Goal: Communication & Community: Ask a question

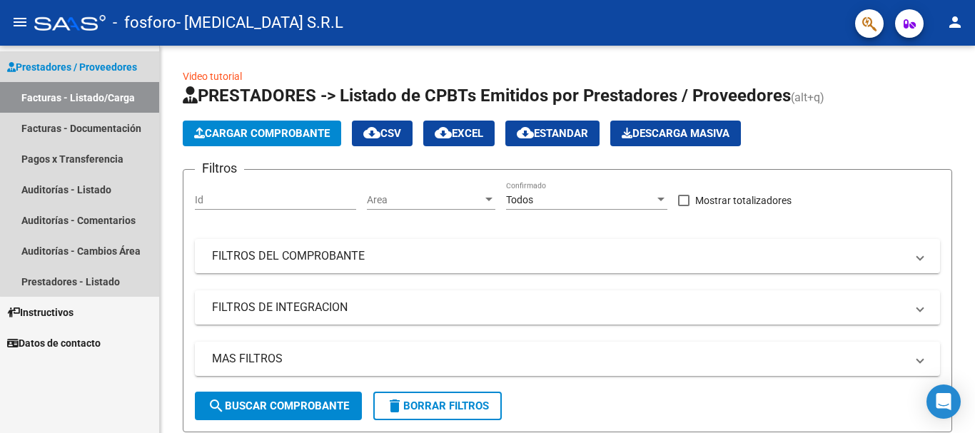
click at [115, 97] on link "Facturas - Listado/Carga" at bounding box center [79, 97] width 159 height 31
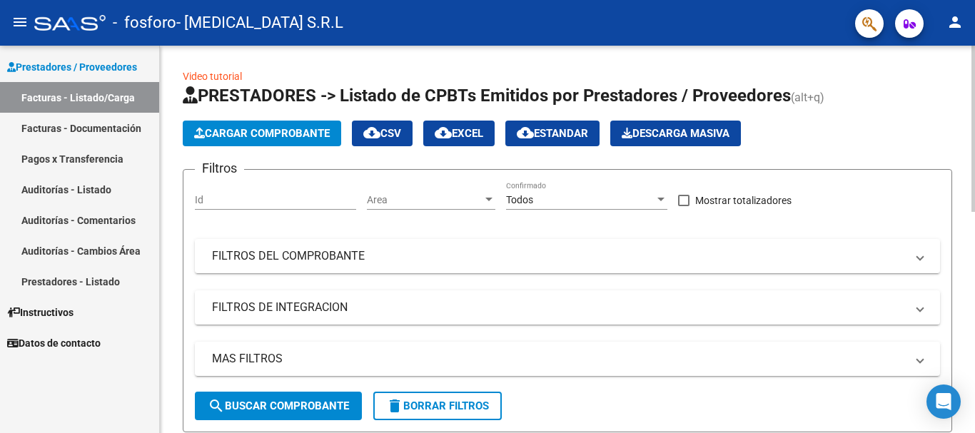
drag, startPoint x: 971, startPoint y: 156, endPoint x: 974, endPoint y: 204, distance: 48.6
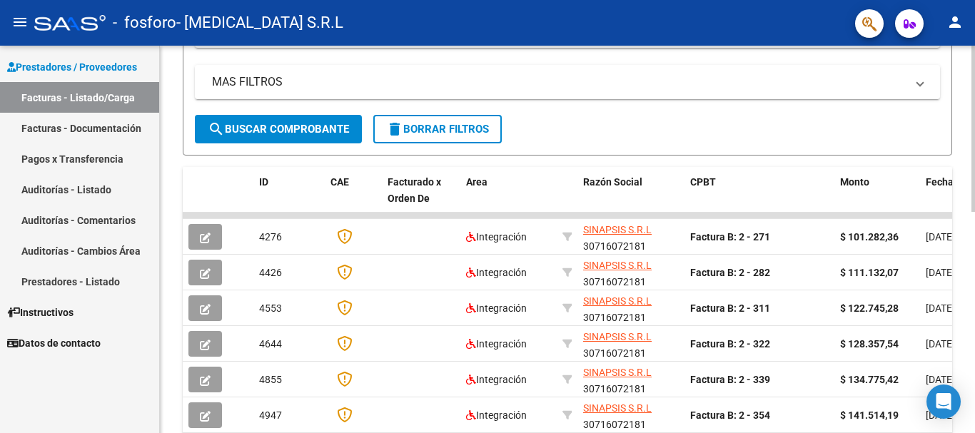
scroll to position [278, 0]
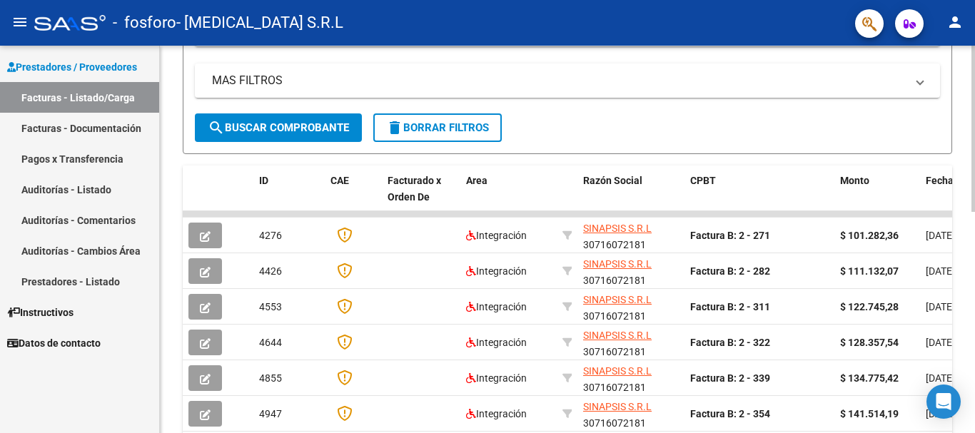
click at [975, 315] on div at bounding box center [974, 251] width 4 height 166
click at [792, 136] on form "Filtros Id Area Area Todos Confirmado Mostrar totalizadores FILTROS DEL COMPROB…" at bounding box center [568, 22] width 770 height 263
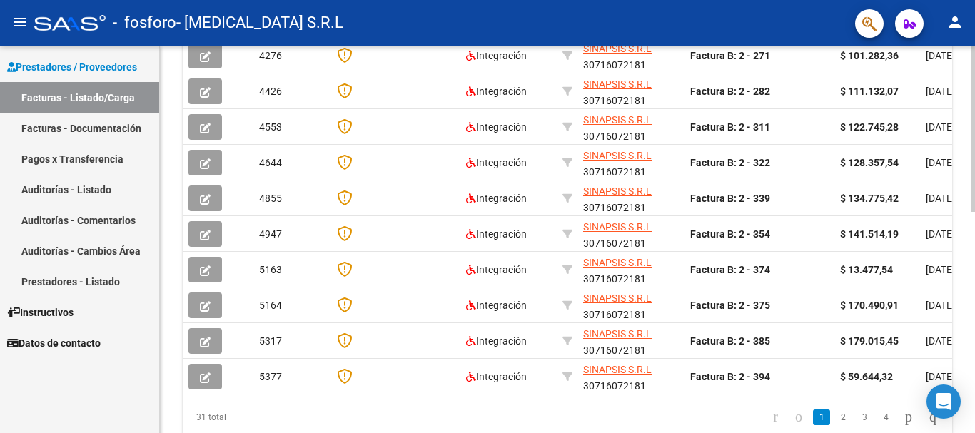
scroll to position [518, 0]
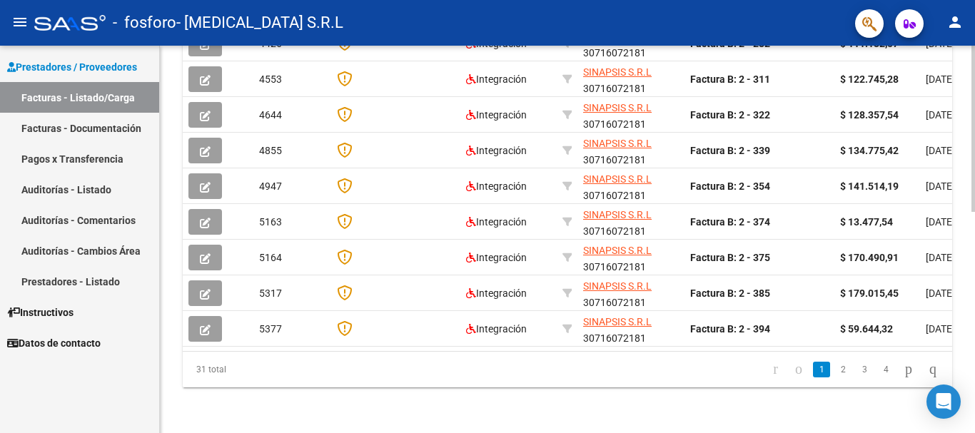
click at [975, 350] on div at bounding box center [974, 350] width 4 height 166
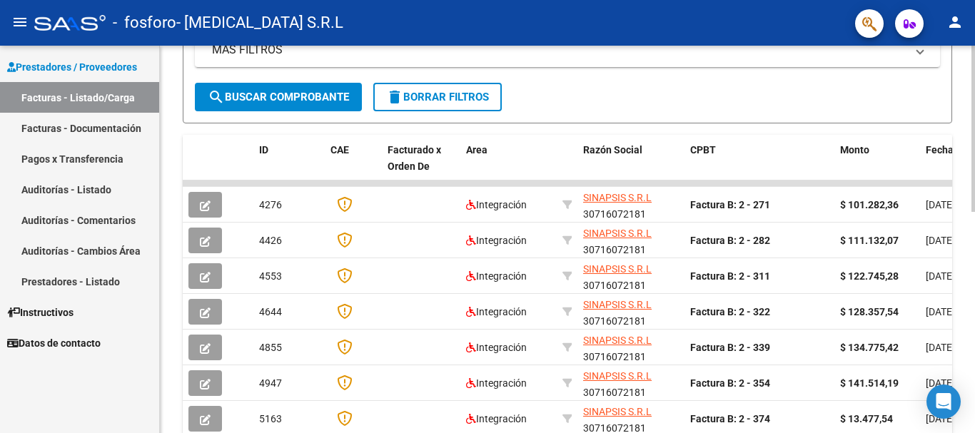
click at [975, 229] on div at bounding box center [974, 264] width 4 height 166
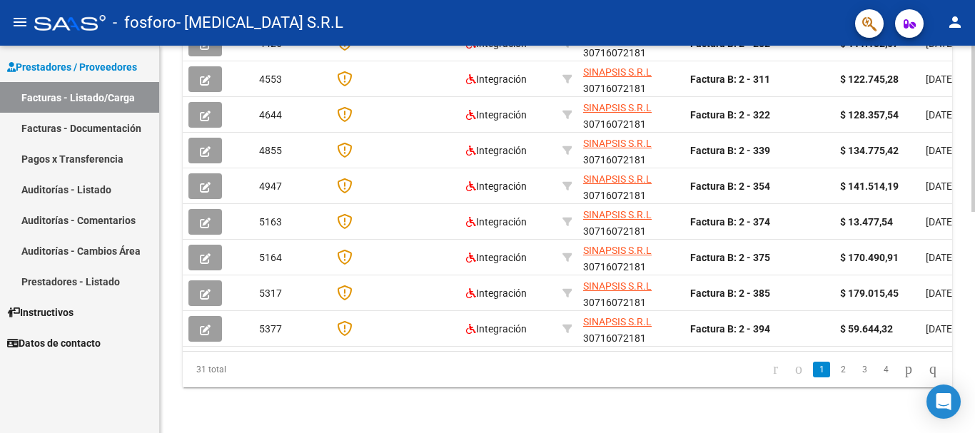
click at [975, 412] on div at bounding box center [974, 350] width 4 height 166
click at [878, 372] on link "4" at bounding box center [886, 370] width 17 height 16
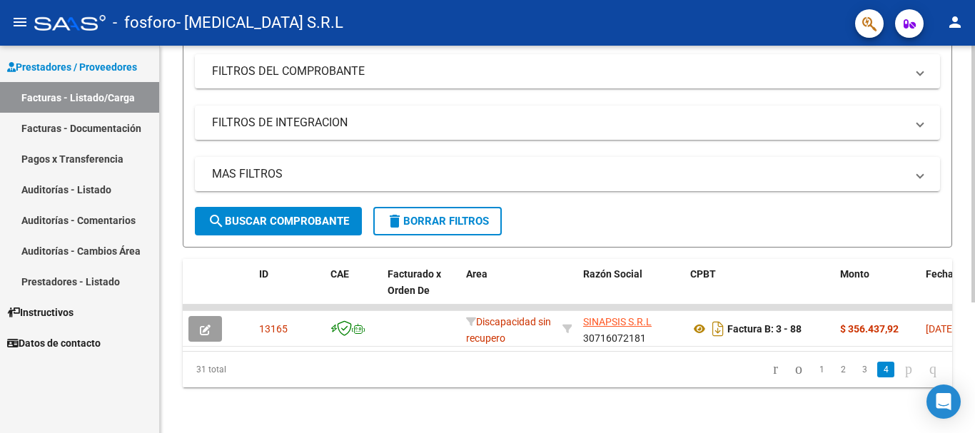
scroll to position [196, 0]
click at [975, 237] on div at bounding box center [974, 304] width 4 height 257
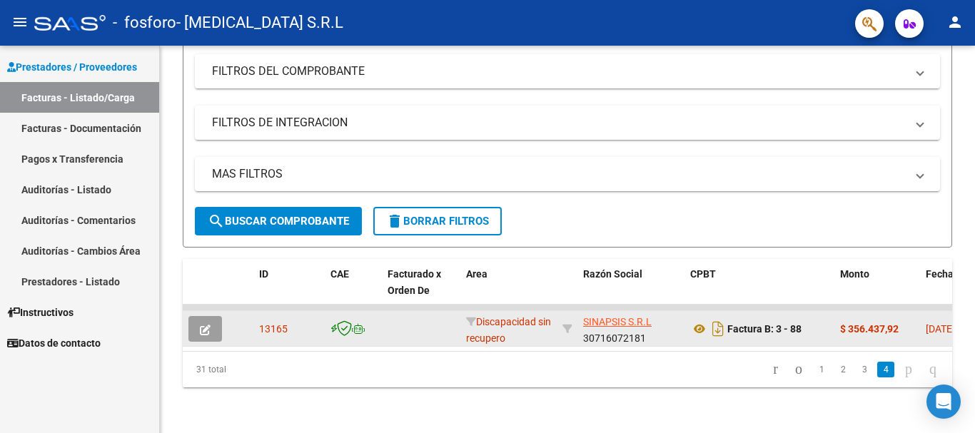
click at [206, 325] on icon "button" at bounding box center [205, 330] width 11 height 11
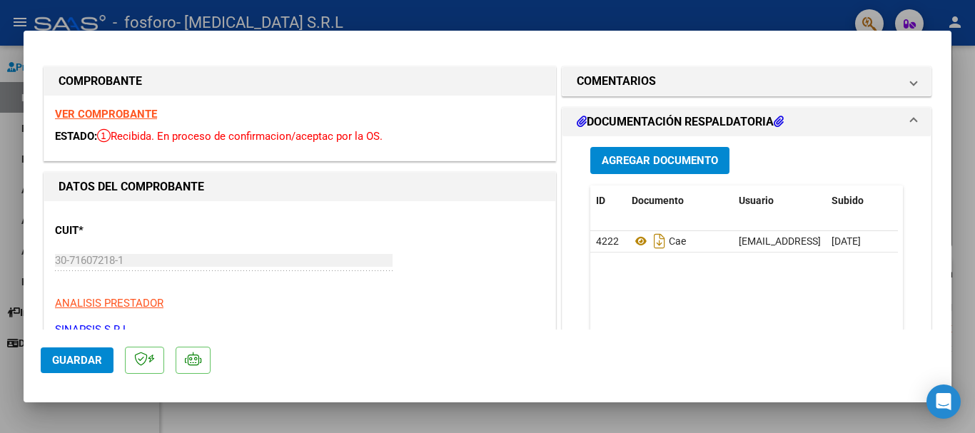
click at [665, 164] on span "Agregar Documento" at bounding box center [660, 161] width 116 height 13
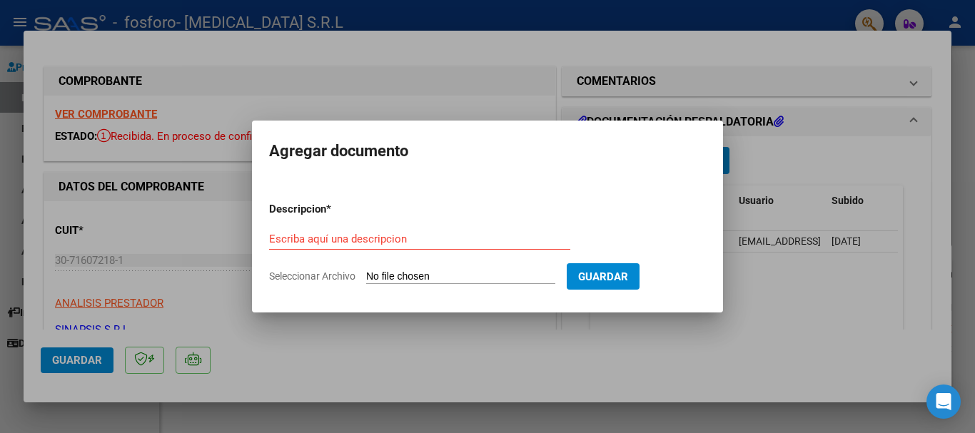
click at [438, 273] on input "Seleccionar Archivo" at bounding box center [460, 278] width 189 height 14
click at [753, 257] on div at bounding box center [487, 216] width 975 height 433
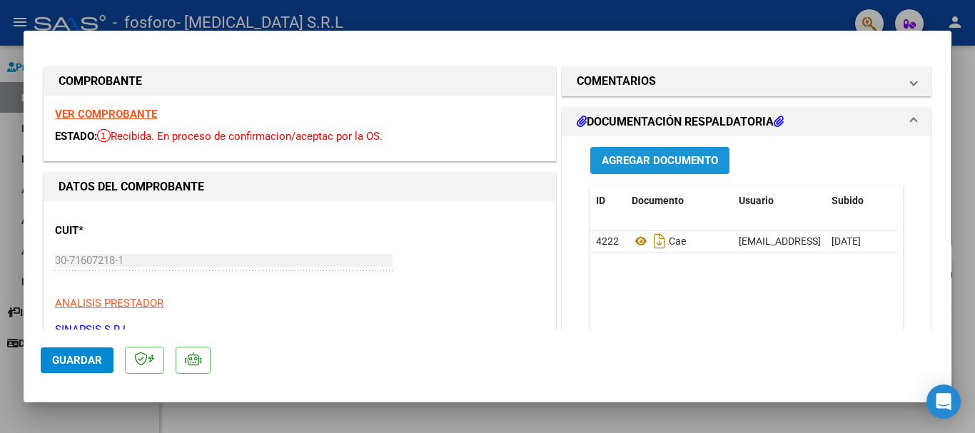
click at [644, 153] on button "Agregar Documento" at bounding box center [660, 160] width 139 height 26
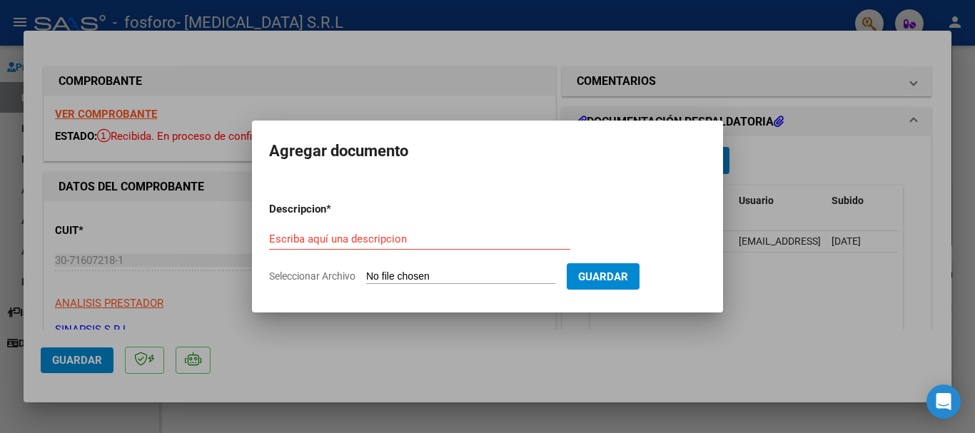
click at [427, 272] on input "Seleccionar Archivo" at bounding box center [460, 278] width 189 height 14
type input "C:\fakepath\INFORME [DATE].pdf"
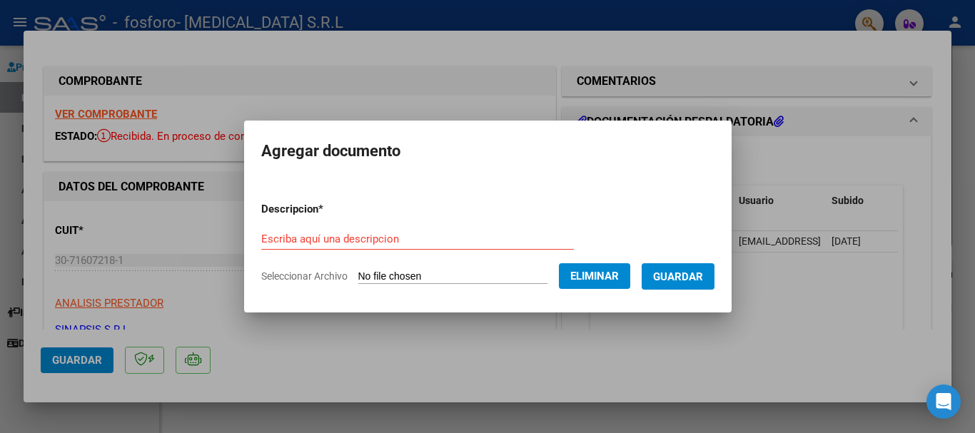
click at [293, 223] on form "Descripcion * Escriba aquí una descripcion Seleccionar Archivo Eliminar Guardar" at bounding box center [487, 243] width 453 height 104
click at [290, 240] on input "Escriba aquí una descripcion" at bounding box center [417, 239] width 313 height 13
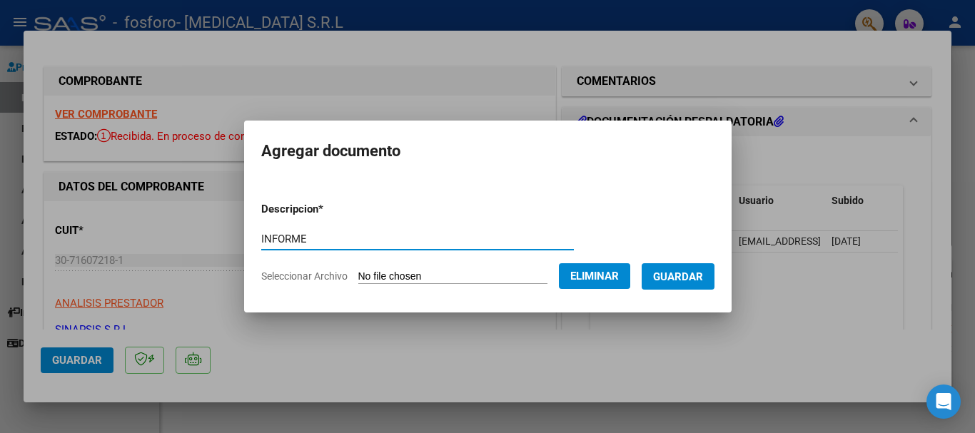
type input "INFORME"
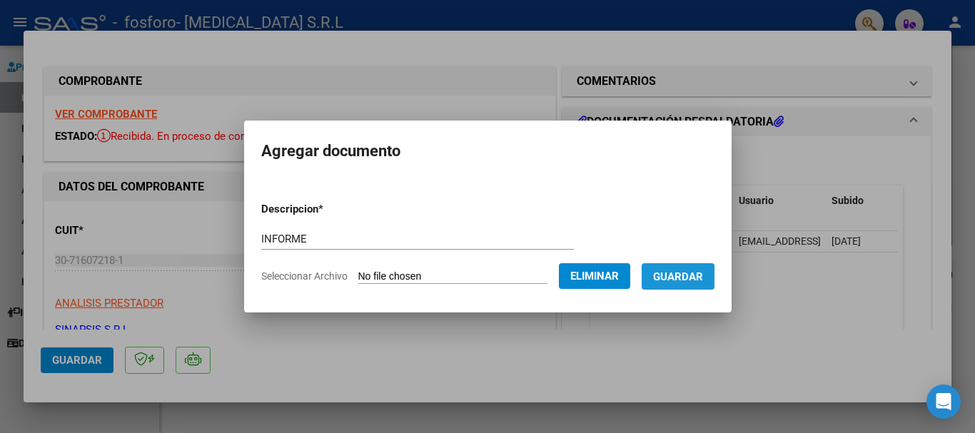
click at [678, 280] on span "Guardar" at bounding box center [678, 277] width 50 height 13
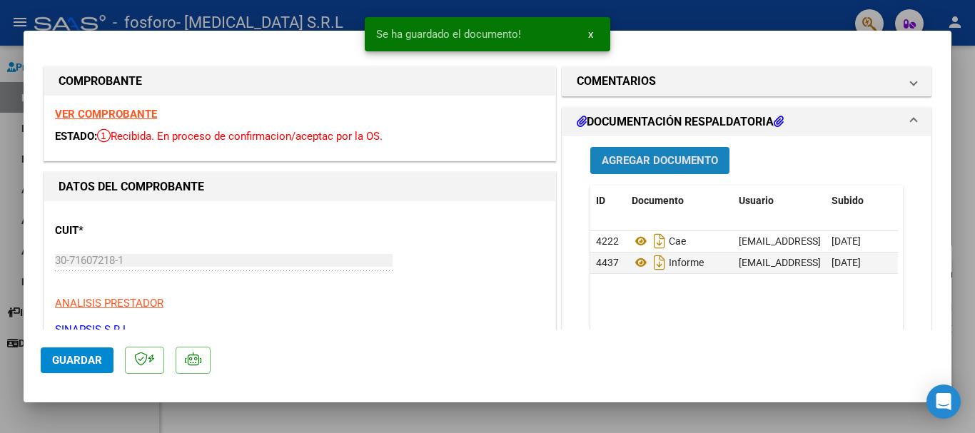
click at [661, 159] on span "Agregar Documento" at bounding box center [660, 161] width 116 height 13
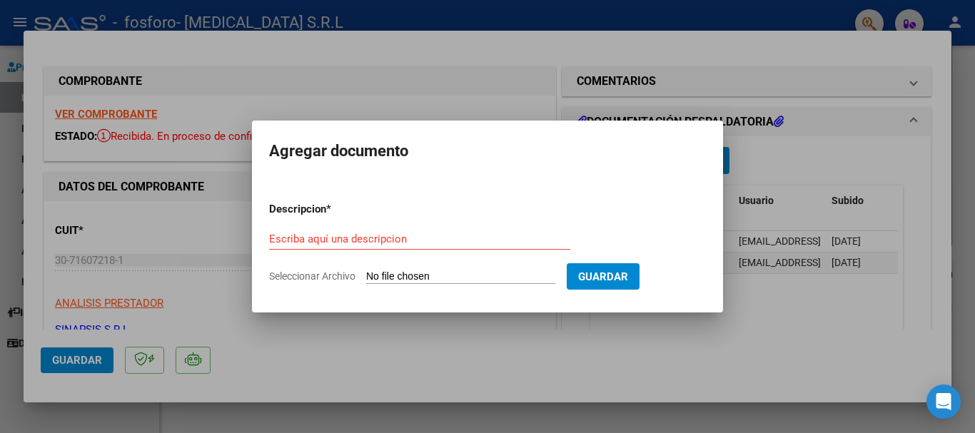
click at [401, 275] on input "Seleccionar Archivo" at bounding box center [460, 278] width 189 height 14
type input "C:\fakepath\ASISTENCIA [DATE].pdf"
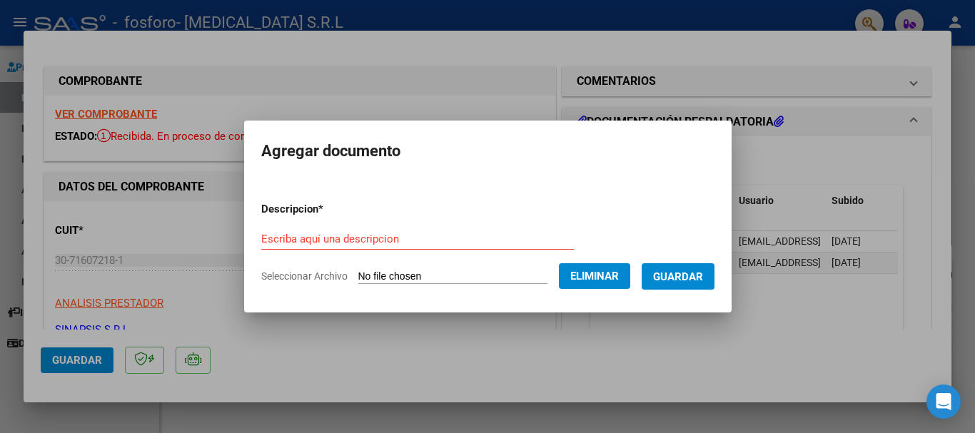
click at [318, 225] on form "Descripcion * Escriba aquí una descripcion Seleccionar Archivo Eliminar Guardar" at bounding box center [487, 243] width 453 height 104
click at [313, 239] on input "Escriba aquí una descripcion" at bounding box center [417, 239] width 313 height 13
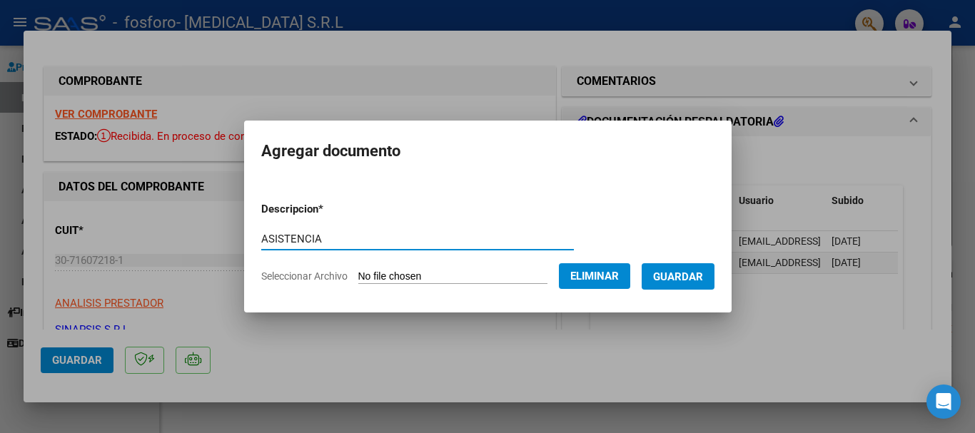
type input "ASISTENCIA"
drag, startPoint x: 608, startPoint y: 278, endPoint x: 683, endPoint y: 277, distance: 74.3
click at [683, 277] on form "Descripcion * ASISTENCIA Escriba aquí una descripcion Seleccionar Archivo Elimi…" at bounding box center [487, 243] width 453 height 104
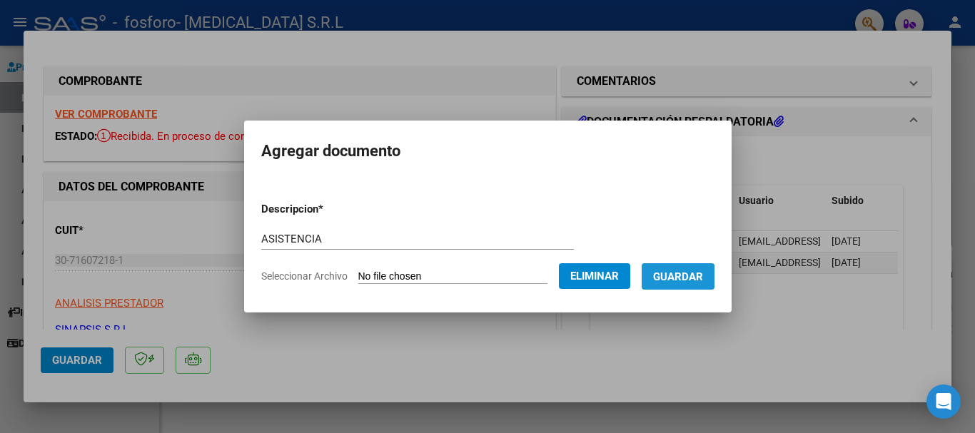
click at [683, 277] on span "Guardar" at bounding box center [678, 277] width 50 height 13
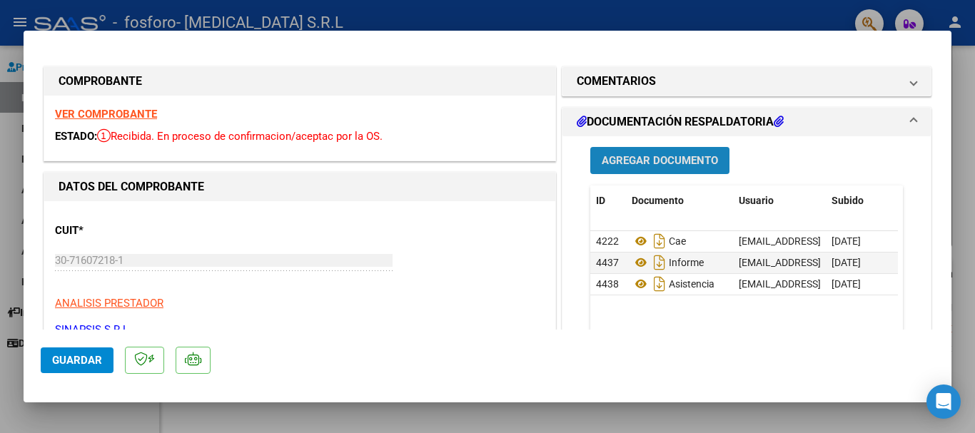
click at [673, 151] on button "Agregar Documento" at bounding box center [660, 160] width 139 height 26
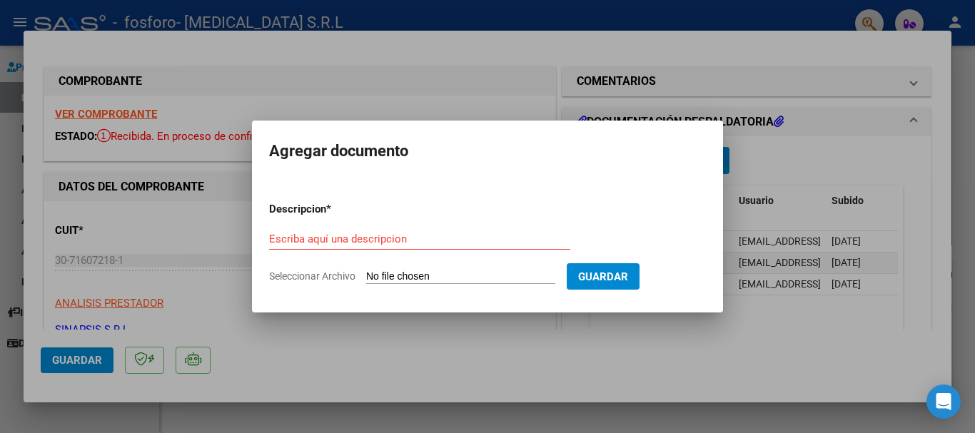
drag, startPoint x: 411, startPoint y: 266, endPoint x: 410, endPoint y: 277, distance: 10.7
click at [410, 277] on form "Descripcion * Escriba aquí una descripcion Seleccionar Archivo Guardar" at bounding box center [487, 243] width 437 height 104
click at [410, 277] on input "Seleccionar Archivo" at bounding box center [460, 278] width 189 height 14
type input "C:\fakepath\FACTURA [DATE].pdf"
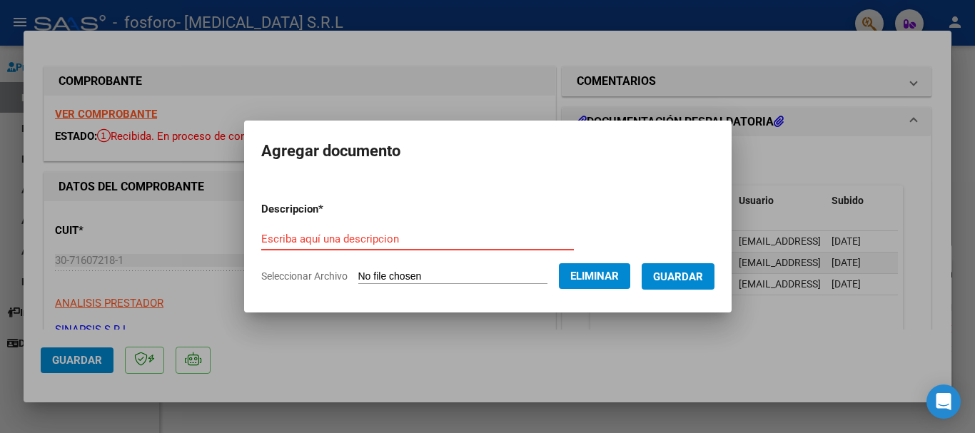
click at [282, 243] on input "Escriba aquí una descripcion" at bounding box center [417, 239] width 313 height 13
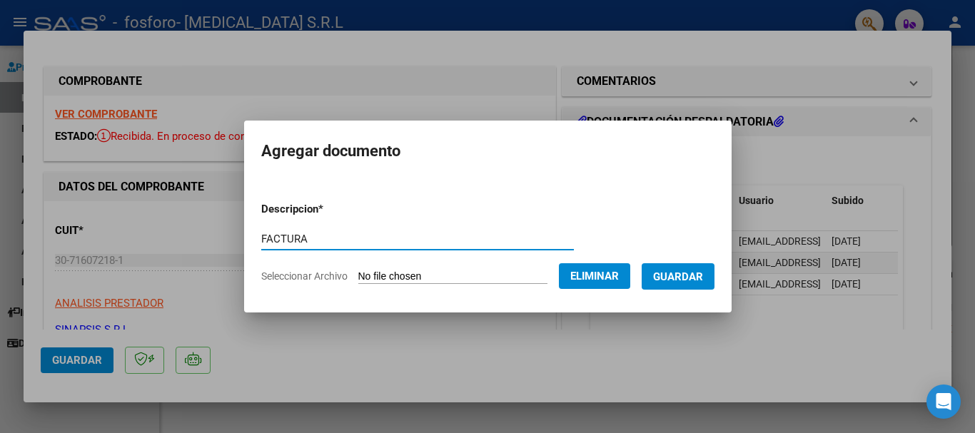
type input "FACTURA"
click at [686, 278] on span "Guardar" at bounding box center [678, 277] width 50 height 13
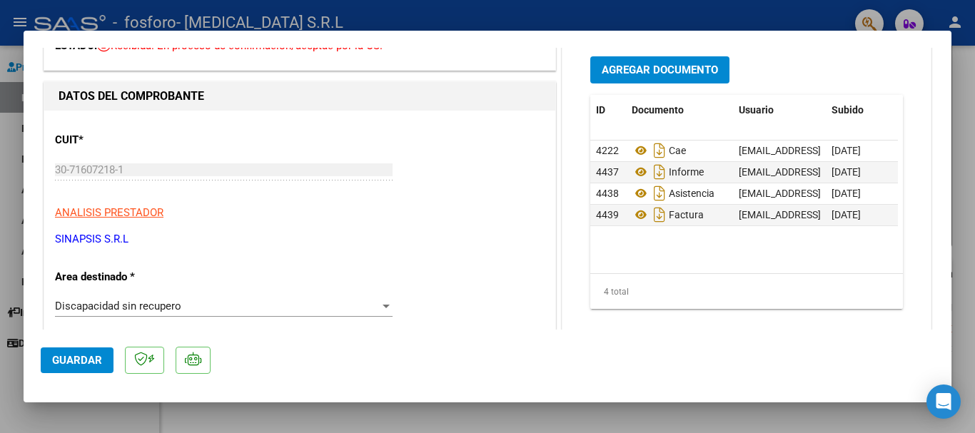
scroll to position [73, 0]
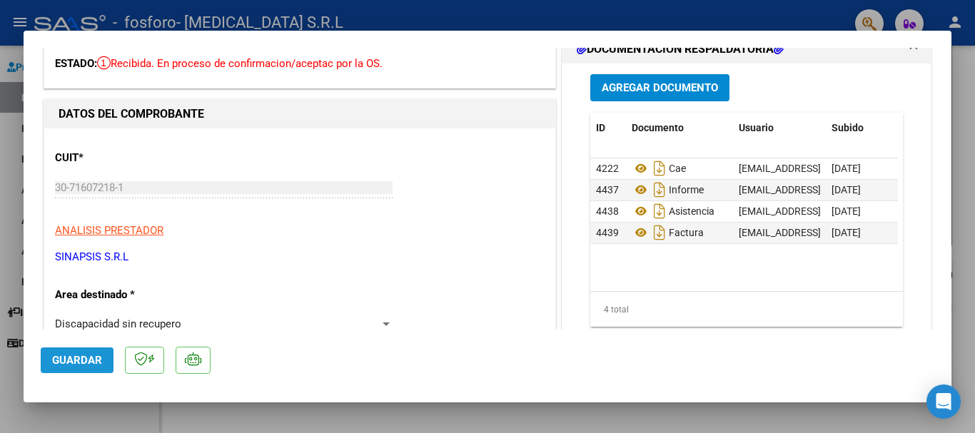
click at [65, 362] on span "Guardar" at bounding box center [77, 360] width 50 height 13
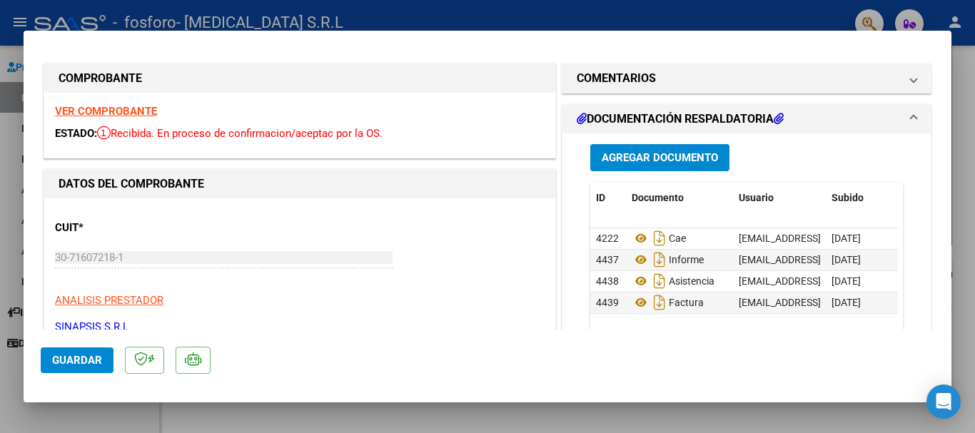
scroll to position [0, 0]
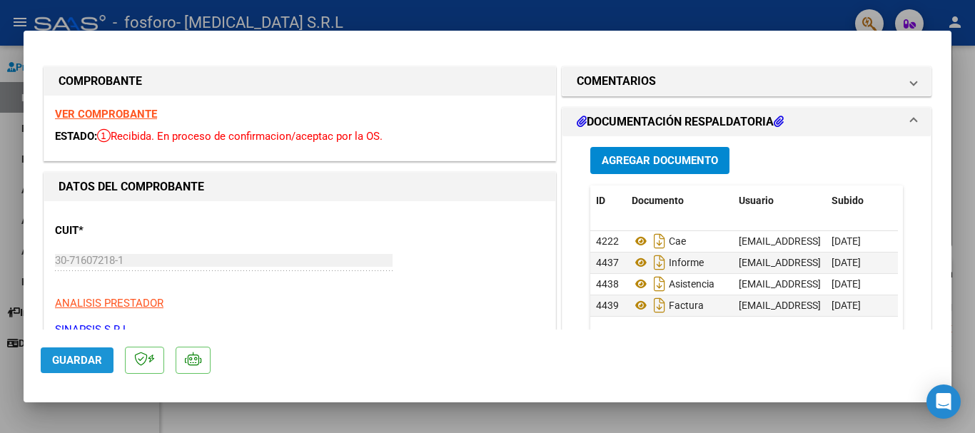
click at [74, 370] on button "Guardar" at bounding box center [77, 361] width 73 height 26
click at [971, 154] on div at bounding box center [487, 216] width 975 height 433
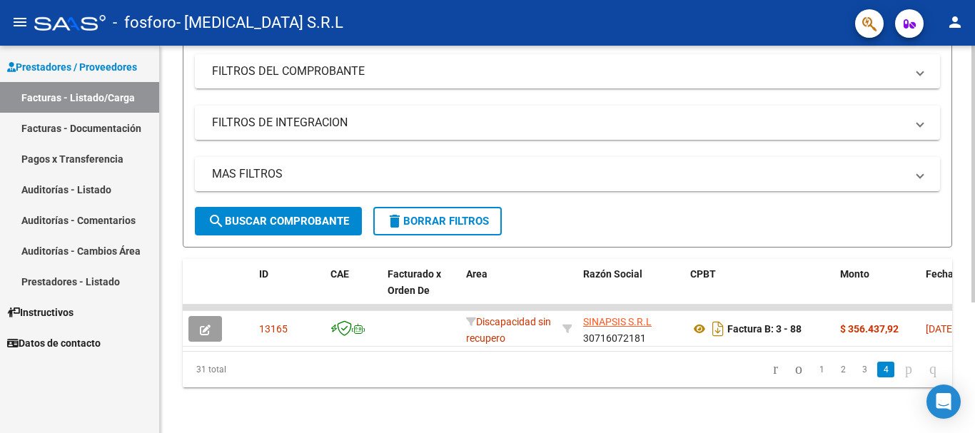
click at [975, 261] on div at bounding box center [974, 304] width 4 height 257
click at [856, 368] on link "3" at bounding box center [864, 370] width 17 height 16
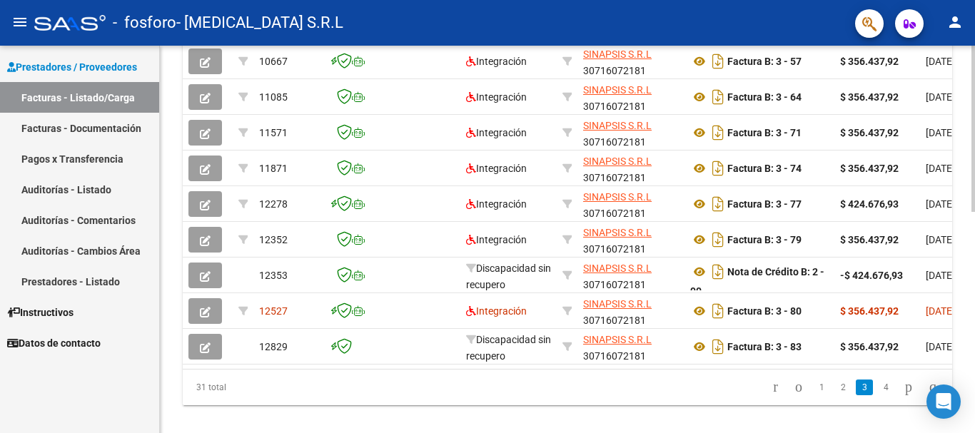
scroll to position [518, 0]
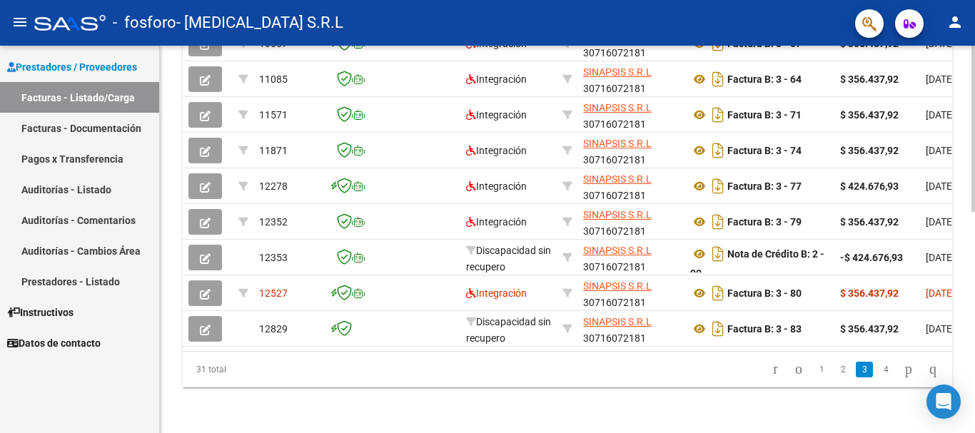
click at [975, 322] on div at bounding box center [974, 350] width 4 height 166
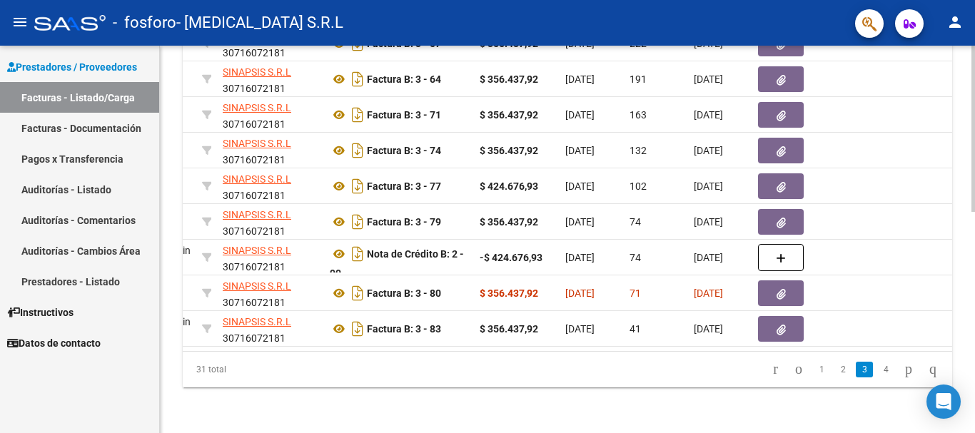
scroll to position [0, 352]
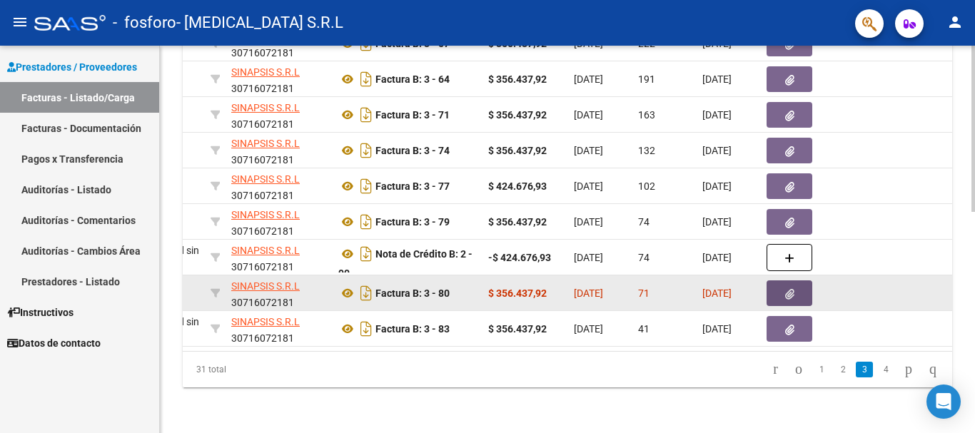
click at [790, 289] on icon "button" at bounding box center [789, 294] width 9 height 11
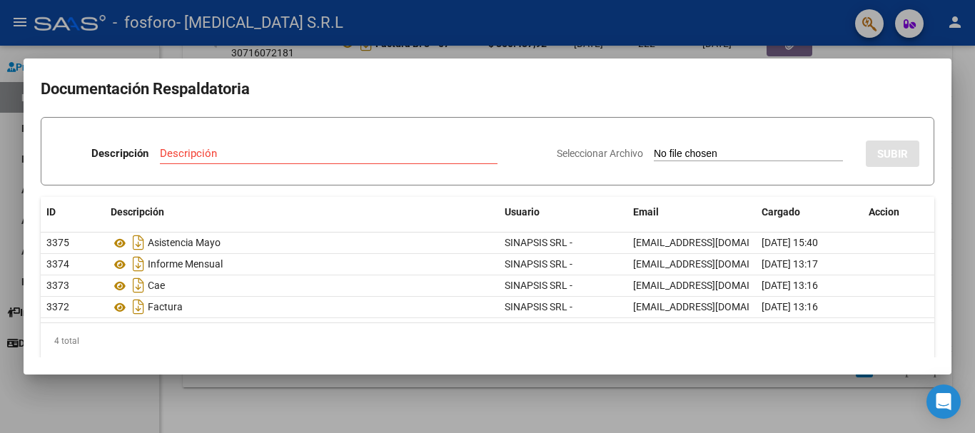
click at [971, 179] on div at bounding box center [487, 216] width 975 height 433
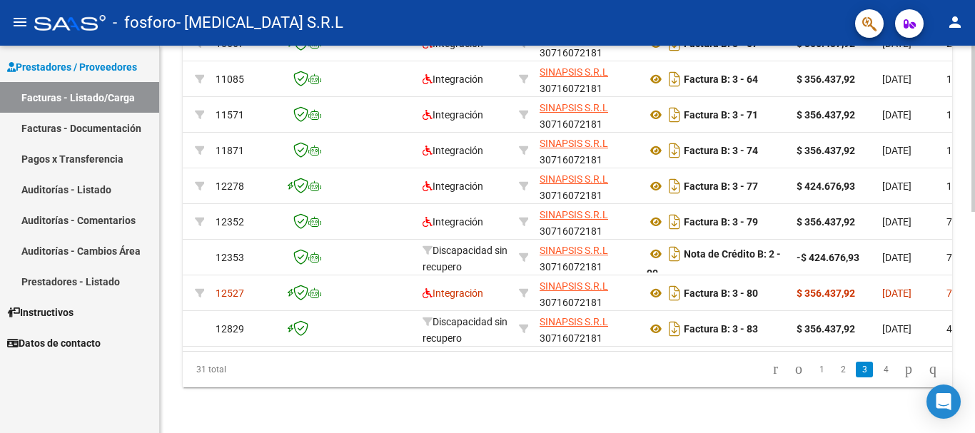
scroll to position [0, 0]
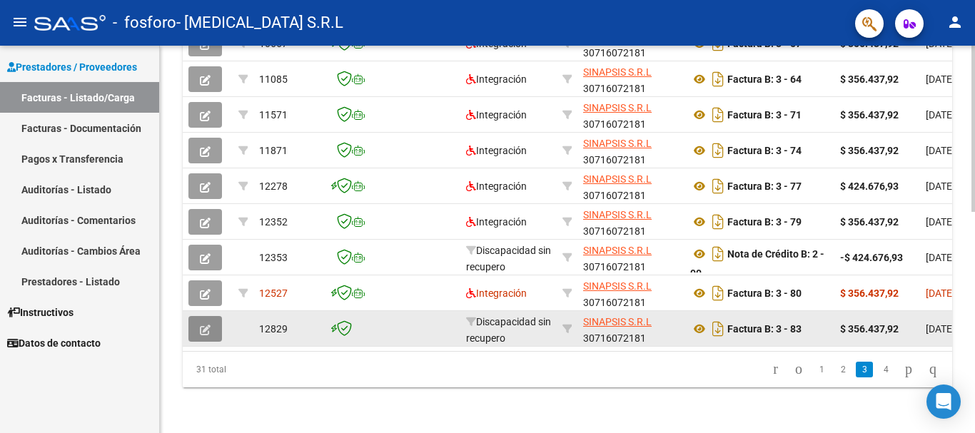
click at [200, 325] on icon "button" at bounding box center [205, 330] width 11 height 11
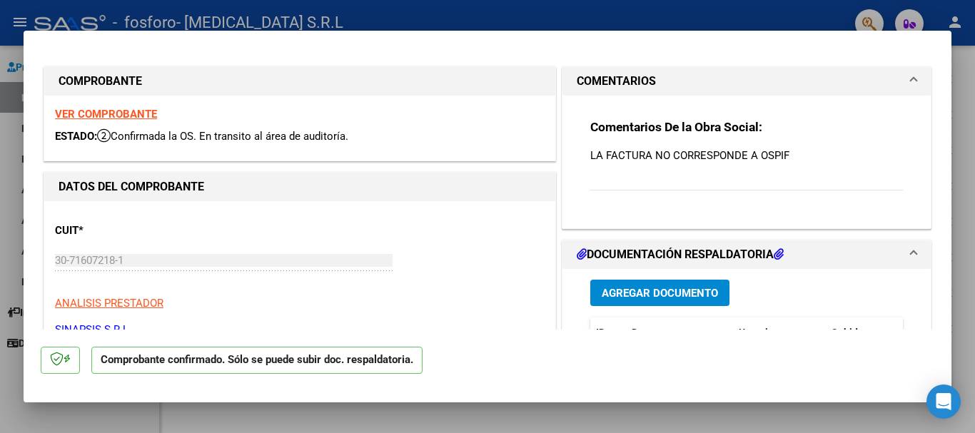
click at [766, 156] on p "LA FACTURA NO CORRESPONDE A OSPIF" at bounding box center [747, 156] width 313 height 16
click at [788, 153] on p "LA FACTURA NO CORRESPONDE A OSPIF" at bounding box center [747, 156] width 313 height 16
click at [713, 214] on div "Comentarios De la Obra Social: LA FACTURA NO CORRESPONDE A OSPIF" at bounding box center [747, 156] width 334 height 121
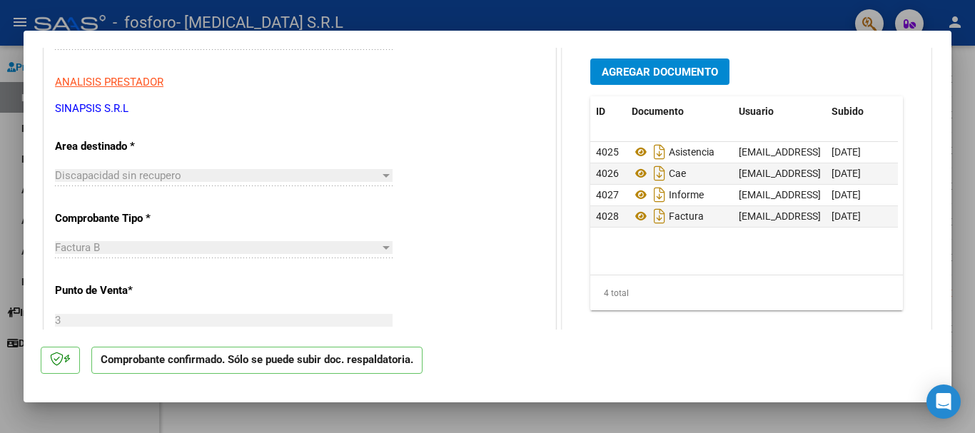
scroll to position [224, 0]
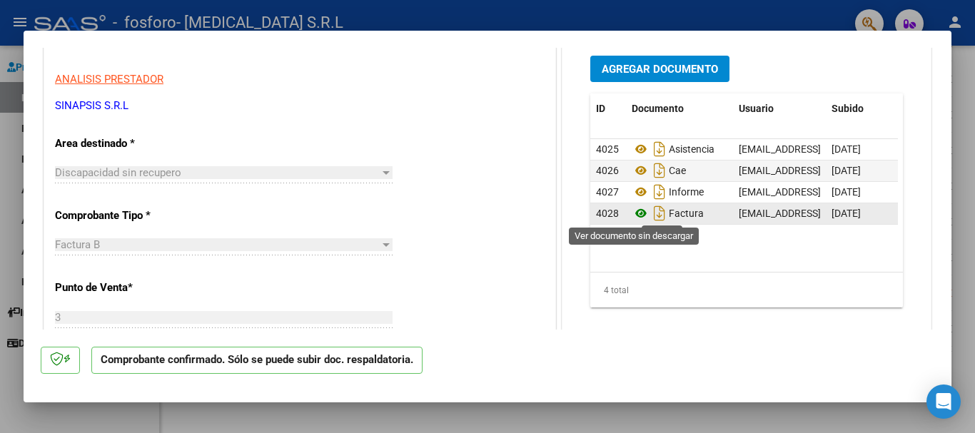
click at [636, 212] on icon at bounding box center [641, 213] width 19 height 17
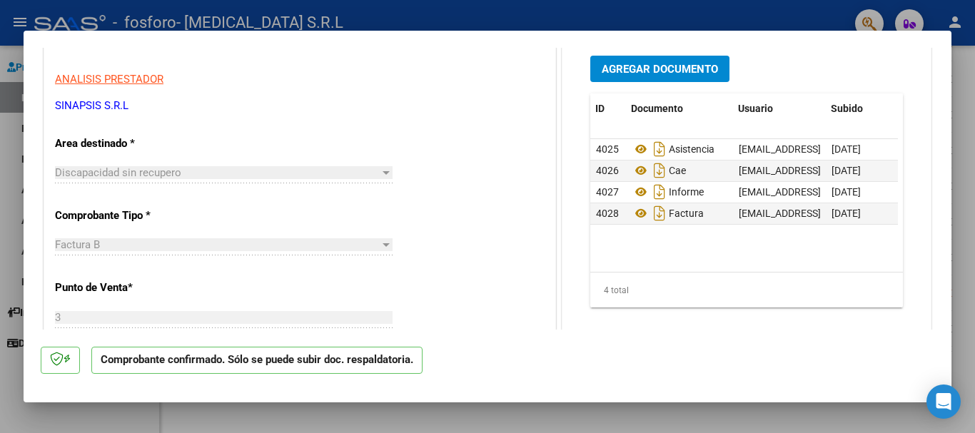
scroll to position [0, 71]
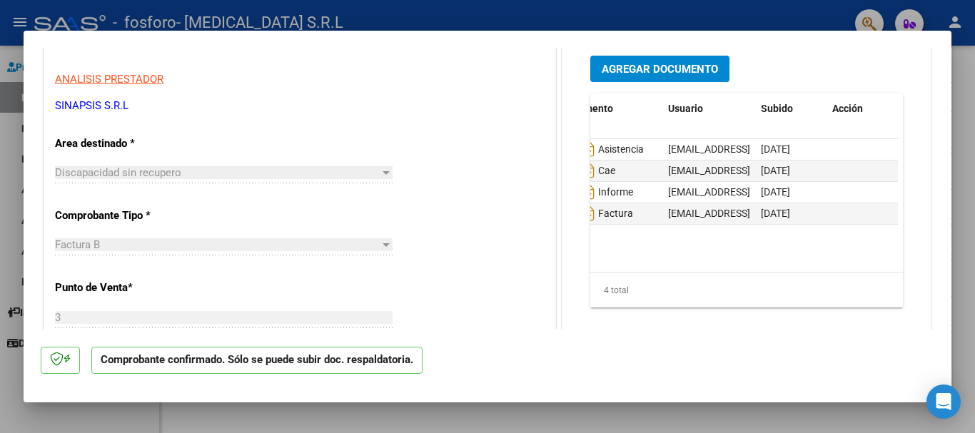
click at [380, 176] on div at bounding box center [386, 172] width 13 height 11
click at [135, 364] on p "Comprobante confirmado. Sólo se puede subir doc. respaldatoria." at bounding box center [256, 361] width 331 height 28
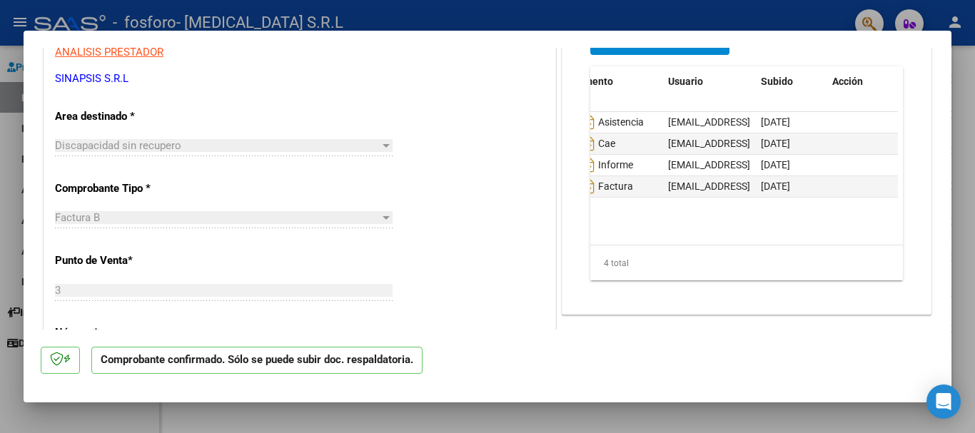
scroll to position [224, 0]
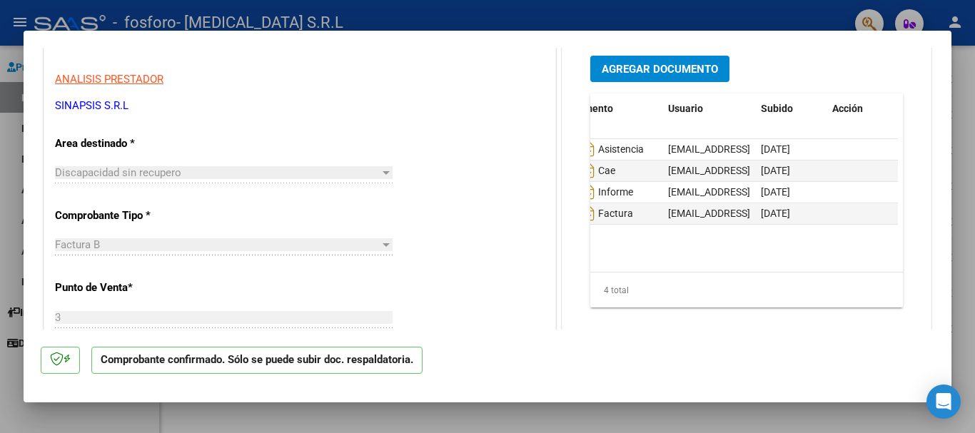
click at [962, 308] on div at bounding box center [487, 216] width 975 height 433
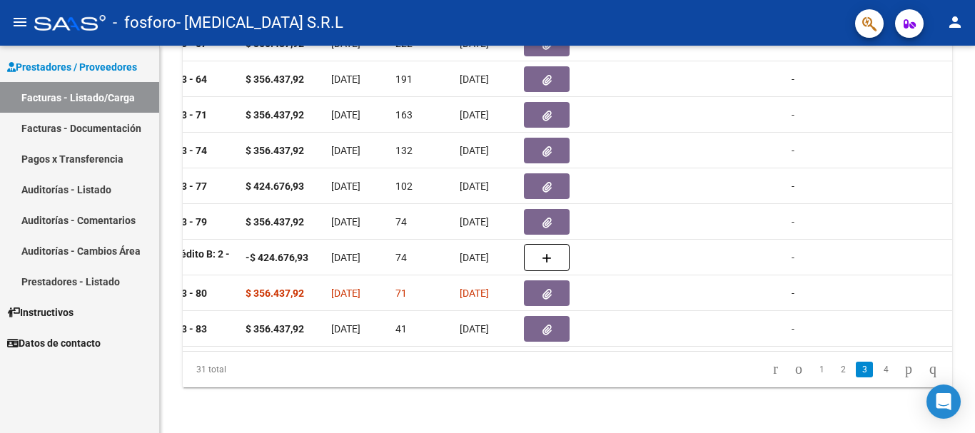
scroll to position [0, 589]
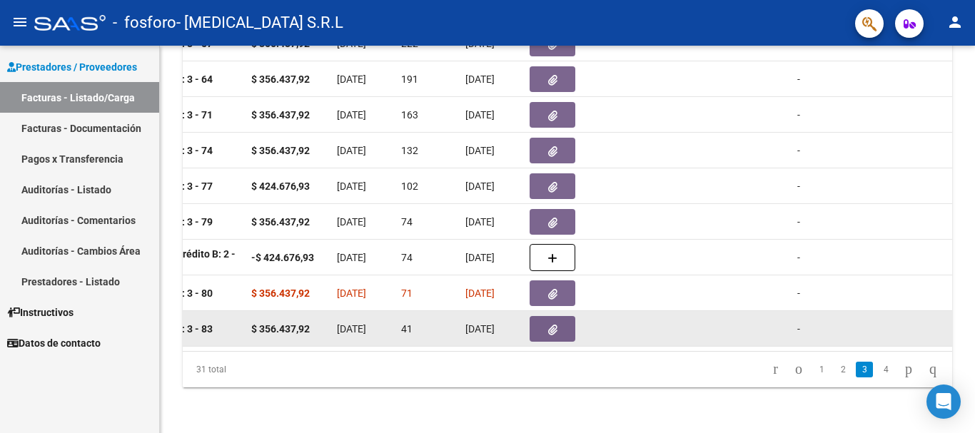
click at [548, 325] on icon "button" at bounding box center [552, 330] width 9 height 11
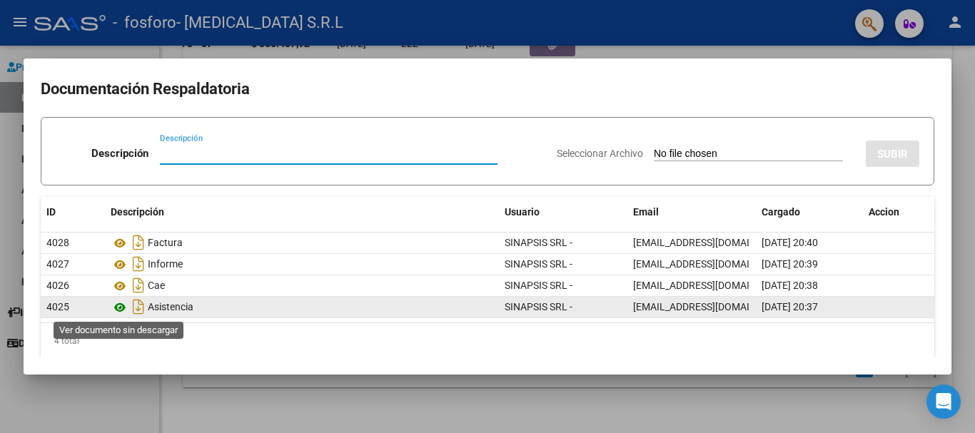
click at [121, 305] on icon at bounding box center [120, 307] width 19 height 17
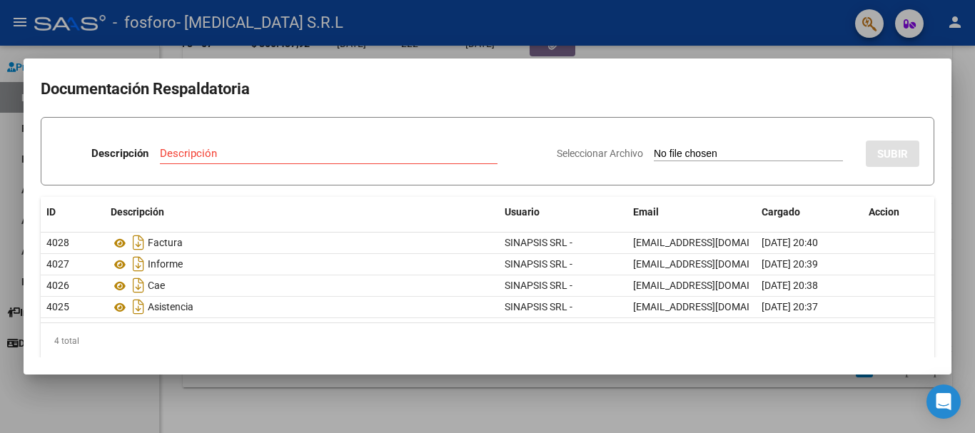
click at [975, 98] on div at bounding box center [487, 216] width 975 height 433
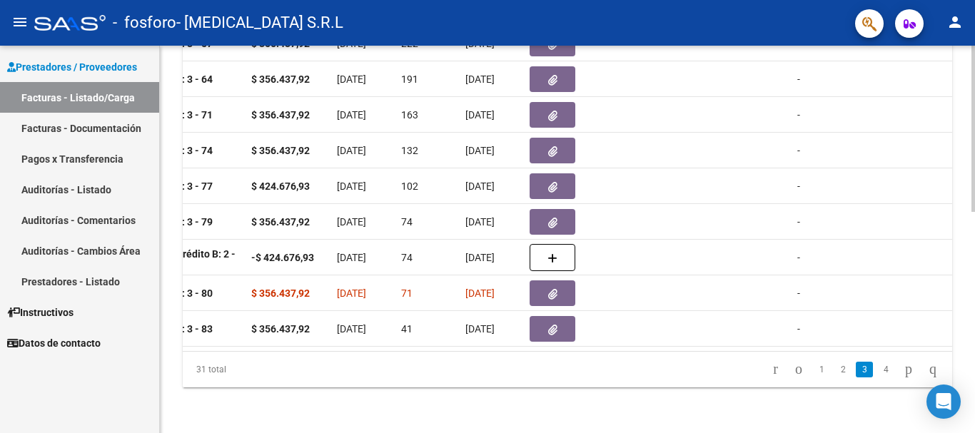
scroll to position [0, 0]
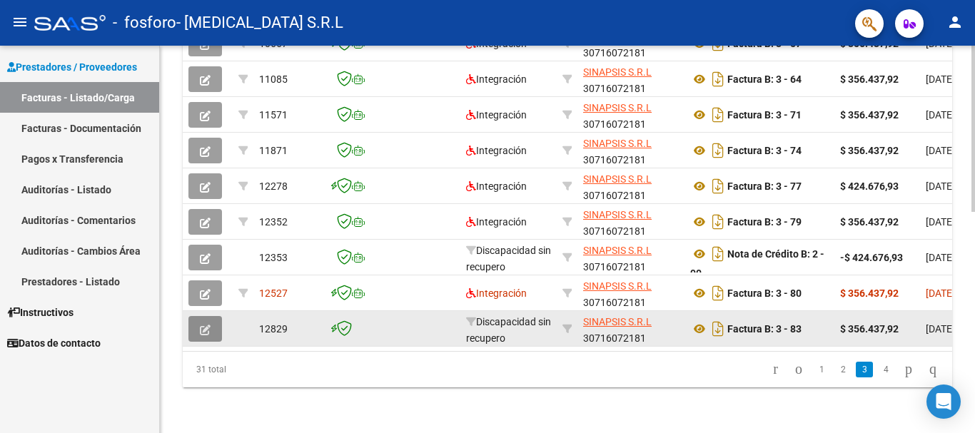
click at [211, 316] on button "button" at bounding box center [206, 329] width 34 height 26
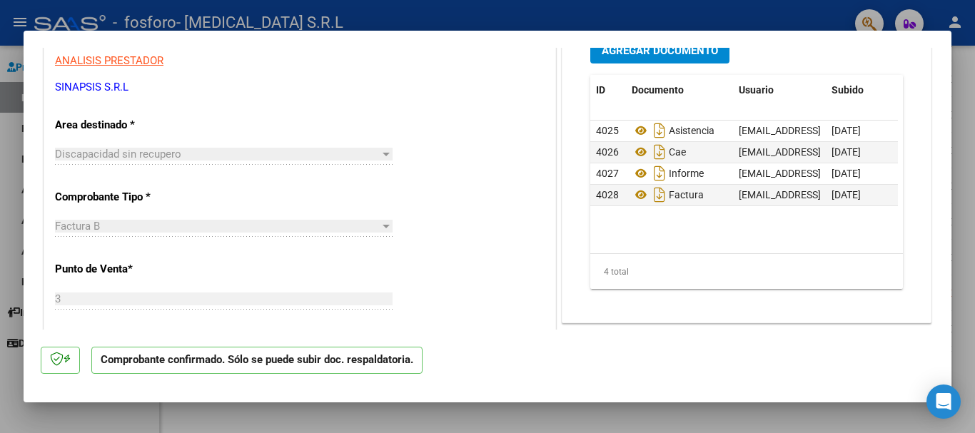
click at [970, 84] on div at bounding box center [487, 216] width 975 height 433
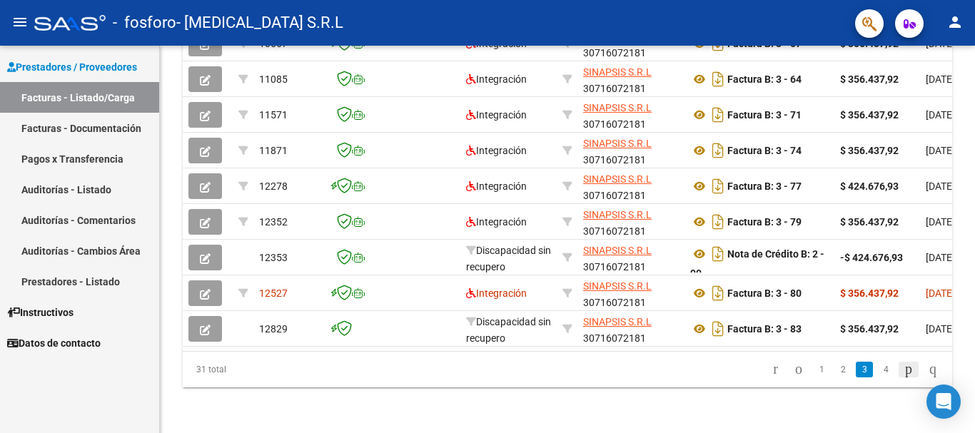
click at [903, 374] on icon "go to next page" at bounding box center [908, 369] width 11 height 17
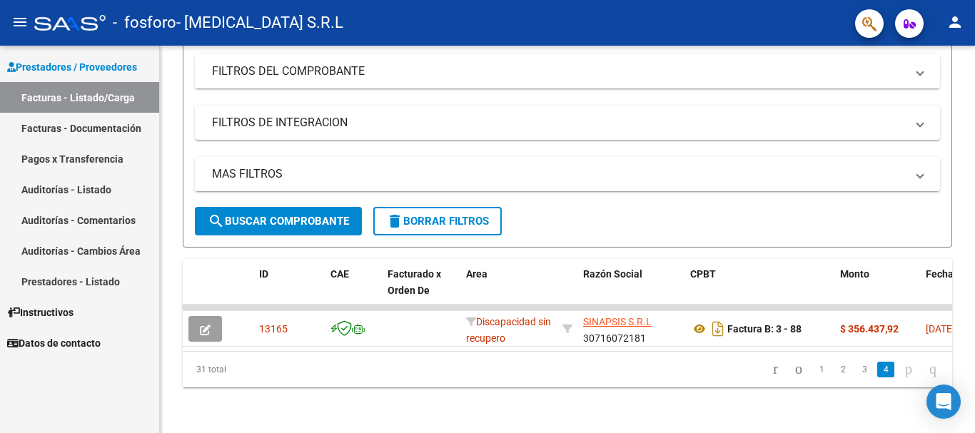
scroll to position [196, 0]
click at [265, 215] on span "search Buscar Comprobante" at bounding box center [278, 221] width 141 height 13
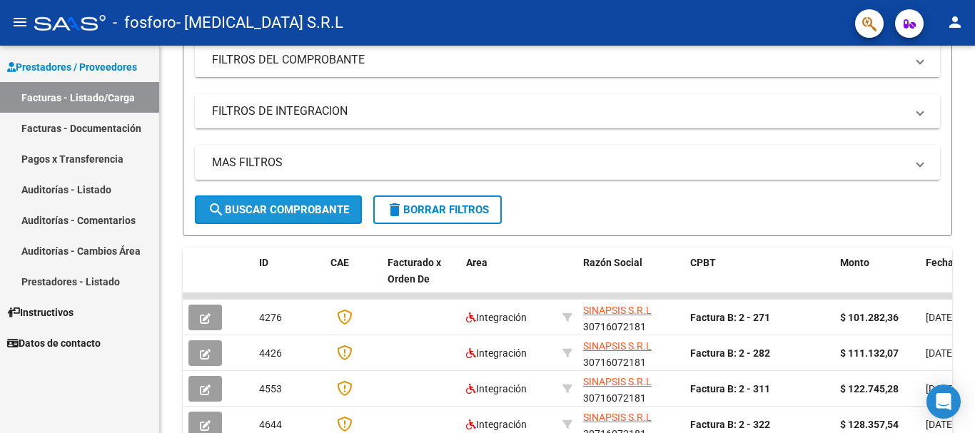
click at [265, 209] on span "search Buscar Comprobante" at bounding box center [278, 210] width 141 height 13
drag, startPoint x: 968, startPoint y: 184, endPoint x: 975, endPoint y: 60, distance: 124.5
click at [975, 60] on div "Video tutorial PRESTADORES -> Listado de CPBTs Emitidos por Prestadores / Prove…" at bounding box center [569, 296] width 819 height 894
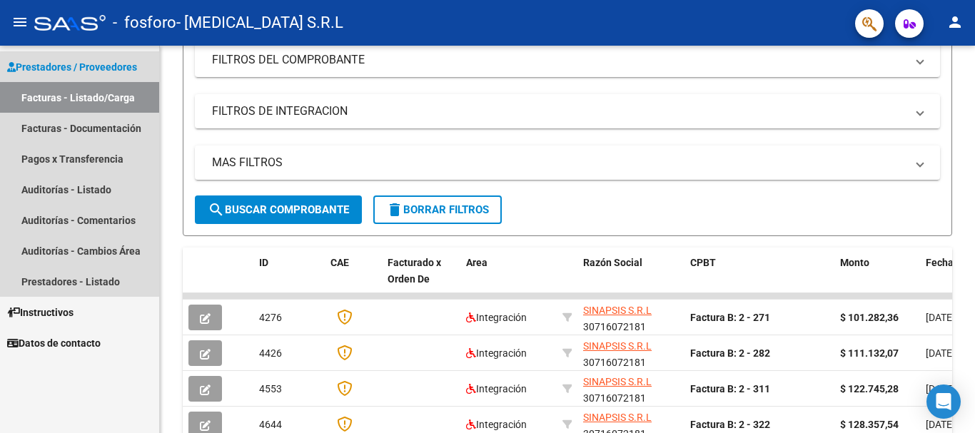
click at [28, 68] on span "Prestadores / Proveedores" at bounding box center [72, 67] width 130 height 16
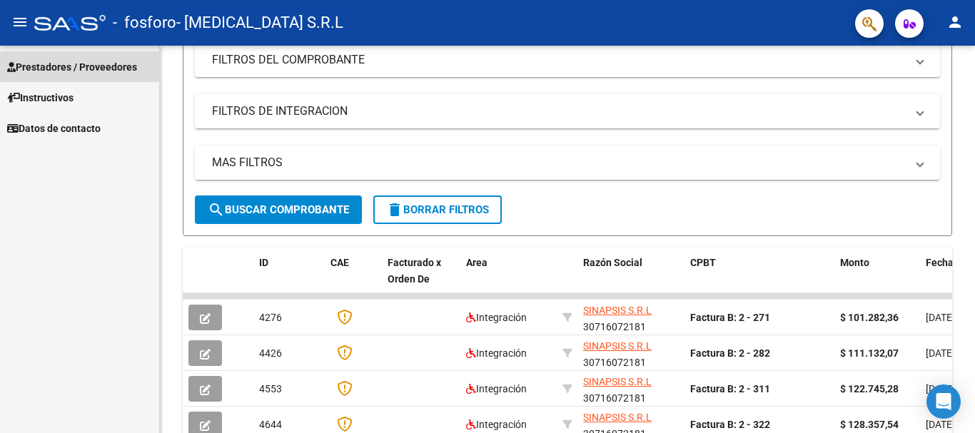
click at [64, 59] on span "Prestadores / Proveedores" at bounding box center [72, 67] width 130 height 16
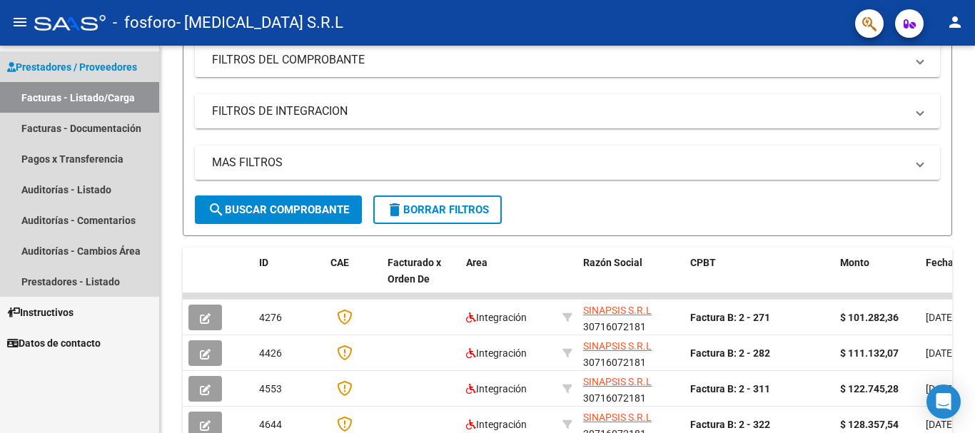
click at [96, 96] on link "Facturas - Listado/Carga" at bounding box center [79, 97] width 159 height 31
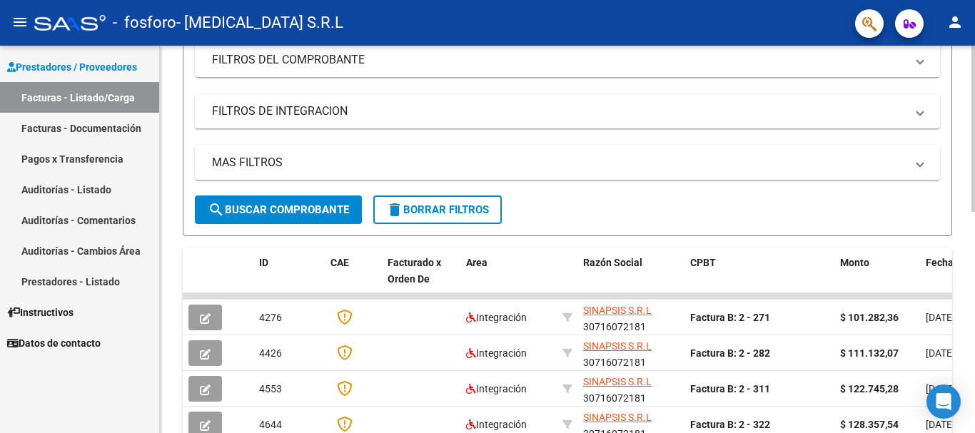
scroll to position [0, 0]
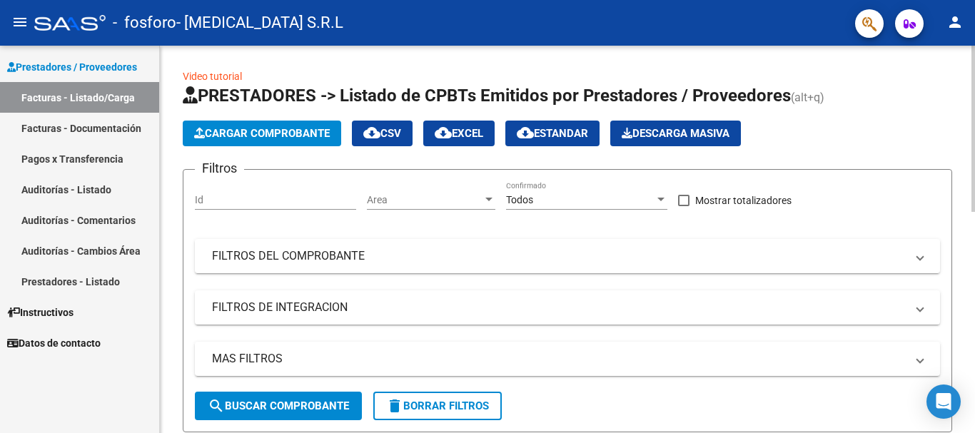
click at [975, 73] on div at bounding box center [974, 129] width 4 height 166
click at [292, 132] on span "Cargar Comprobante" at bounding box center [262, 133] width 136 height 13
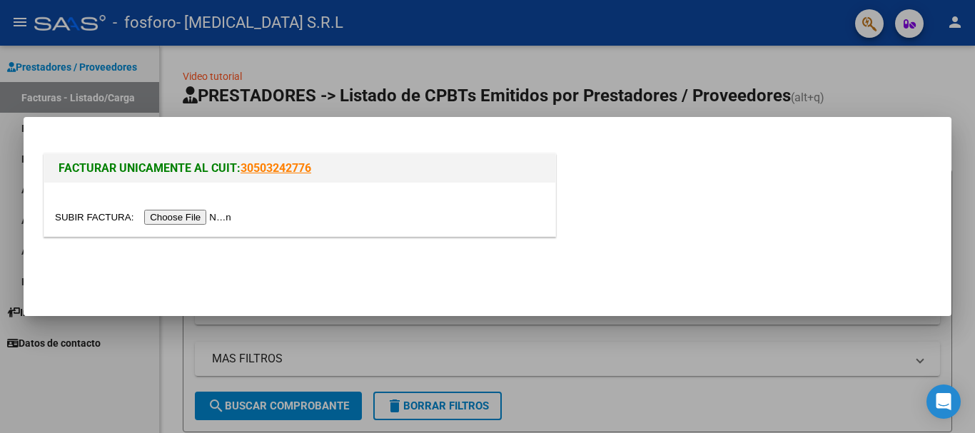
click at [207, 214] on input "file" at bounding box center [145, 217] width 181 height 15
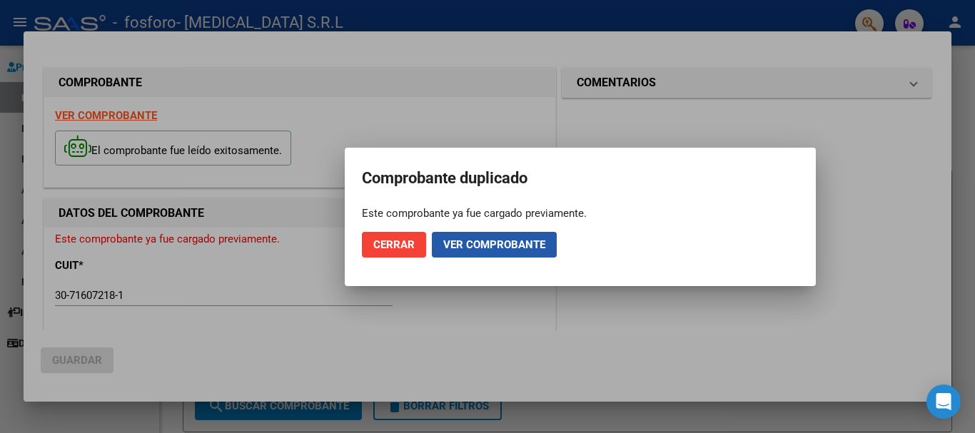
click at [513, 246] on span "Ver comprobante" at bounding box center [494, 244] width 102 height 13
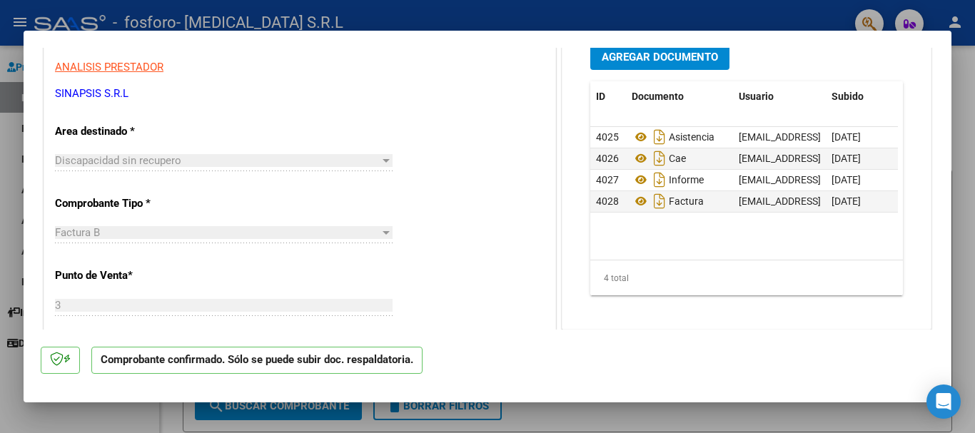
scroll to position [51, 0]
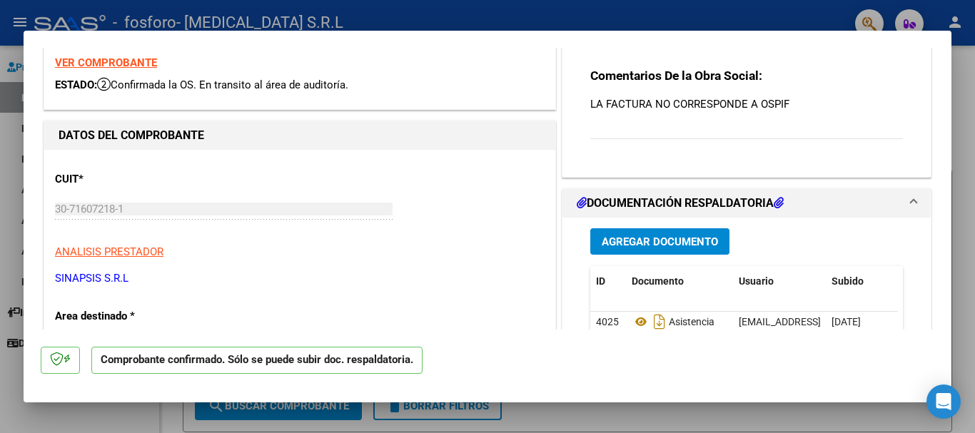
click at [971, 159] on div at bounding box center [487, 216] width 975 height 433
type input "$ 0,00"
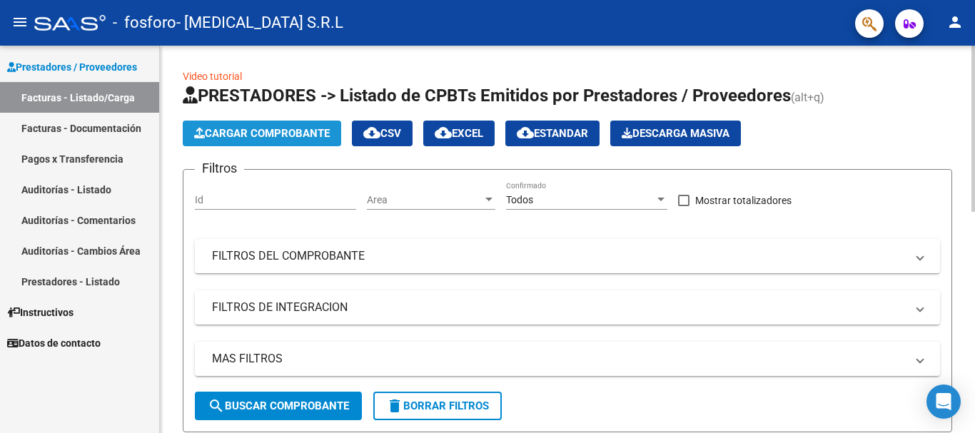
click at [261, 132] on span "Cargar Comprobante" at bounding box center [262, 133] width 136 height 13
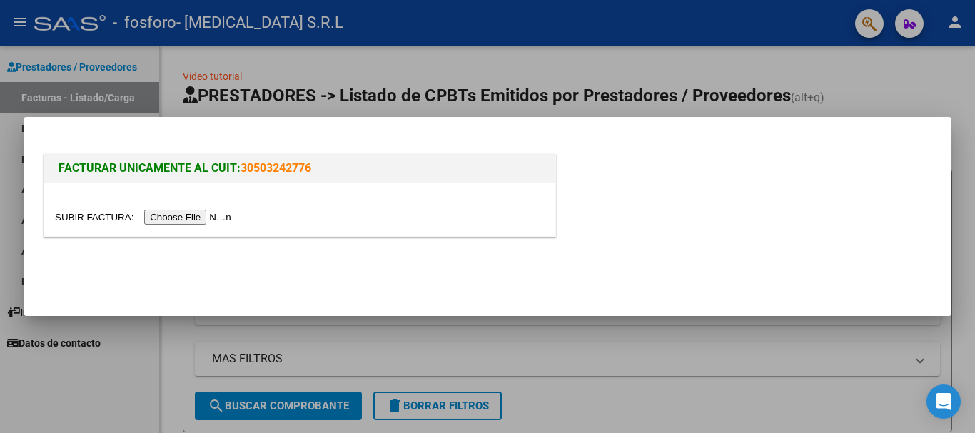
click at [179, 213] on input "file" at bounding box center [145, 217] width 181 height 15
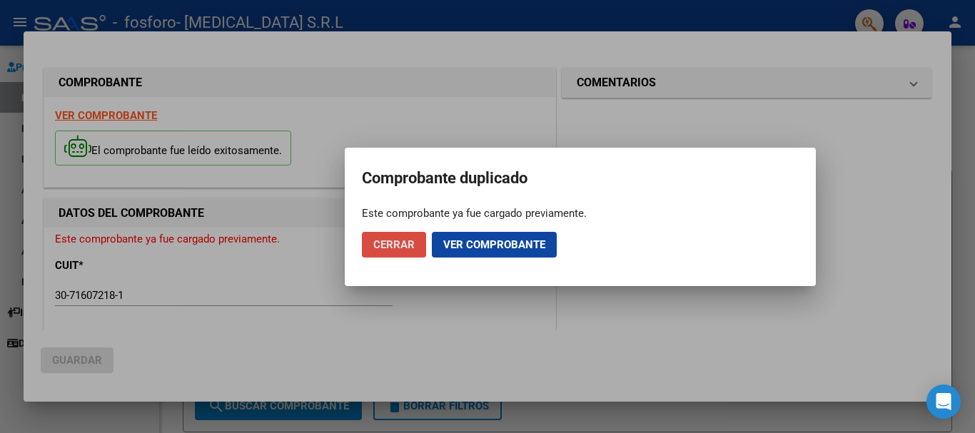
click at [388, 243] on span "Cerrar" at bounding box center [393, 244] width 41 height 13
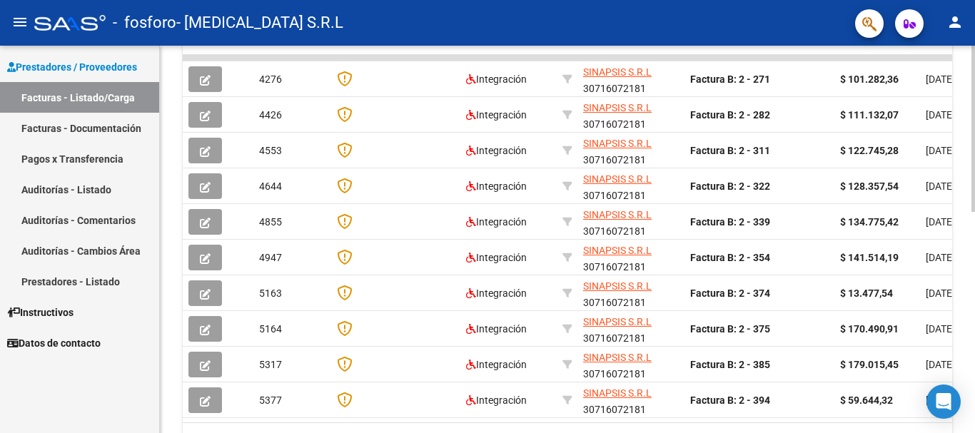
scroll to position [518, 0]
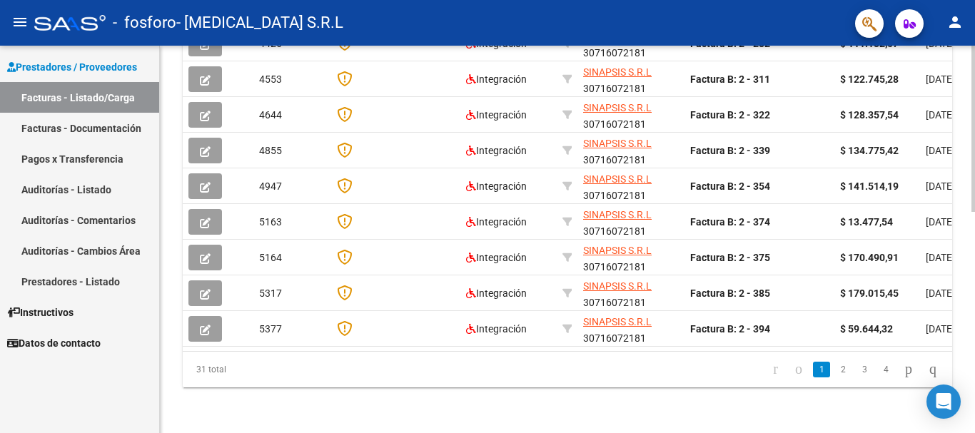
click at [956, 433] on html "menu - fosforo - [MEDICAL_DATA] S.R.L person Prestadores / Proveedores Facturas…" at bounding box center [487, 216] width 975 height 433
click at [878, 371] on link "4" at bounding box center [886, 370] width 17 height 16
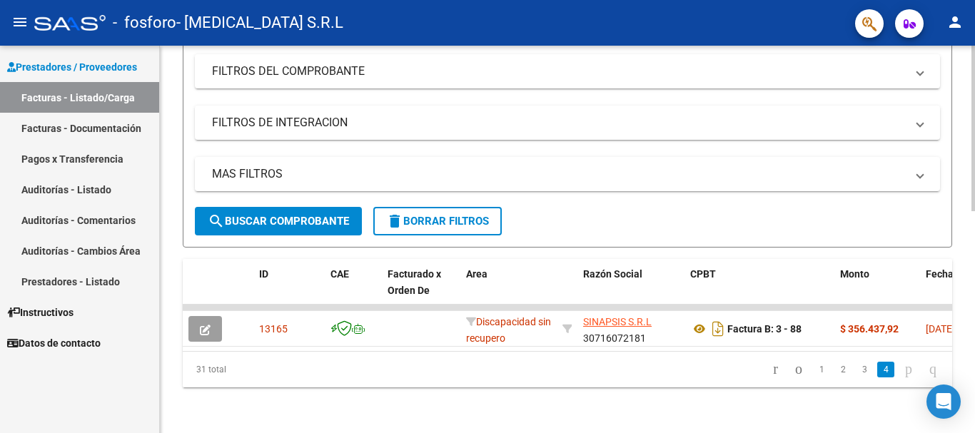
scroll to position [196, 0]
click at [793, 373] on icon "go to previous page" at bounding box center [798, 369] width 11 height 17
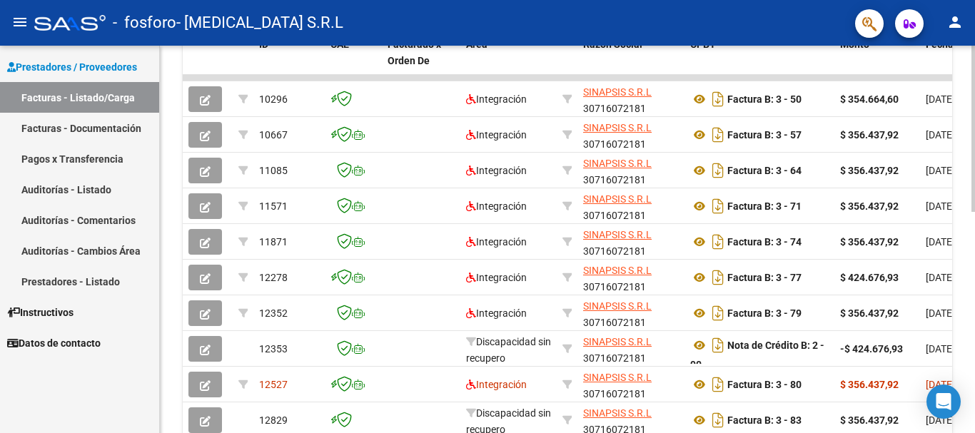
scroll to position [518, 0]
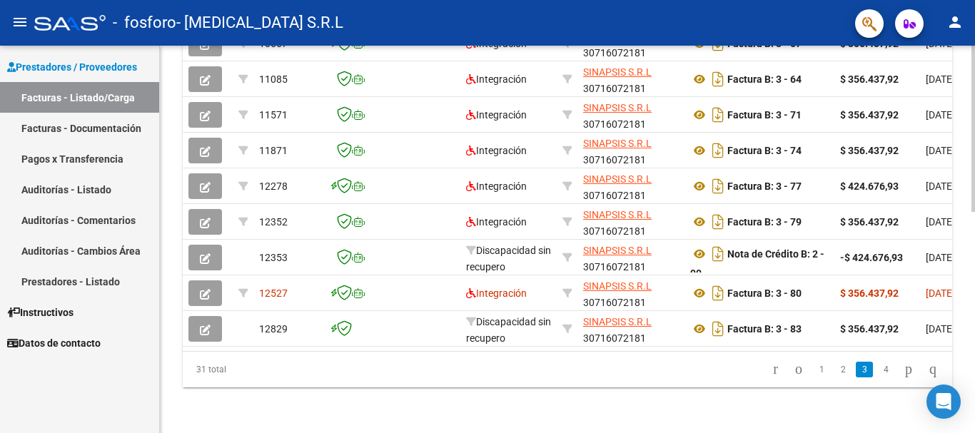
click at [975, 377] on div at bounding box center [974, 350] width 4 height 166
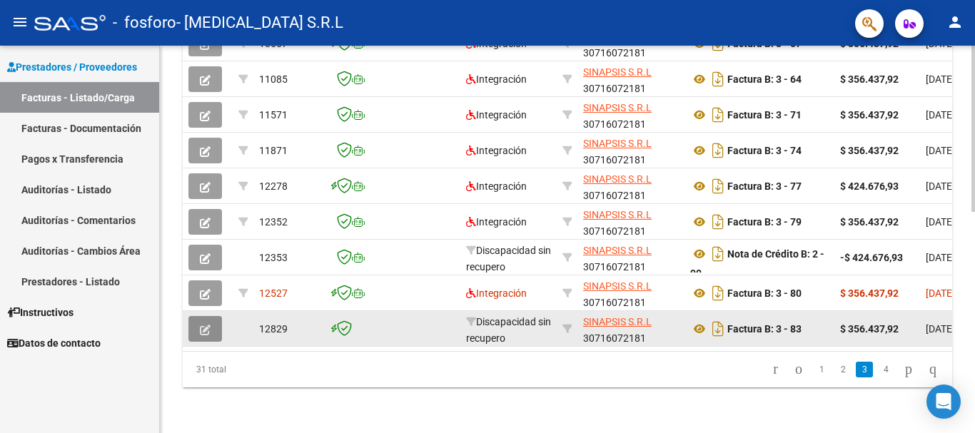
click at [206, 325] on icon "button" at bounding box center [205, 330] width 11 height 11
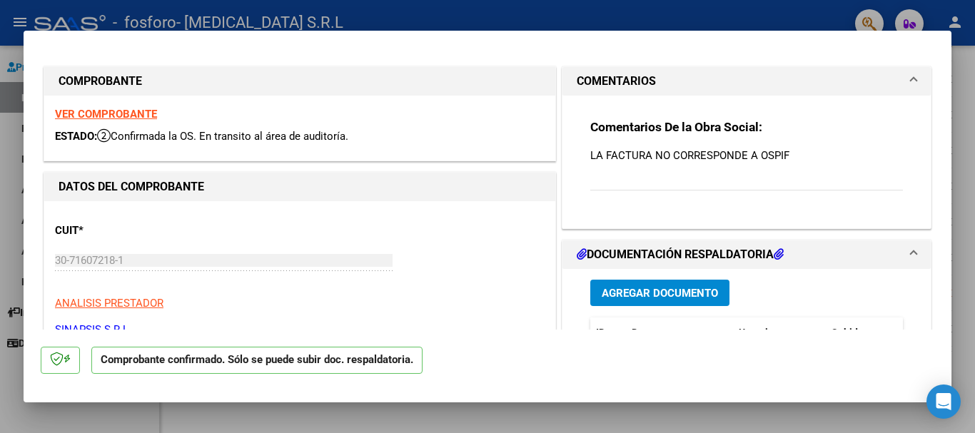
click at [139, 114] on strong "VER COMPROBANTE" at bounding box center [106, 114] width 102 height 13
click at [634, 180] on div "Comentarios De la Obra Social: LA FACTURA NO CORRESPONDE A OSPIF" at bounding box center [747, 162] width 313 height 87
click at [691, 189] on div "Comentarios De la Obra Social: LA FACTURA NO CORRESPONDE A OSPIF" at bounding box center [747, 162] width 313 height 87
click at [947, 404] on icon "Open Intercom Messenger" at bounding box center [943, 402] width 16 height 19
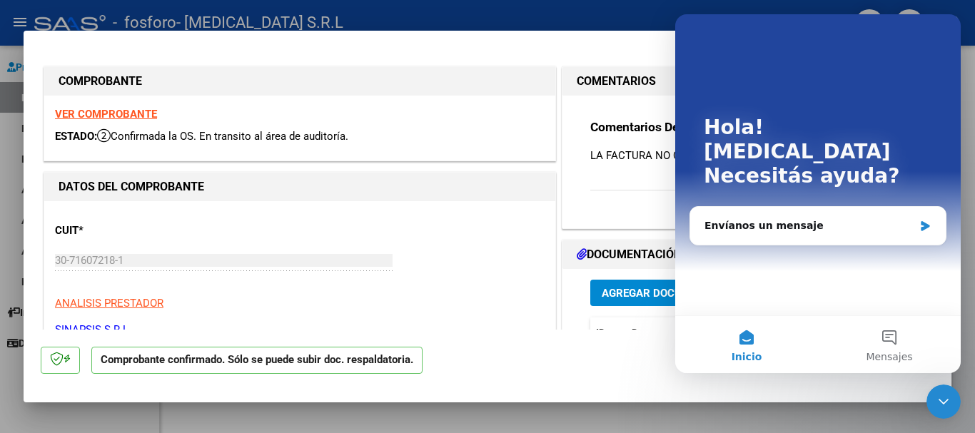
scroll to position [0, 0]
click at [767, 219] on div "Envíanos un mensaje" at bounding box center [809, 226] width 209 height 15
click at [767, 204] on main "Hola! [MEDICAL_DATA] Necesitás ayuda? Envíanos un mensaje Inicio Mensajes" at bounding box center [819, 193] width 286 height 359
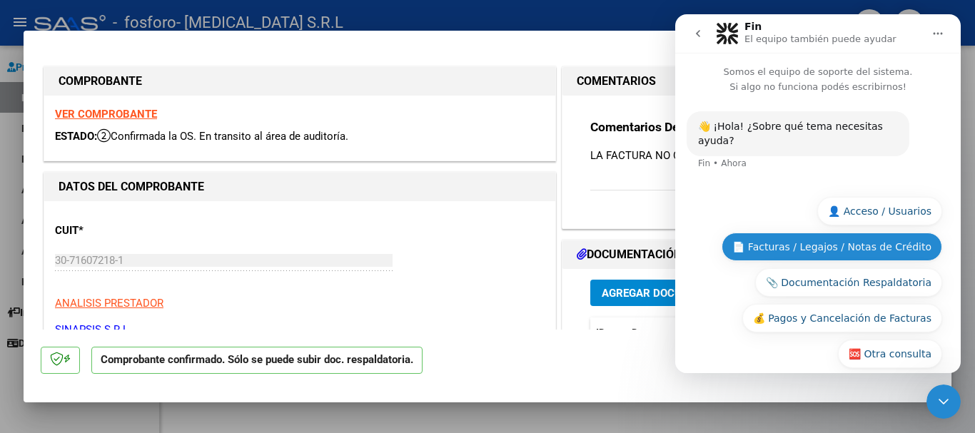
click at [885, 233] on button "📄 Facturas / Legajos / Notas de Crédito" at bounding box center [832, 247] width 221 height 29
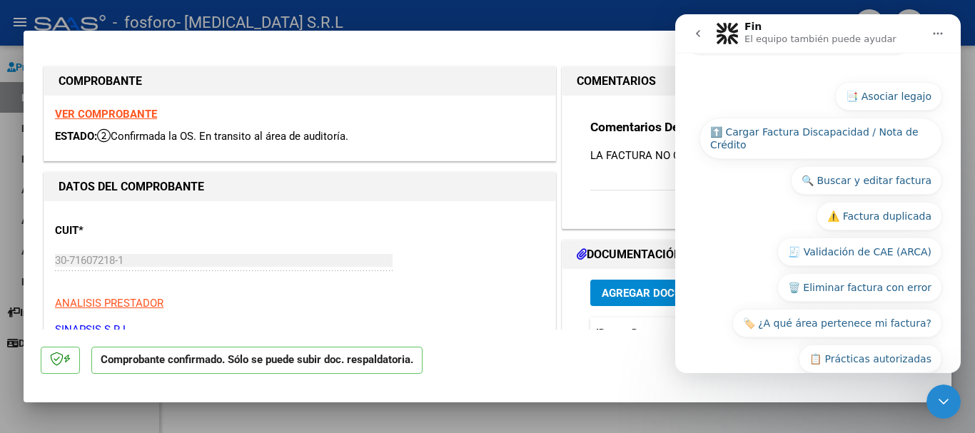
scroll to position [273, 0]
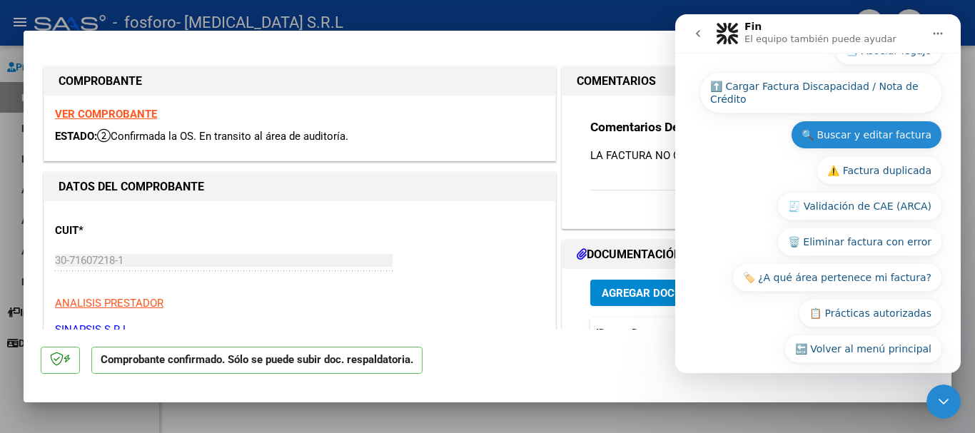
click at [877, 122] on button "🔍 Buscar y editar factura" at bounding box center [866, 135] width 151 height 29
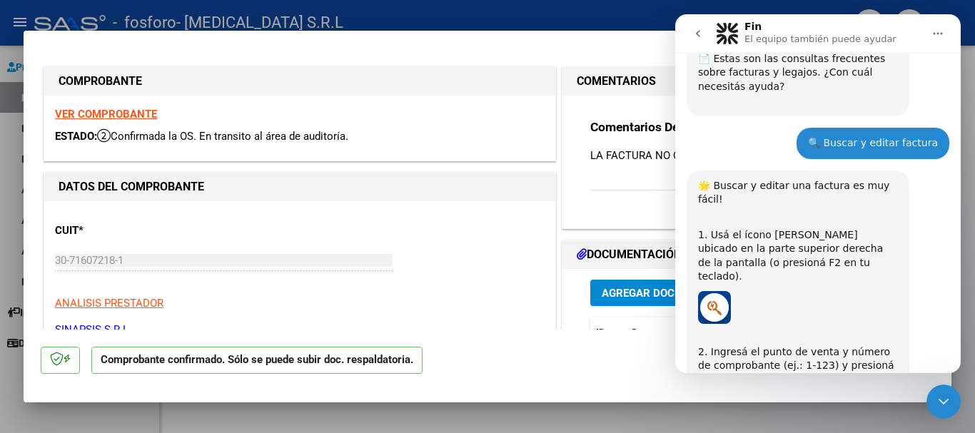
scroll to position [165, 0]
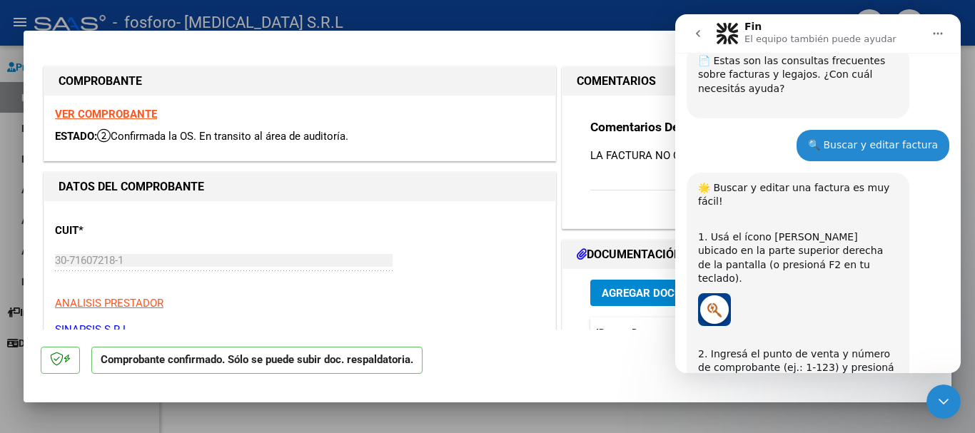
drag, startPoint x: 955, startPoint y: 333, endPoint x: 1637, endPoint y: 197, distance: 696.0
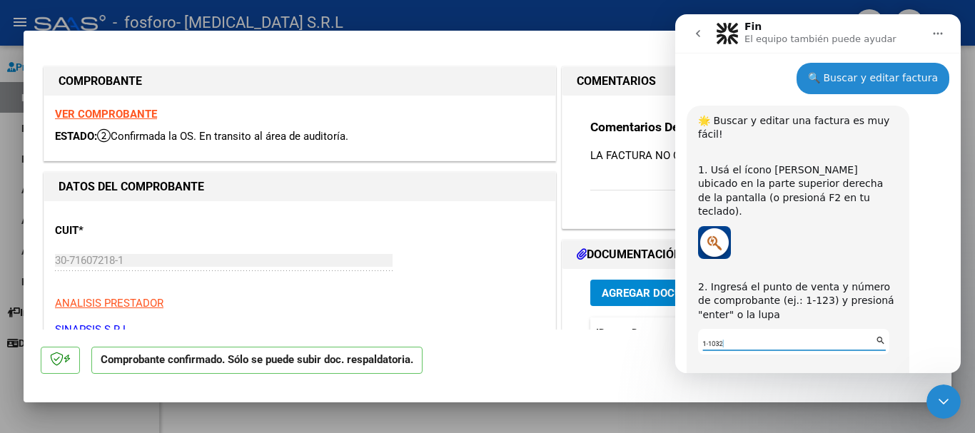
scroll to position [237, 0]
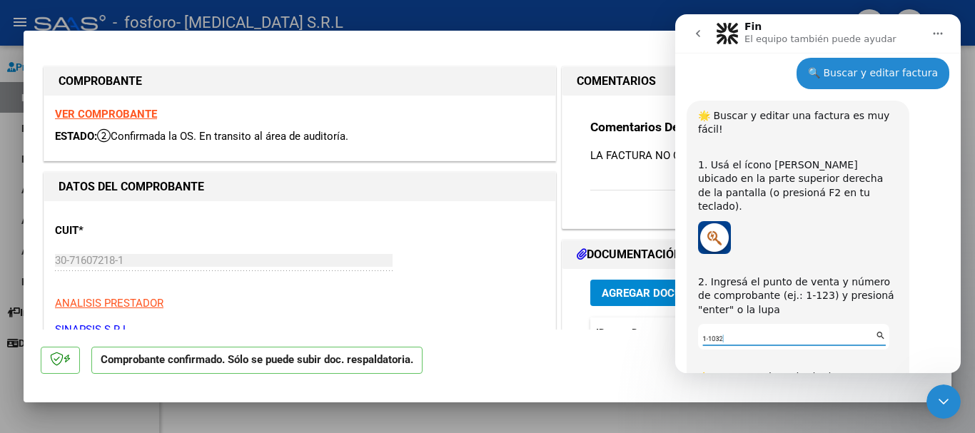
drag, startPoint x: 954, startPoint y: 196, endPoint x: 1637, endPoint y: 234, distance: 684.4
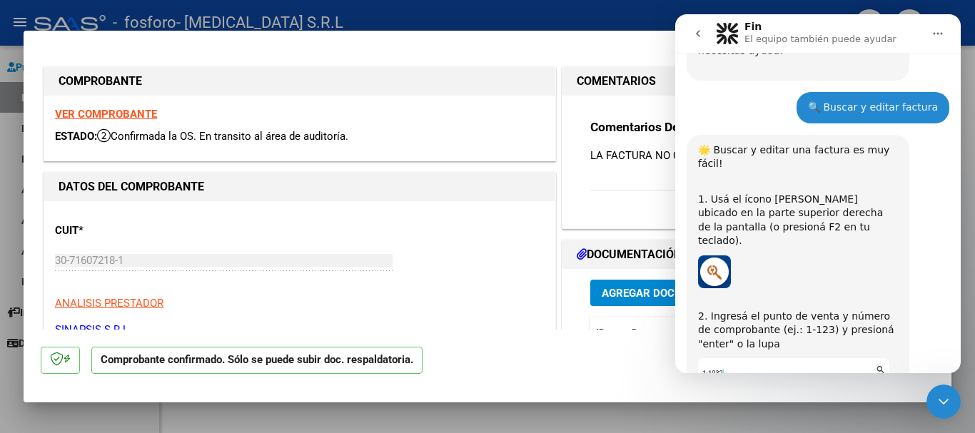
scroll to position [199, 0]
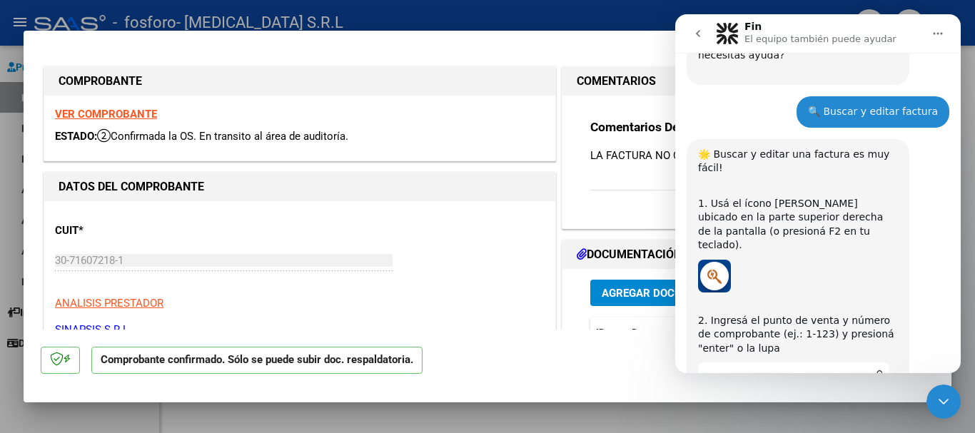
click at [970, 163] on div at bounding box center [487, 216] width 975 height 433
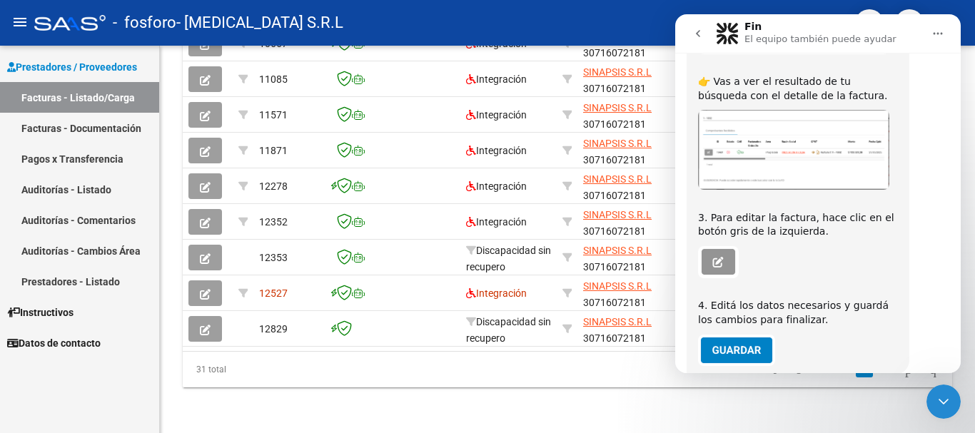
scroll to position [548, 0]
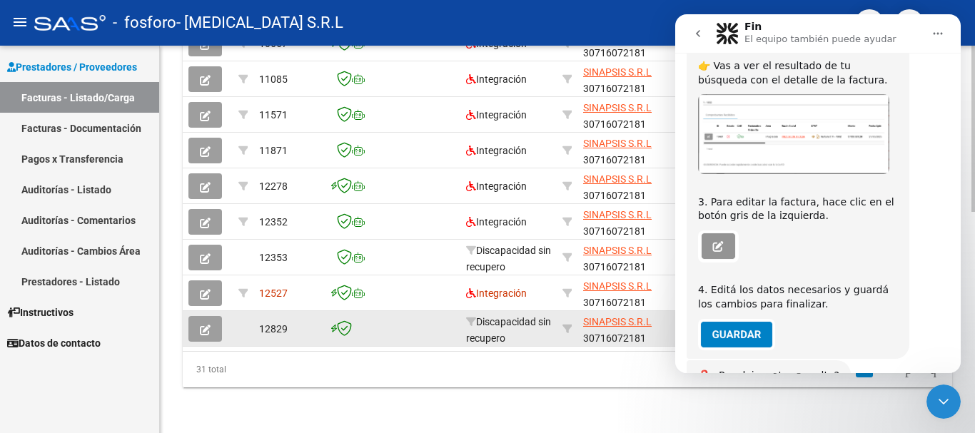
click at [206, 325] on icon "button" at bounding box center [205, 330] width 11 height 11
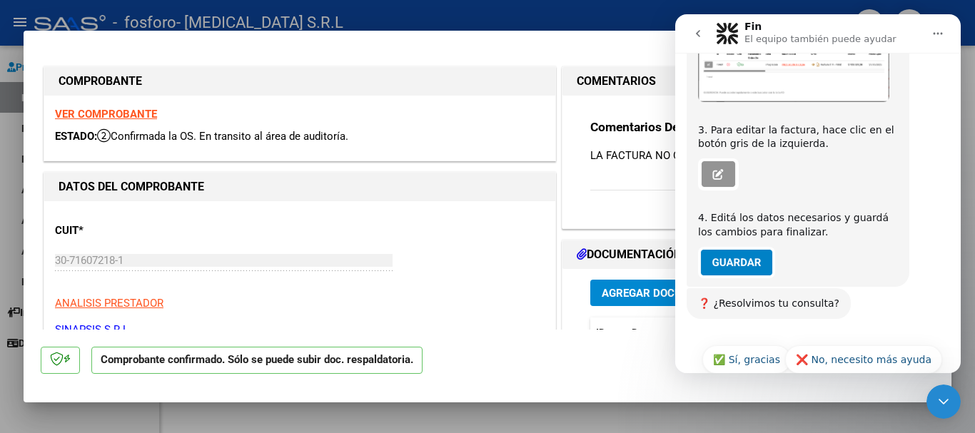
scroll to position [638, 0]
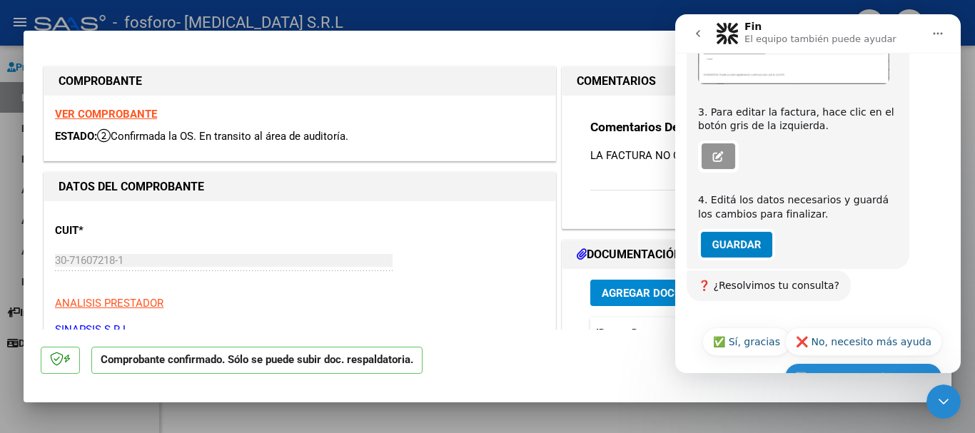
click at [841, 363] on button "🔙 Volver al menú principal" at bounding box center [864, 377] width 158 height 29
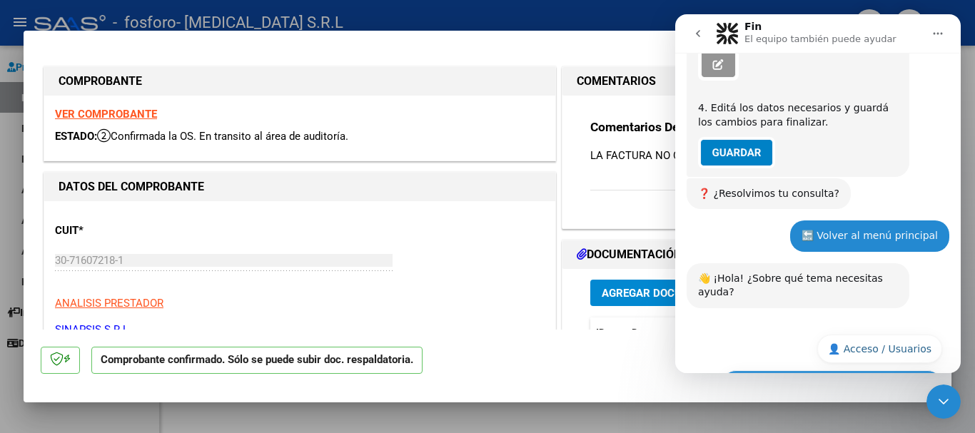
scroll to position [831, 0]
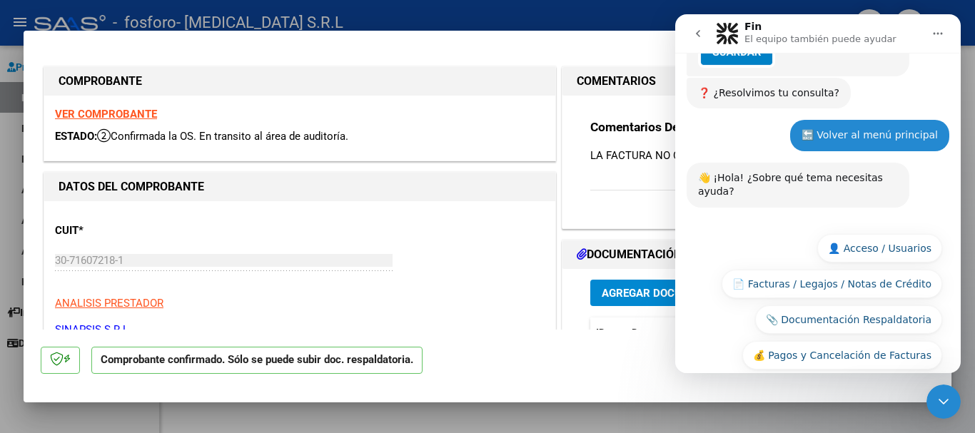
click at [970, 298] on div at bounding box center [487, 216] width 975 height 433
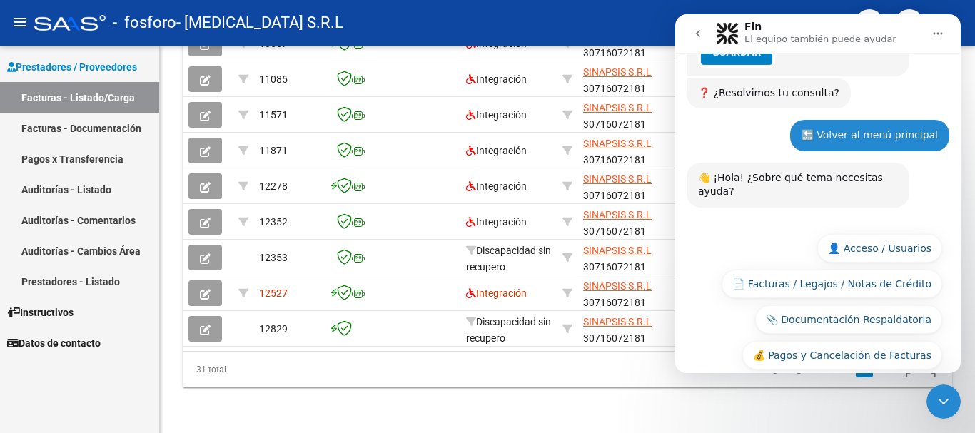
click at [948, 406] on icon "Cerrar Intercom Messenger" at bounding box center [943, 401] width 17 height 17
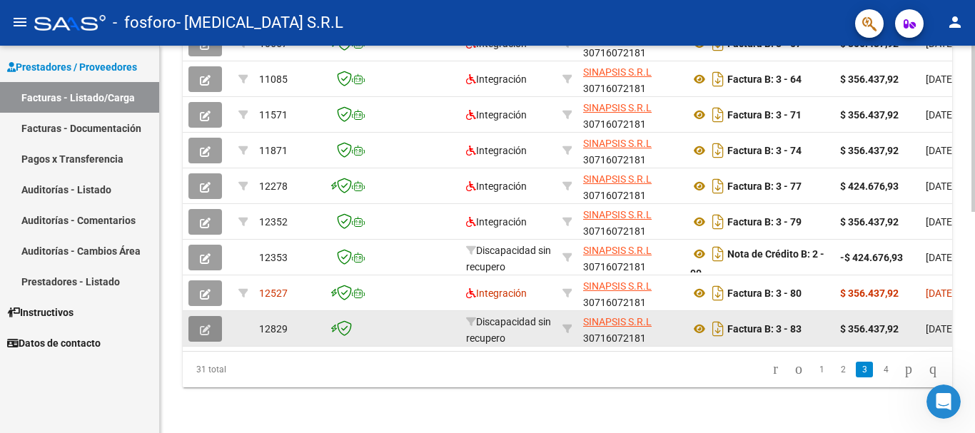
click at [200, 325] on icon "button" at bounding box center [205, 330] width 11 height 11
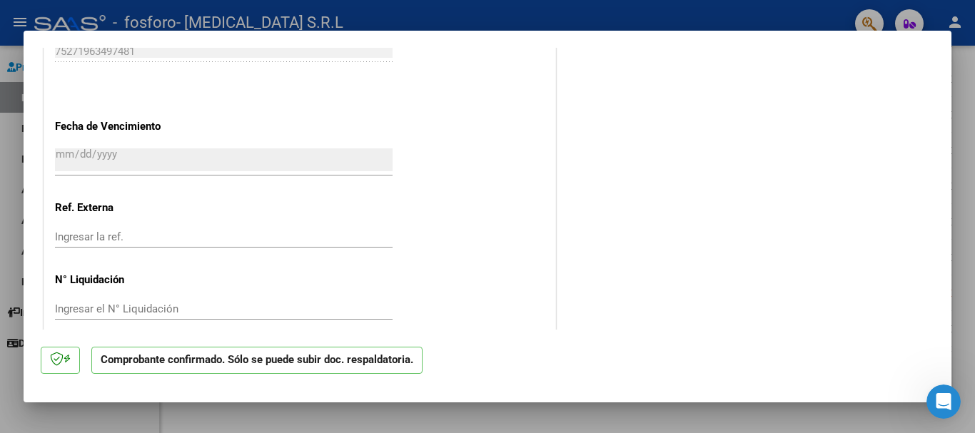
scroll to position [806, 0]
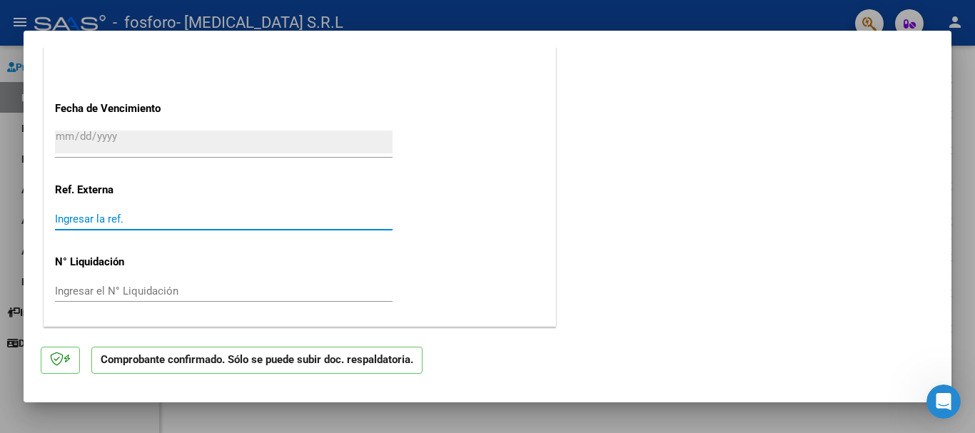
click at [96, 220] on input "Ingresar la ref." at bounding box center [224, 219] width 338 height 13
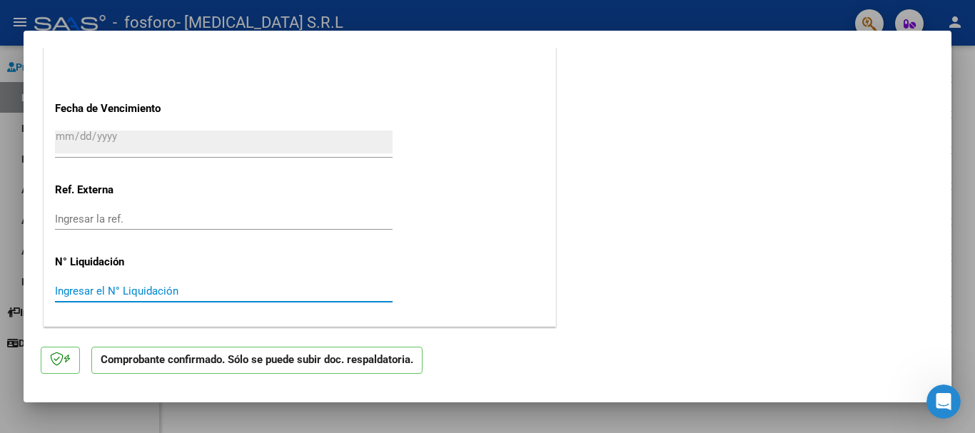
click at [104, 290] on input "Ingresar el N° Liquidación" at bounding box center [224, 291] width 338 height 13
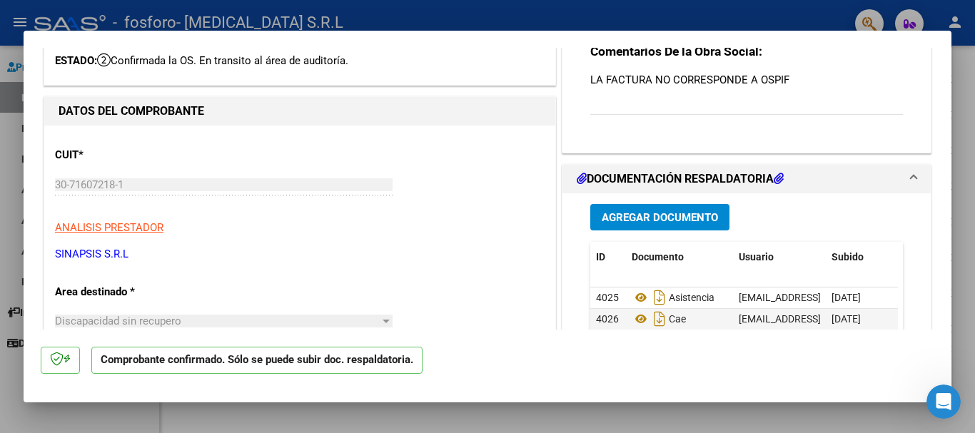
scroll to position [0, 0]
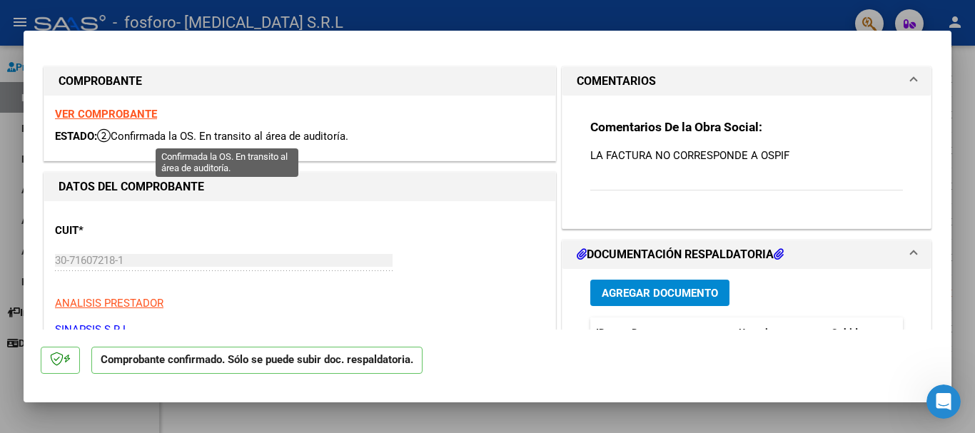
click at [102, 137] on icon at bounding box center [104, 136] width 14 height 14
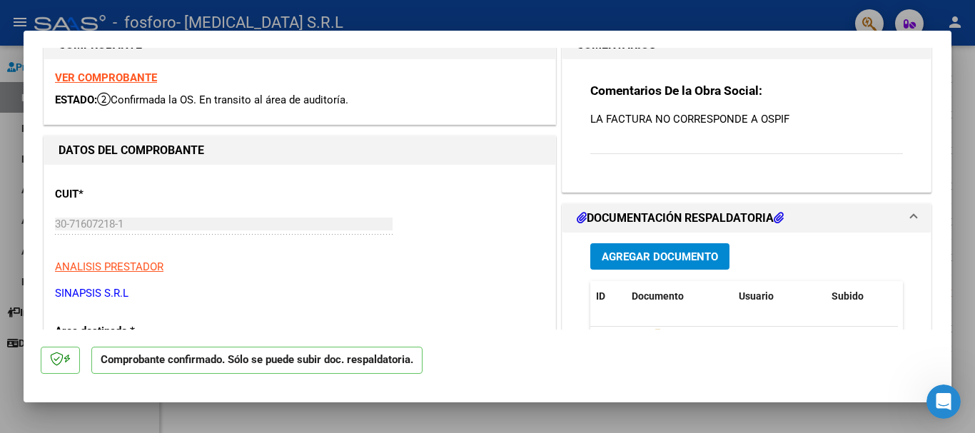
scroll to position [49, 0]
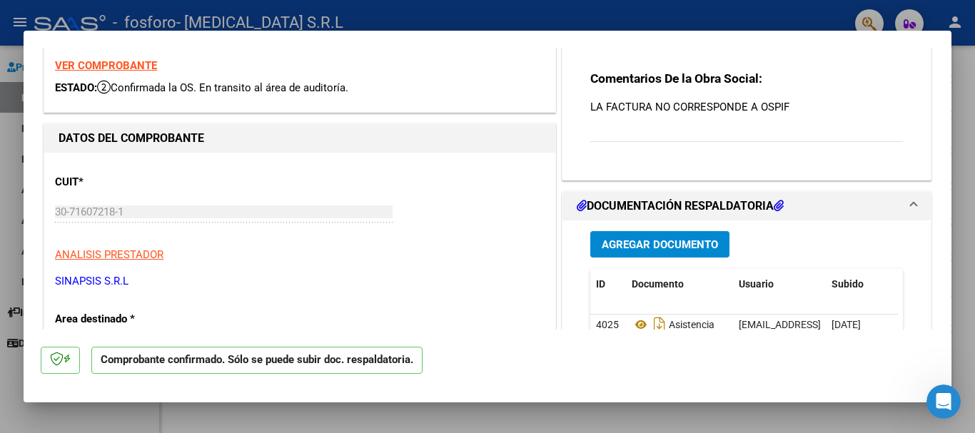
click at [666, 117] on div "Comentarios De la Obra Social: LA FACTURA NO CORRESPONDE A OSPIF" at bounding box center [747, 114] width 313 height 87
click at [389, 365] on p "Comprobante confirmado. Sólo se puede subir doc. respaldatoria." at bounding box center [256, 361] width 331 height 28
click at [64, 359] on icon at bounding box center [67, 359] width 7 height 1
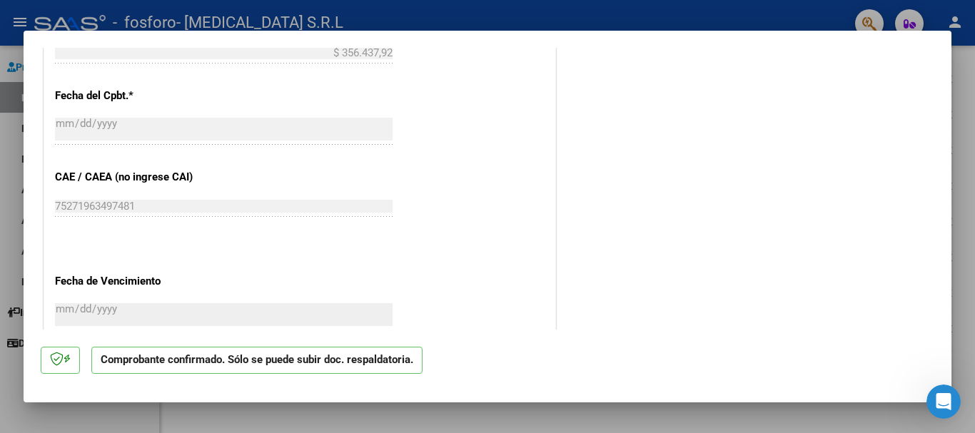
scroll to position [806, 0]
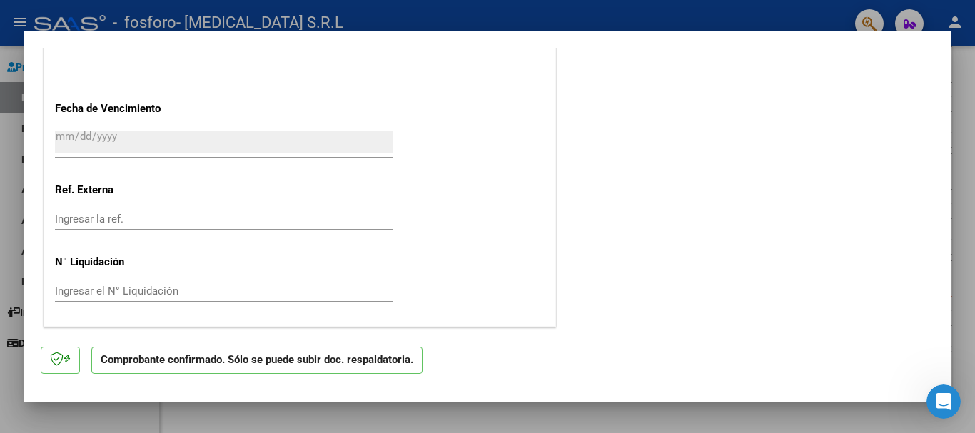
click at [311, 360] on p "Comprobante confirmado. Sólo se puede subir doc. respaldatoria." at bounding box center [256, 361] width 331 height 28
click at [945, 398] on icon "Abrir Intercom Messenger" at bounding box center [944, 401] width 10 height 11
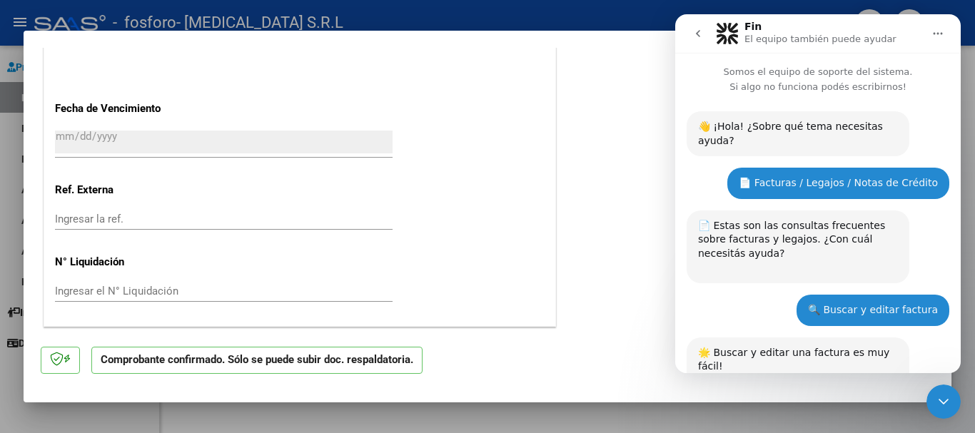
scroll to position [831, 0]
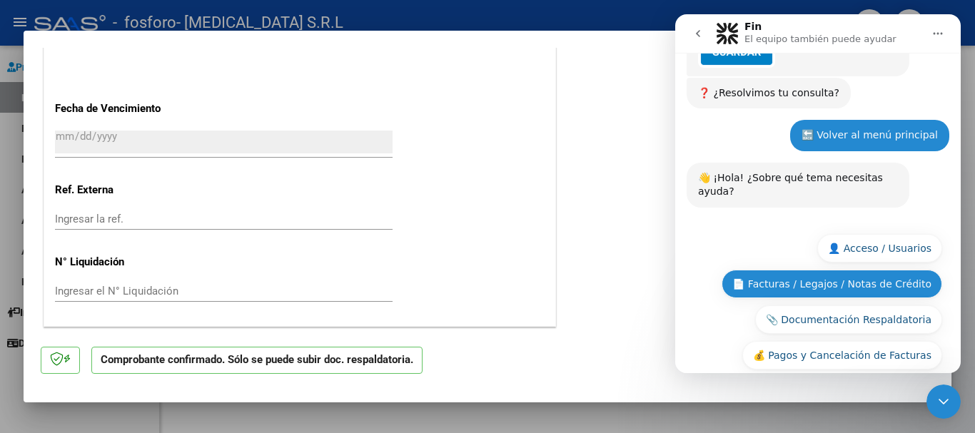
click at [868, 270] on button "📄 Facturas / Legajos / Notas de Crédito" at bounding box center [832, 284] width 221 height 29
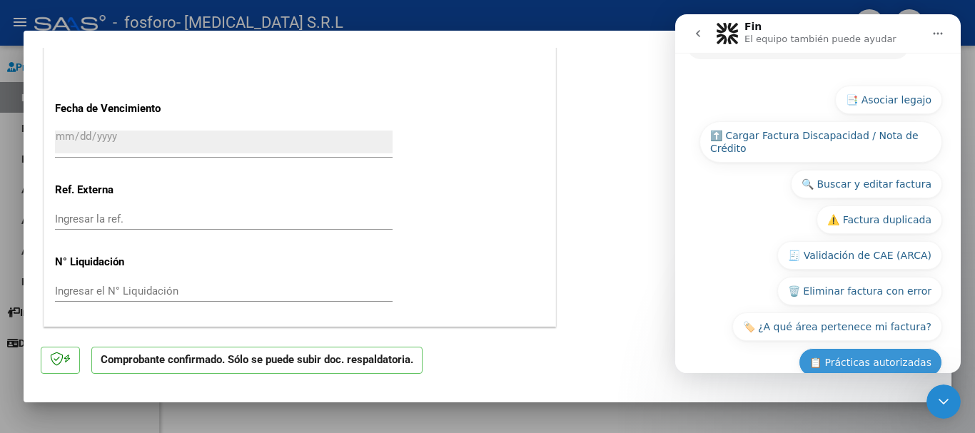
scroll to position [1113, 0]
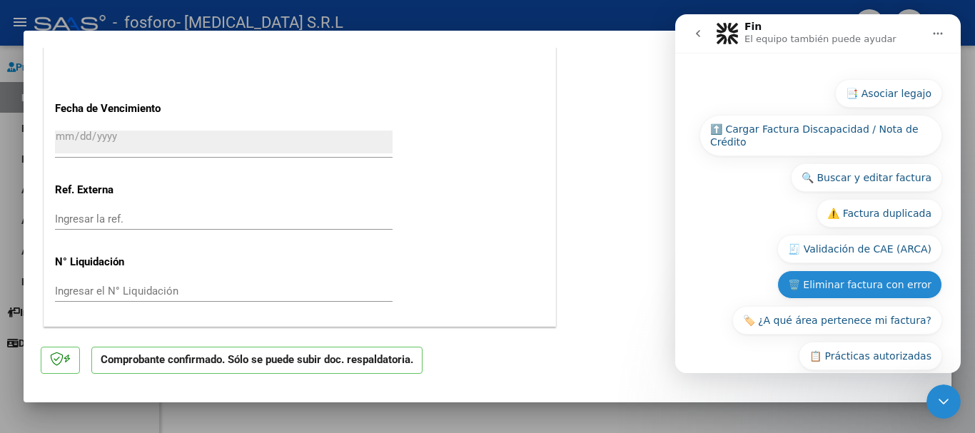
click at [906, 271] on button "🗑️ Eliminar factura con error" at bounding box center [860, 285] width 165 height 29
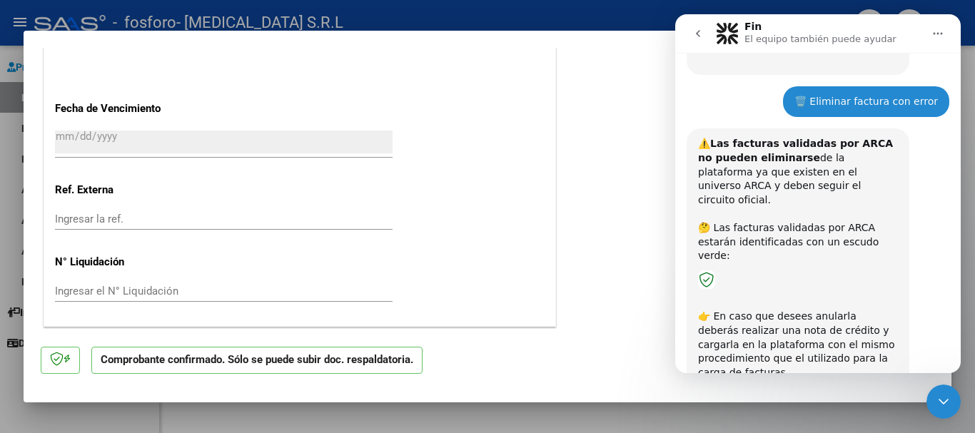
scroll to position [1099, 0]
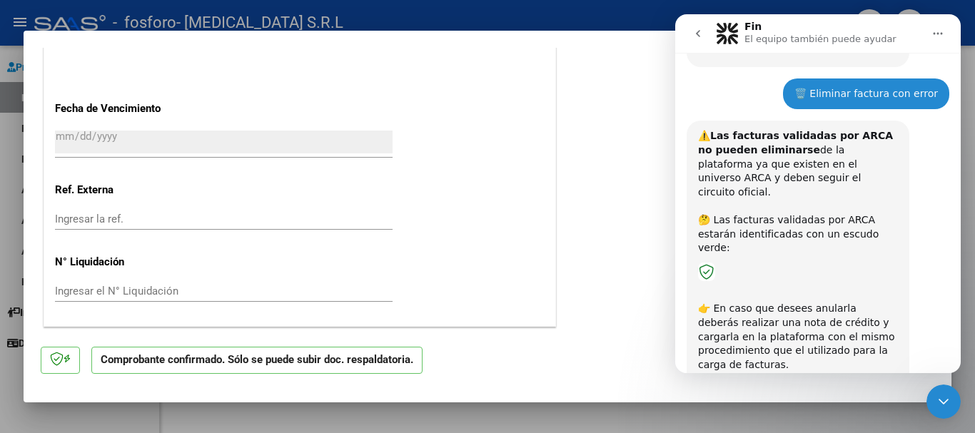
drag, startPoint x: 957, startPoint y: 270, endPoint x: 1644, endPoint y: 308, distance: 688.0
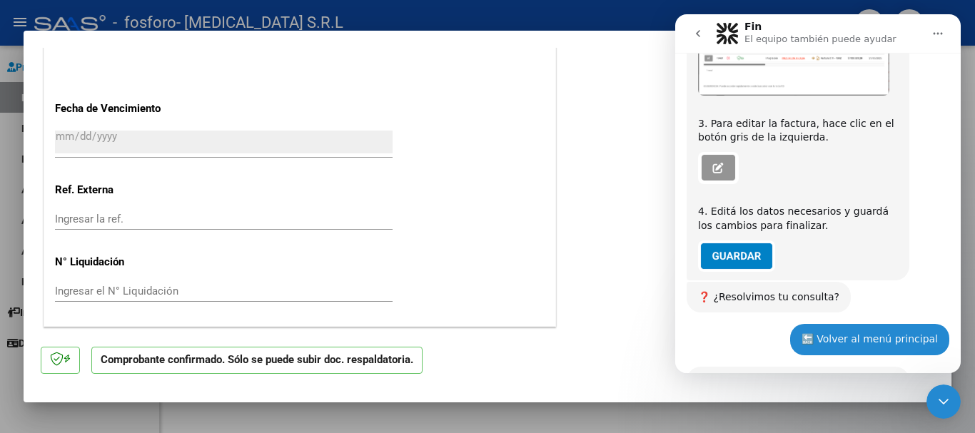
scroll to position [197, 0]
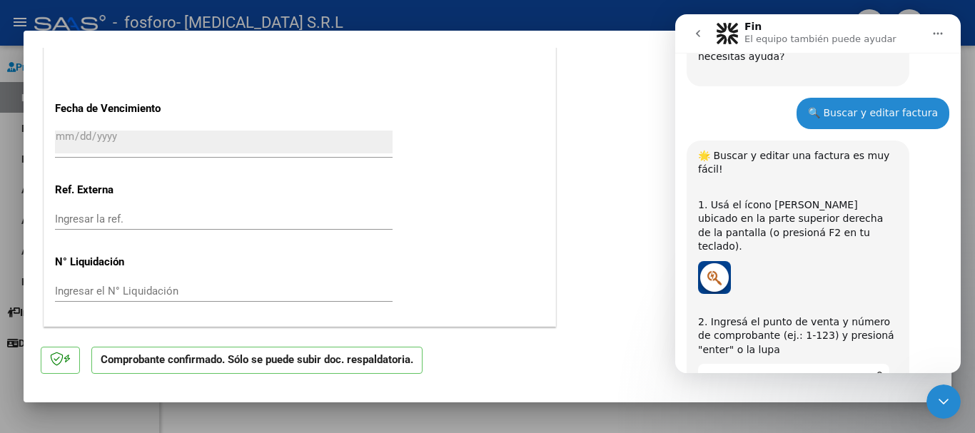
click at [851, 106] on div "🔍 Buscar y editar factura" at bounding box center [873, 113] width 130 height 14
click at [975, 208] on div at bounding box center [487, 216] width 975 height 433
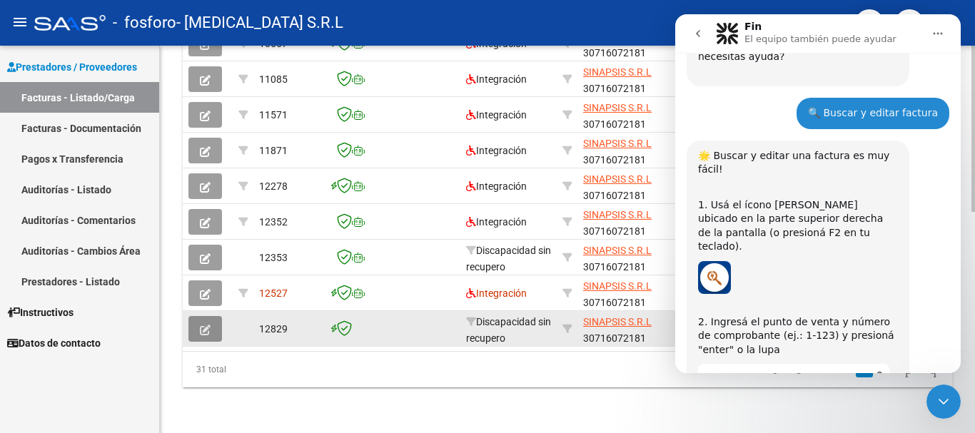
click at [199, 323] on button "button" at bounding box center [206, 329] width 34 height 26
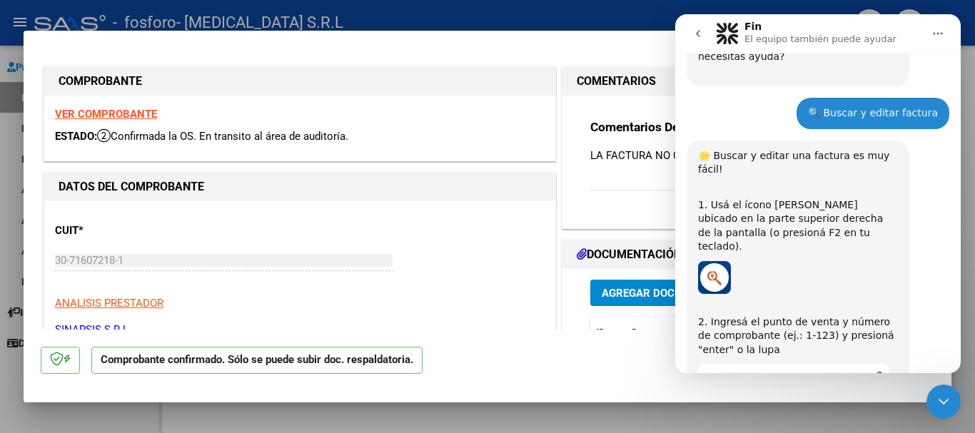
click at [115, 115] on strong "VER COMPROBANTE" at bounding box center [106, 114] width 102 height 13
click at [900, 106] on div "🔍 Buscar y editar factura" at bounding box center [873, 113] width 130 height 14
click at [944, 397] on icon "Cerrar Intercom Messenger" at bounding box center [943, 401] width 17 height 17
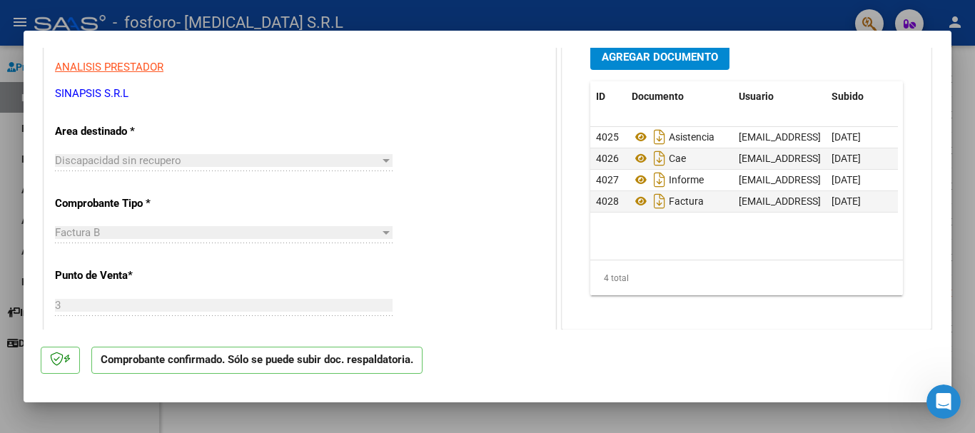
scroll to position [134, 0]
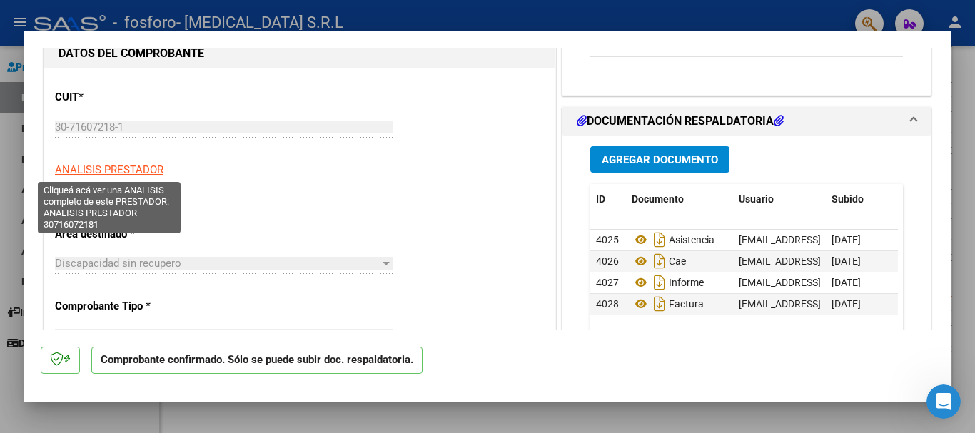
click at [114, 169] on span "ANALISIS PRESTADOR" at bounding box center [109, 170] width 109 height 13
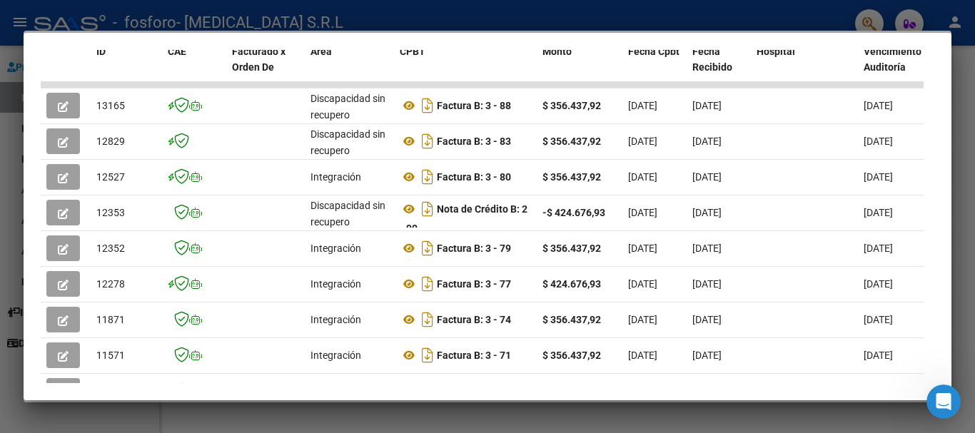
scroll to position [351, 0]
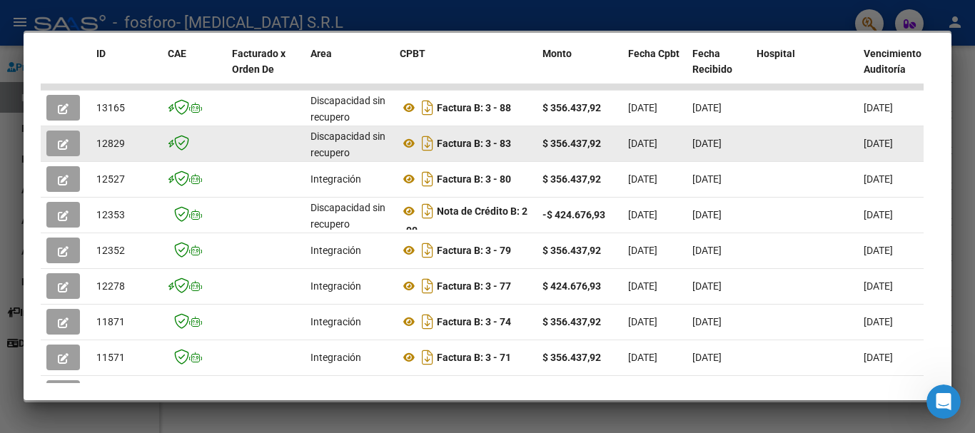
click at [61, 150] on icon "button" at bounding box center [63, 144] width 11 height 11
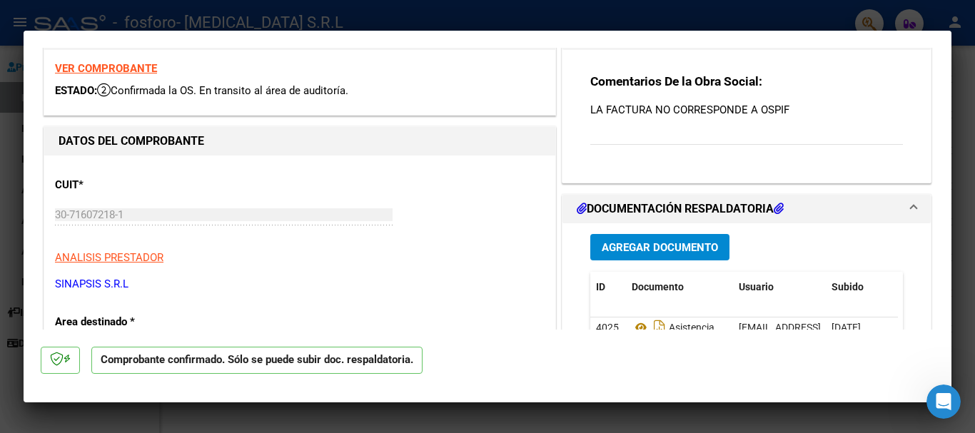
scroll to position [0, 0]
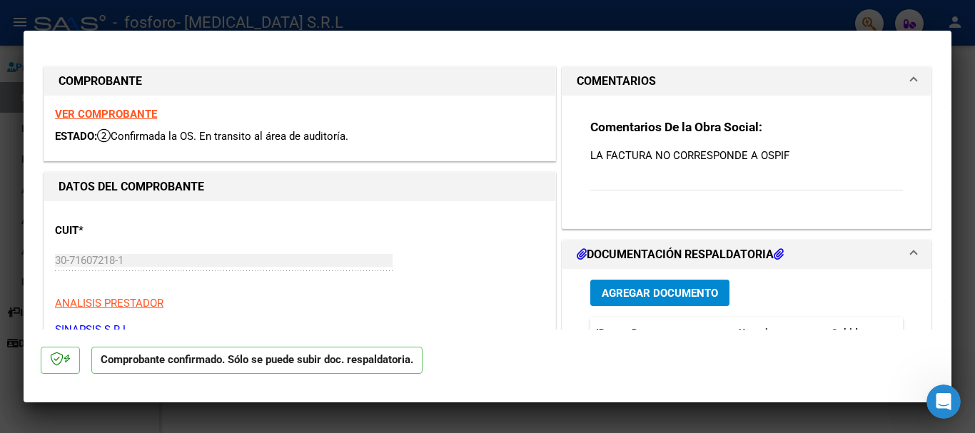
click at [691, 140] on div "Comentarios De la Obra Social: LA FACTURA NO CORRESPONDE A OSPIF" at bounding box center [747, 162] width 313 height 87
click at [684, 162] on p "LA FACTURA NO CORRESPONDE A OSPIF" at bounding box center [747, 156] width 313 height 16
click at [965, 349] on div at bounding box center [487, 216] width 975 height 433
type input "$ 0,00"
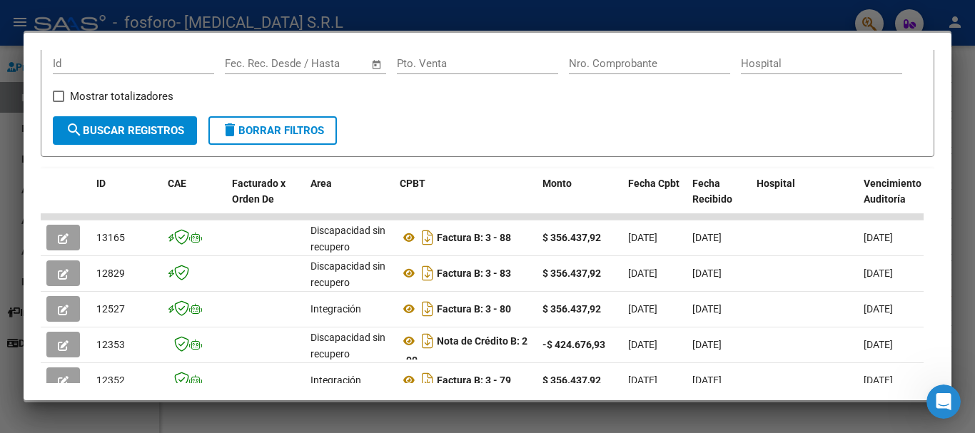
scroll to position [229, 0]
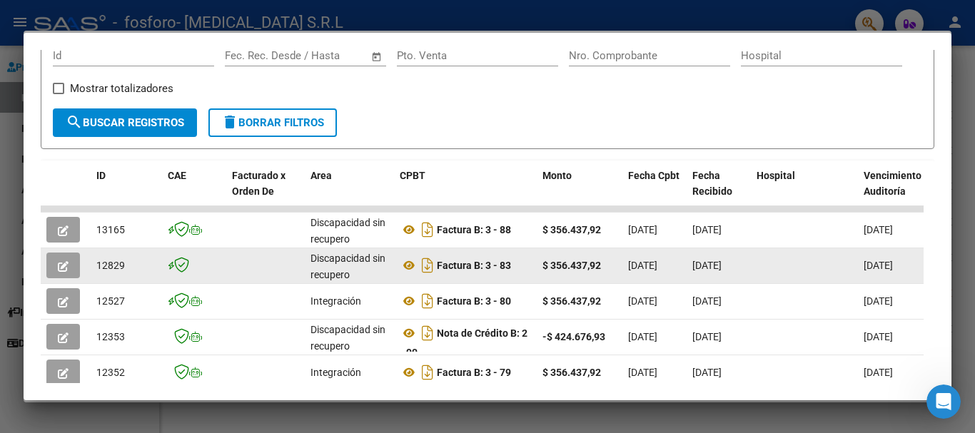
click at [530, 277] on div "Factura B: 3 - 83" at bounding box center [465, 265] width 131 height 23
click at [104, 271] on span "12829" at bounding box center [110, 265] width 29 height 11
click at [59, 272] on icon "button" at bounding box center [63, 266] width 11 height 11
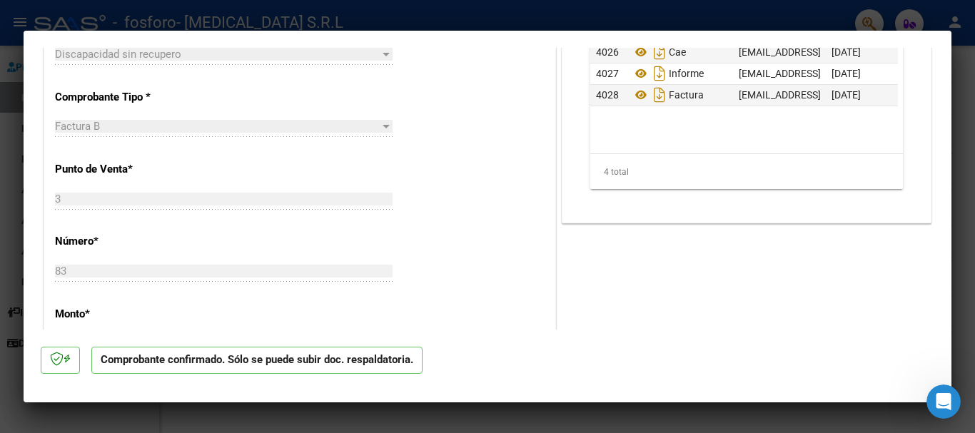
scroll to position [346, 0]
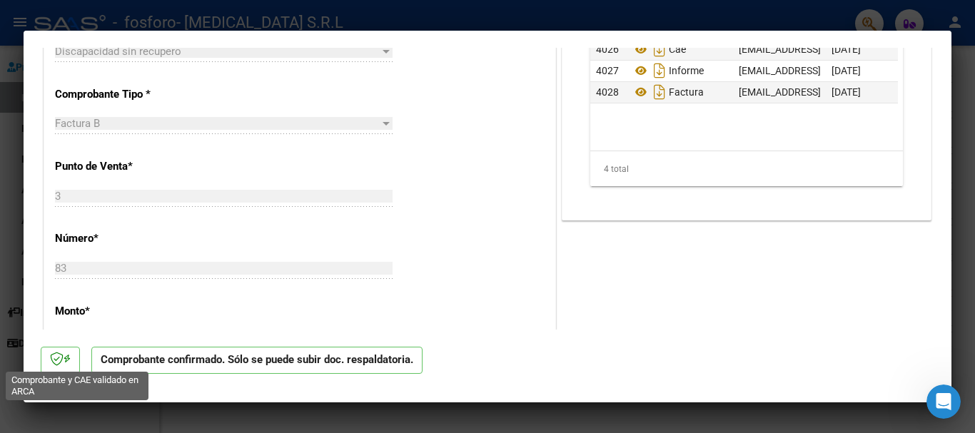
click at [62, 366] on icon at bounding box center [57, 359] width 14 height 14
click at [171, 366] on p "Comprobante confirmado. Sólo se puede subir doc. respaldatoria." at bounding box center [256, 361] width 331 height 28
click at [278, 363] on p "Comprobante confirmado. Sólo se puede subir doc. respaldatoria." at bounding box center [256, 361] width 331 height 28
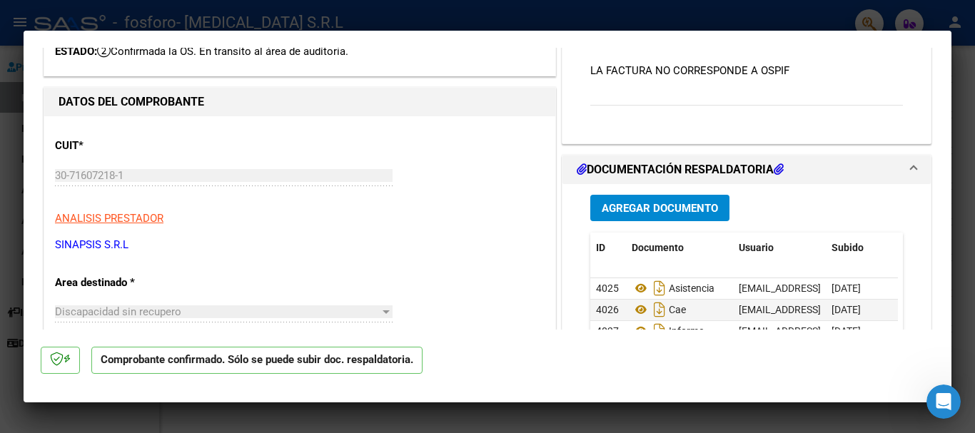
scroll to position [0, 0]
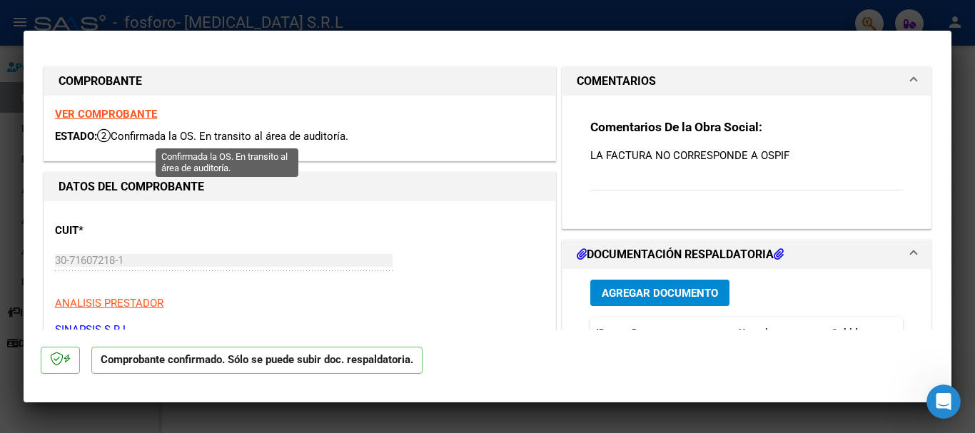
click at [109, 135] on icon at bounding box center [104, 136] width 14 height 14
click at [219, 69] on div "COMPROBANTE" at bounding box center [299, 81] width 511 height 29
click at [975, 46] on div at bounding box center [487, 216] width 975 height 433
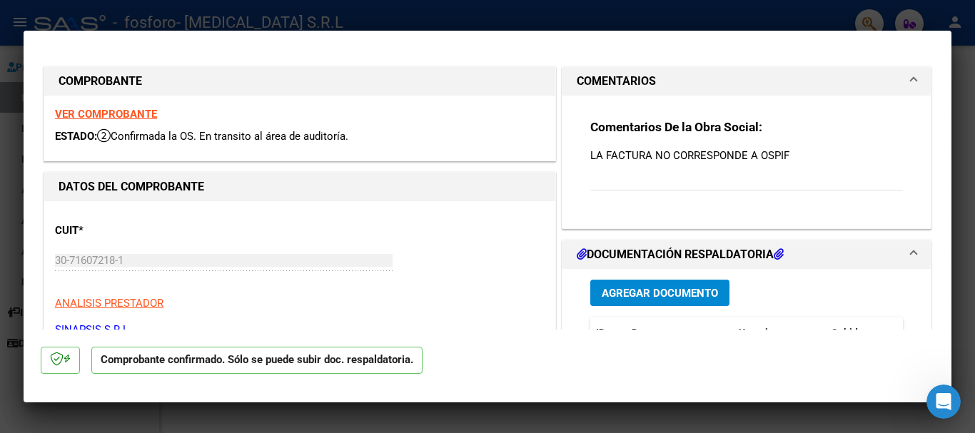
type input "$ 0,00"
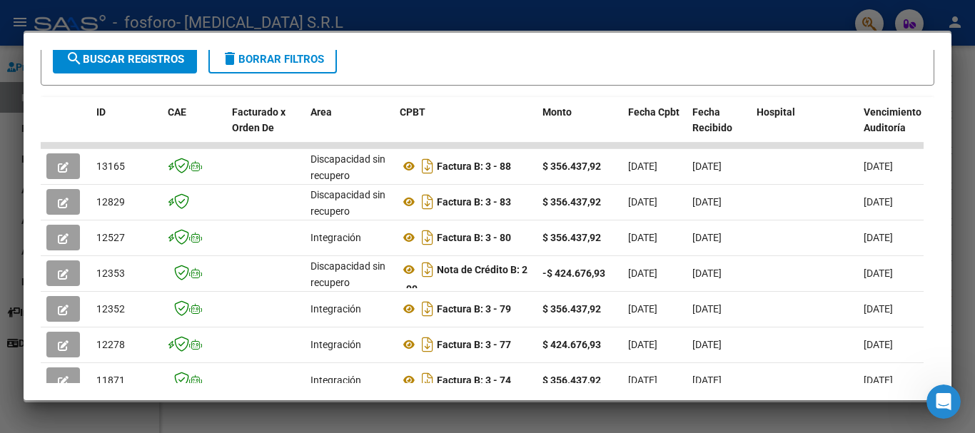
scroll to position [281, 0]
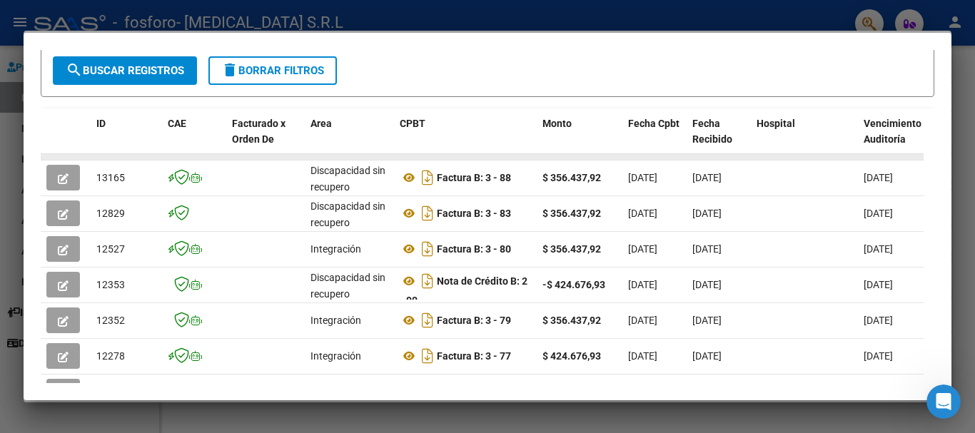
drag, startPoint x: 755, startPoint y: 163, endPoint x: 830, endPoint y: 163, distance: 74.3
click at [830, 160] on datatable-body-cell at bounding box center [804, 157] width 107 height 6
drag, startPoint x: 736, startPoint y: 164, endPoint x: 870, endPoint y: 159, distance: 134.4
click at [870, 159] on div "ID CAE Facturado x Orden De Area CPBT Monto Fecha Cpbt Fecha Recibido Hospital …" at bounding box center [488, 334] width 894 height 451
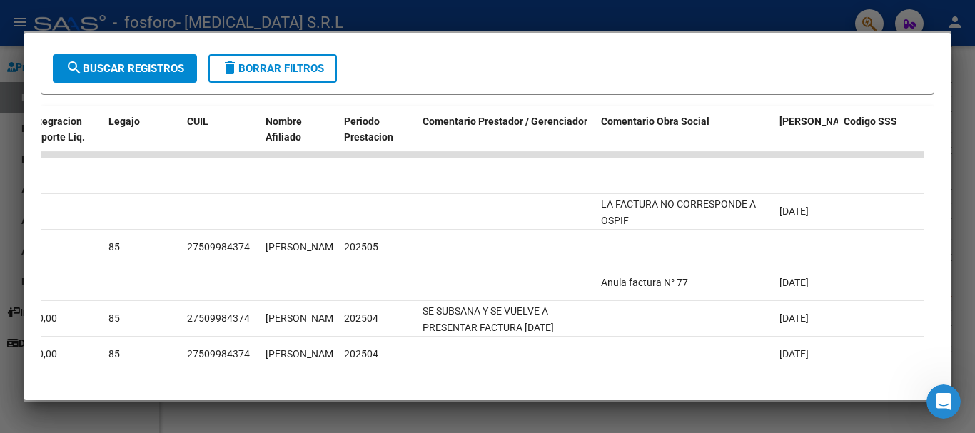
scroll to position [278, 0]
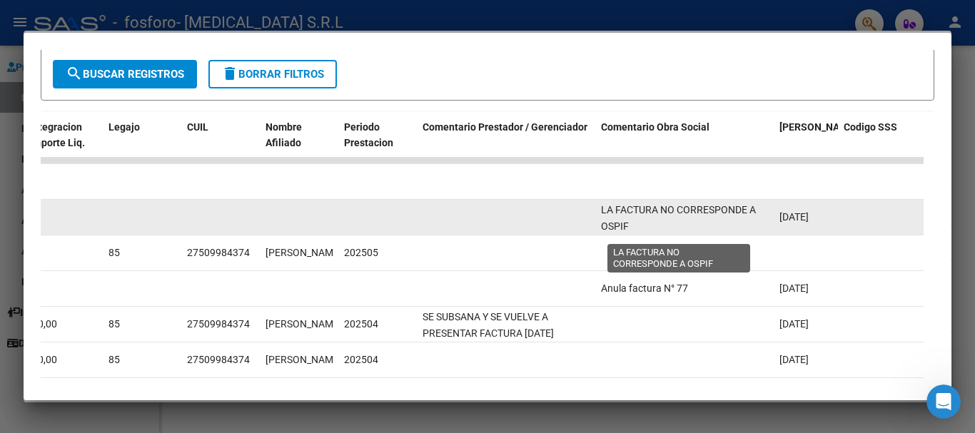
click at [713, 220] on span "LA FACTURA NO CORRESPONDE A OSPIF" at bounding box center [678, 218] width 155 height 28
click at [717, 232] on div "LA FACTURA NO CORRESPONDE A OSPIF" at bounding box center [684, 217] width 167 height 30
click at [795, 219] on span "[DATE]" at bounding box center [794, 216] width 29 height 11
click at [849, 226] on datatable-body-cell at bounding box center [881, 217] width 86 height 35
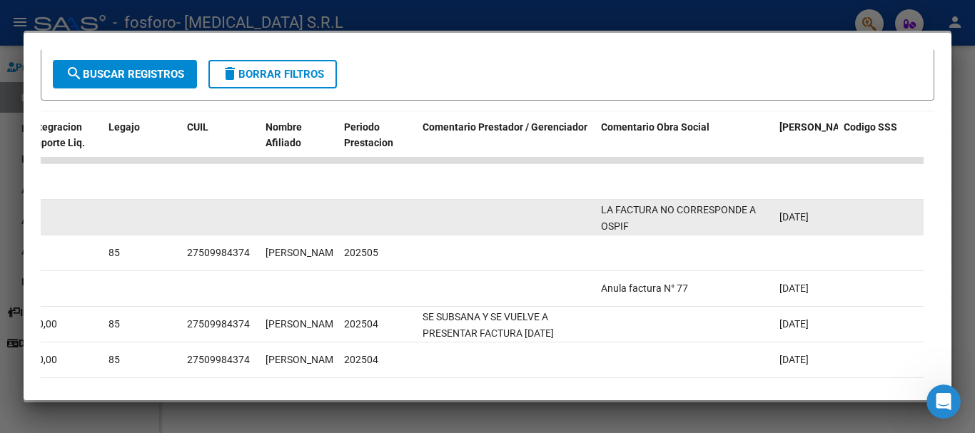
click at [397, 224] on datatable-body-cell at bounding box center [377, 217] width 79 height 35
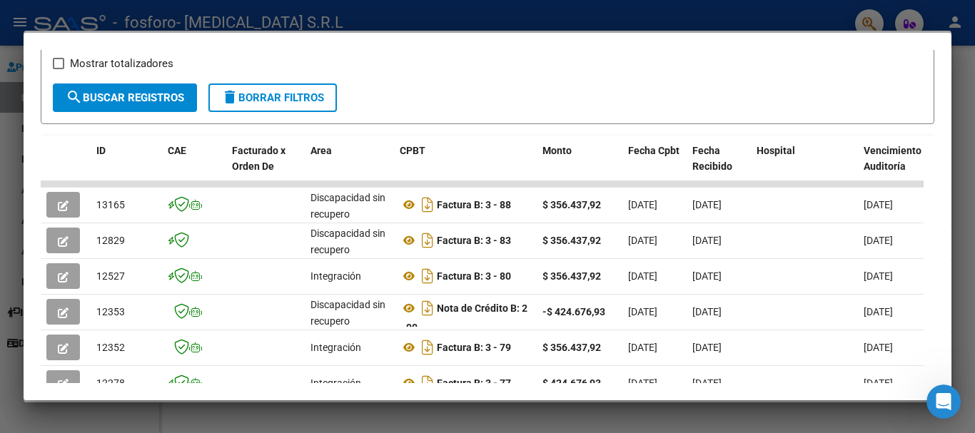
scroll to position [262, 0]
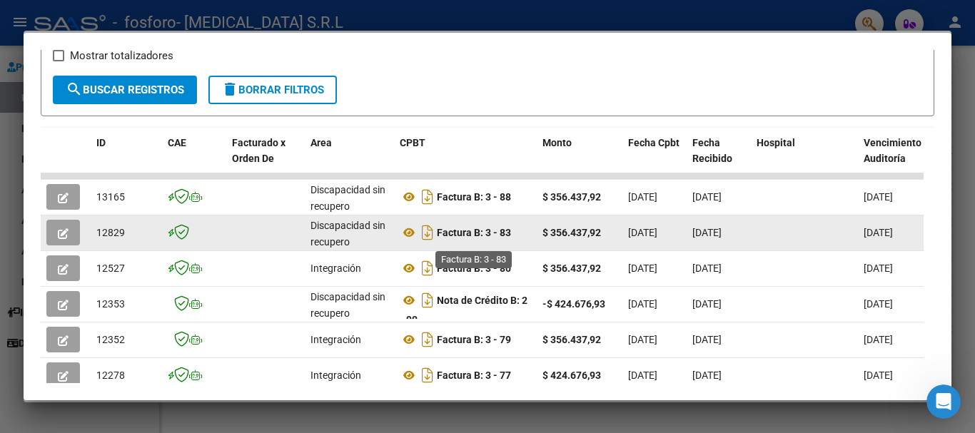
click at [438, 238] on strong "Factura B: 3 - 83" at bounding box center [474, 232] width 74 height 11
click at [59, 239] on icon "button" at bounding box center [63, 234] width 11 height 11
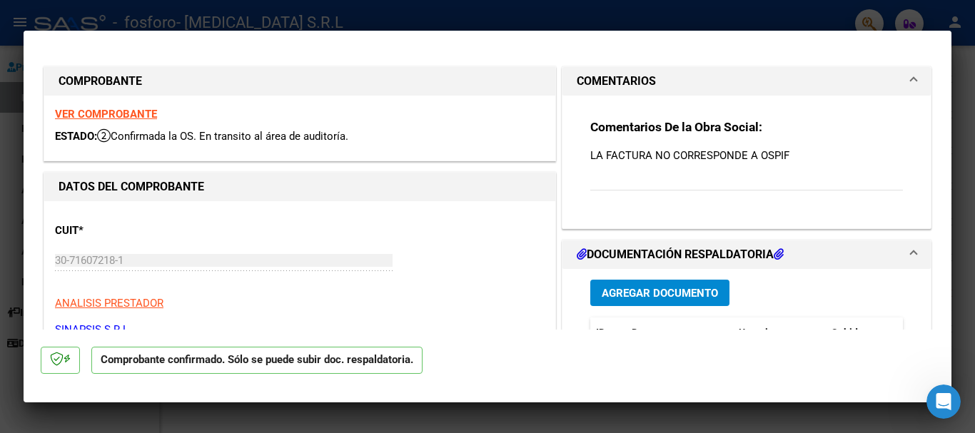
click at [909, 77] on mat-expansion-panel-header "COMENTARIOS" at bounding box center [747, 81] width 368 height 29
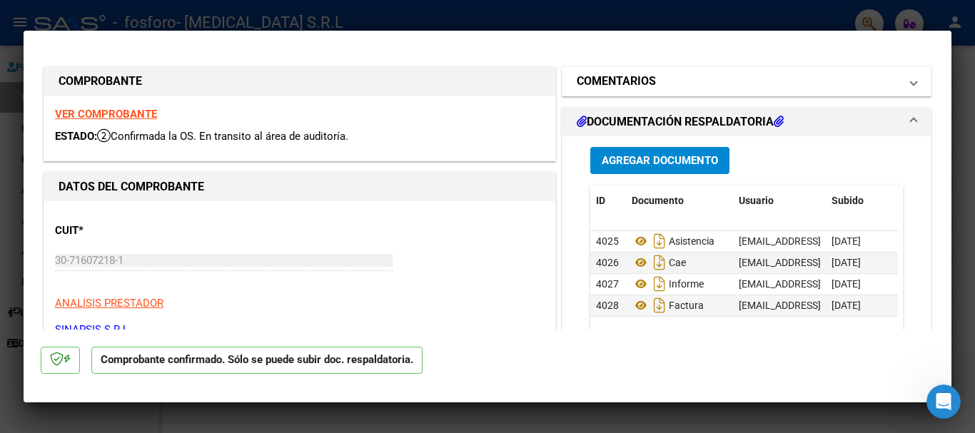
click at [909, 77] on mat-expansion-panel-header "COMENTARIOS" at bounding box center [747, 81] width 368 height 29
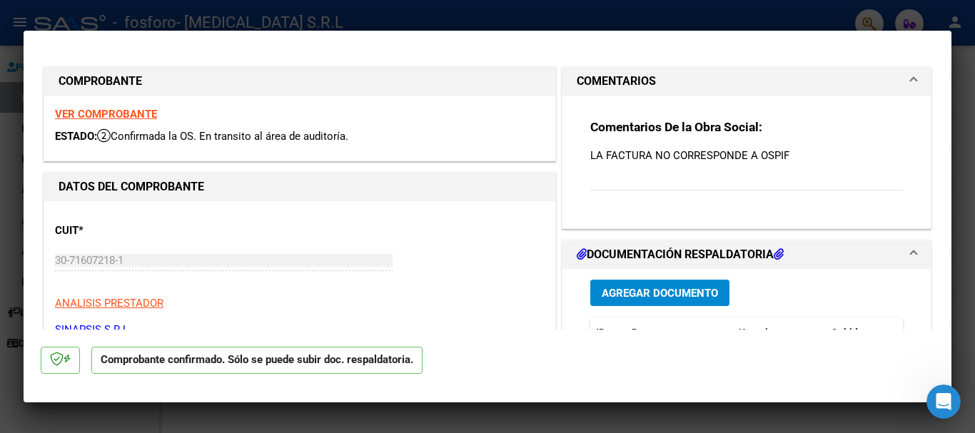
click at [649, 179] on div "Comentarios De la Obra Social: LA FACTURA NO CORRESPONDE A OSPIF" at bounding box center [747, 162] width 313 height 87
click at [647, 179] on div "Comentarios De la Obra Social: LA FACTURA NO CORRESPONDE A OSPIF" at bounding box center [747, 162] width 313 height 87
click at [879, 181] on div "Comentarios De la Obra Social: LA FACTURA NO CORRESPONDE A OSPIF" at bounding box center [747, 162] width 313 height 87
click at [793, 161] on p "LA FACTURA NO CORRESPONDE A OSPIF" at bounding box center [747, 156] width 313 height 16
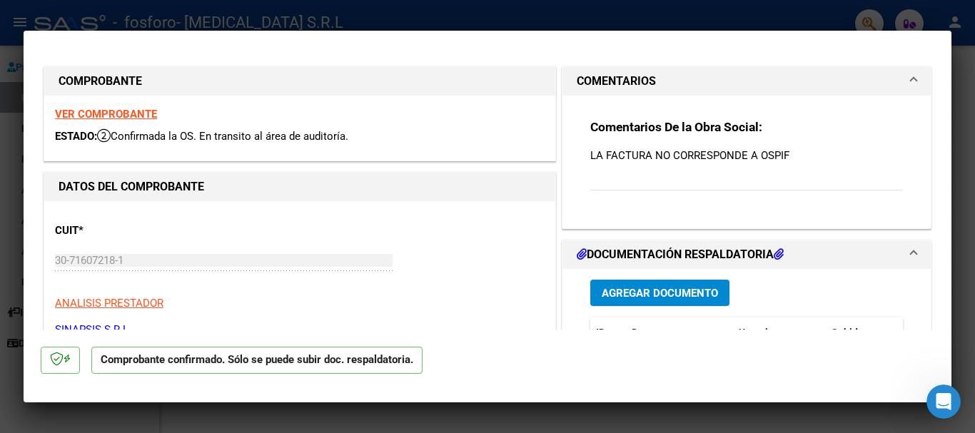
click at [671, 127] on strong "Comentarios De la Obra Social:" at bounding box center [677, 127] width 172 height 14
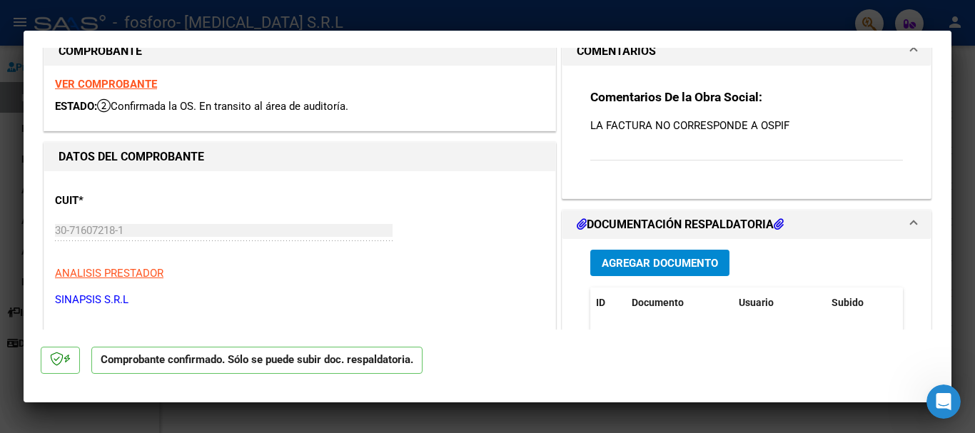
scroll to position [0, 0]
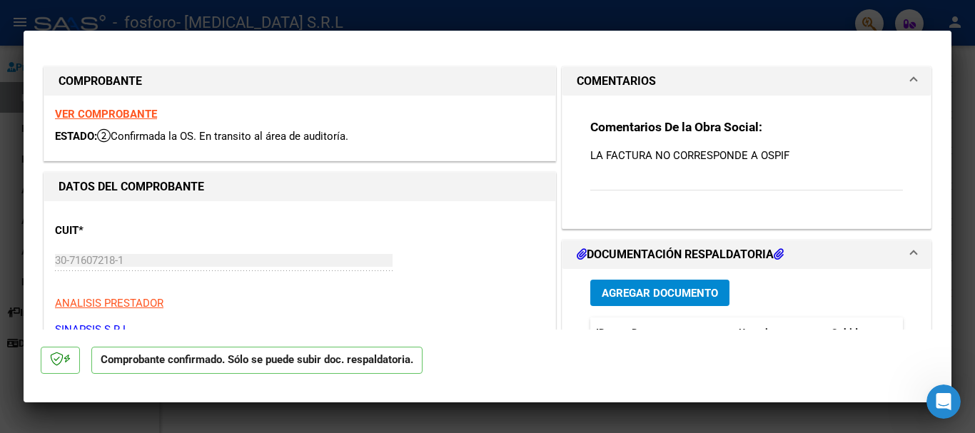
click at [900, 263] on mat-expansion-panel-header "DOCUMENTACIÓN RESPALDATORIA" at bounding box center [747, 255] width 368 height 29
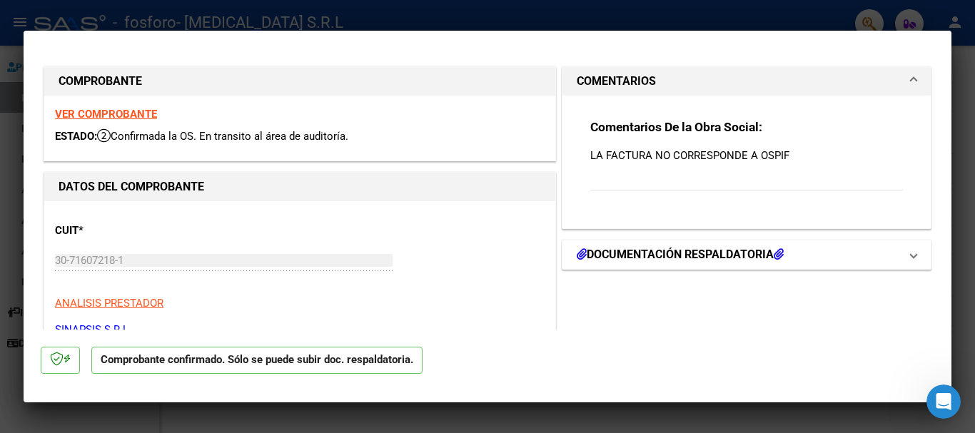
click at [911, 260] on span at bounding box center [914, 254] width 6 height 17
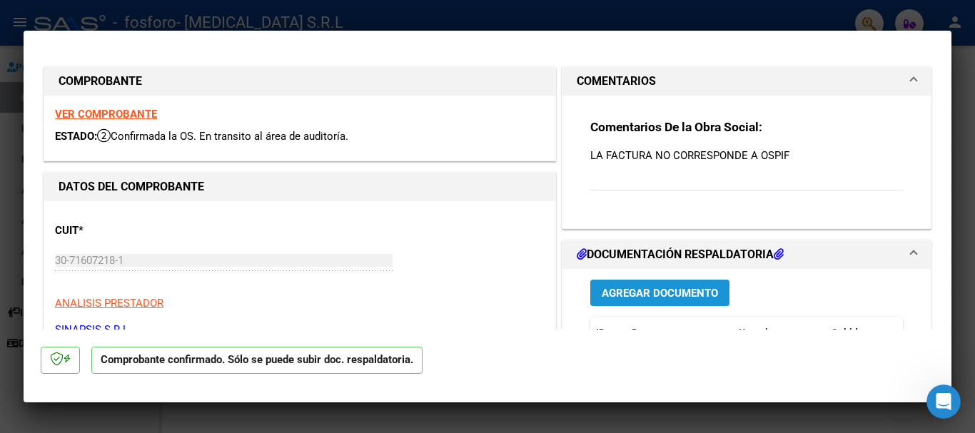
click at [687, 298] on span "Agregar Documento" at bounding box center [660, 293] width 116 height 13
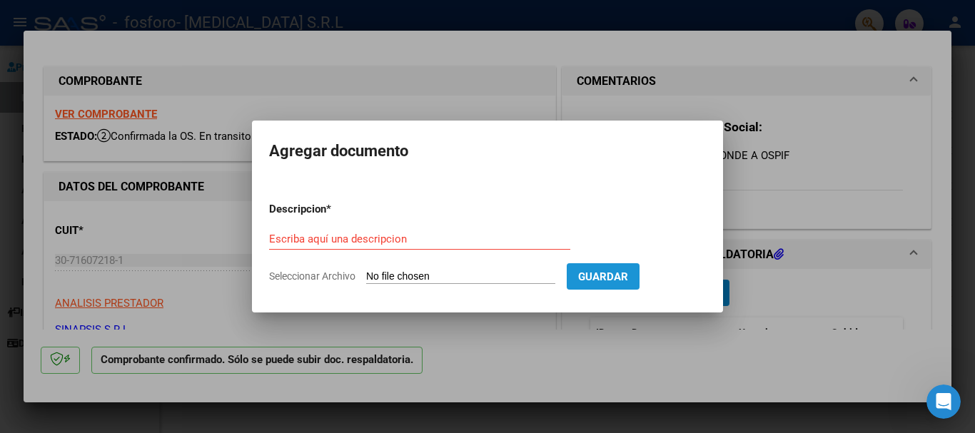
click at [628, 271] on span "Guardar" at bounding box center [603, 277] width 50 height 13
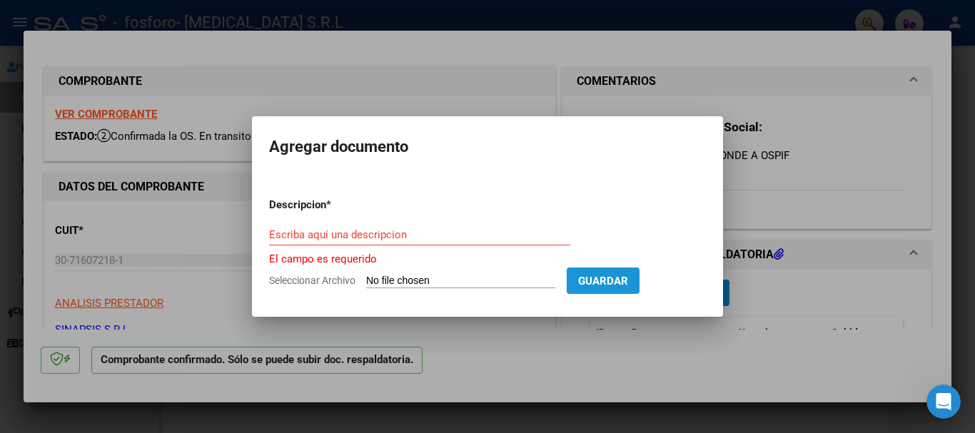
click at [640, 271] on button "Guardar" at bounding box center [603, 281] width 73 height 26
click at [814, 309] on div at bounding box center [487, 216] width 975 height 433
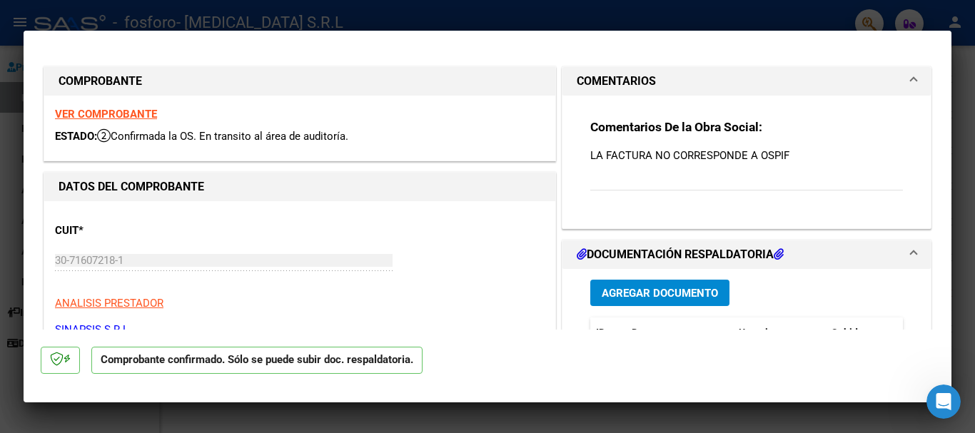
click at [758, 141] on div "Comentarios De la Obra Social: LA FACTURA NO CORRESPONDE A OSPIF" at bounding box center [747, 162] width 313 height 87
click at [911, 76] on span at bounding box center [914, 81] width 6 height 17
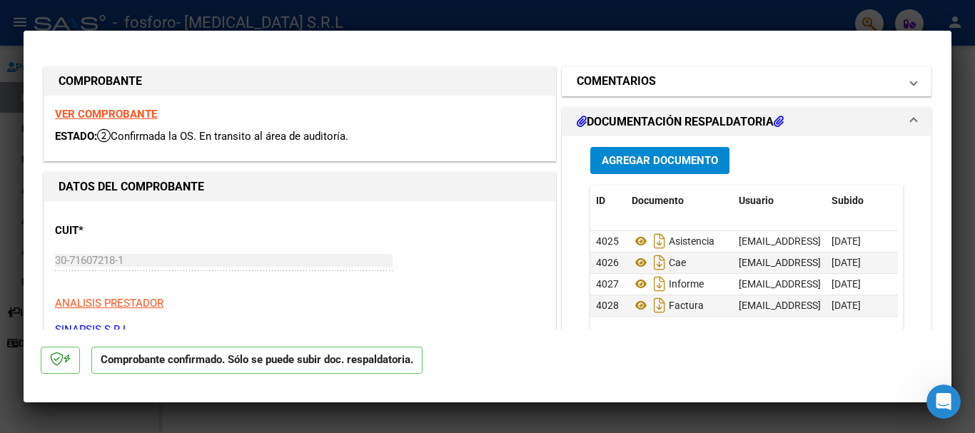
click at [911, 76] on span at bounding box center [914, 81] width 6 height 17
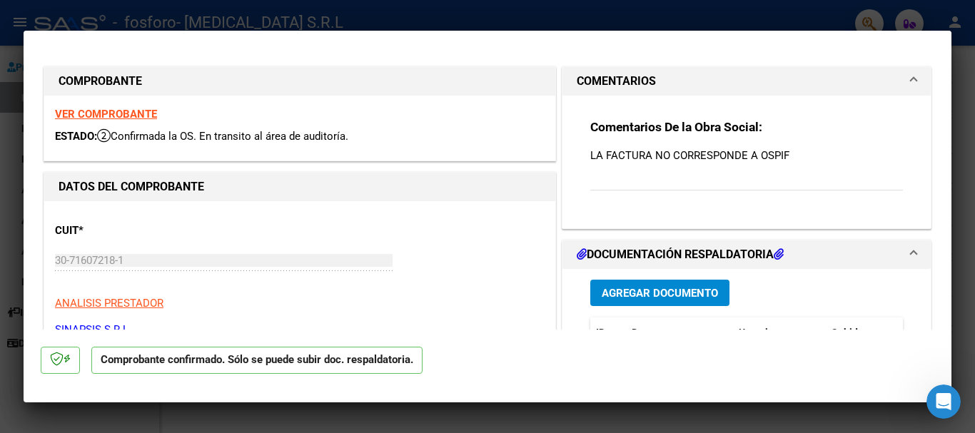
click at [699, 183] on div "Comentarios De la Obra Social: LA FACTURA NO CORRESPONDE A OSPIF" at bounding box center [747, 162] width 313 height 87
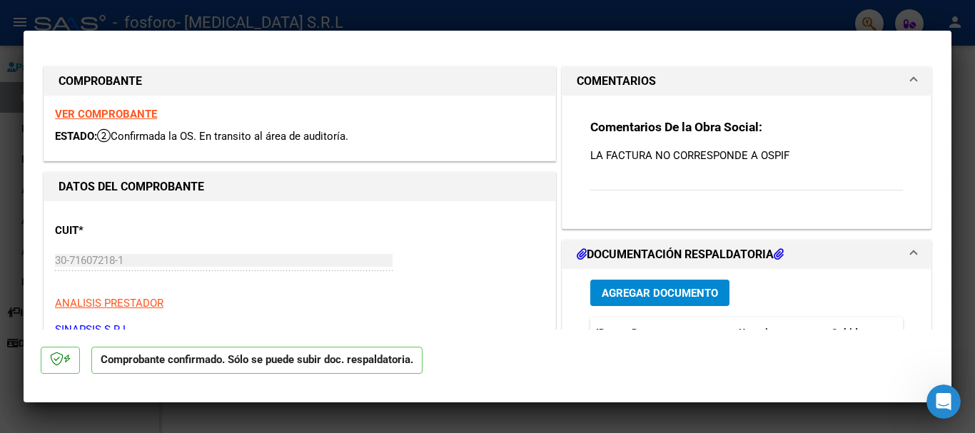
click at [699, 183] on div "Comentarios De la Obra Social: LA FACTURA NO CORRESPONDE A OSPIF" at bounding box center [747, 162] width 313 height 87
click at [639, 172] on div "Comentarios De la Obra Social: LA FACTURA NO CORRESPONDE A OSPIF" at bounding box center [747, 162] width 313 height 87
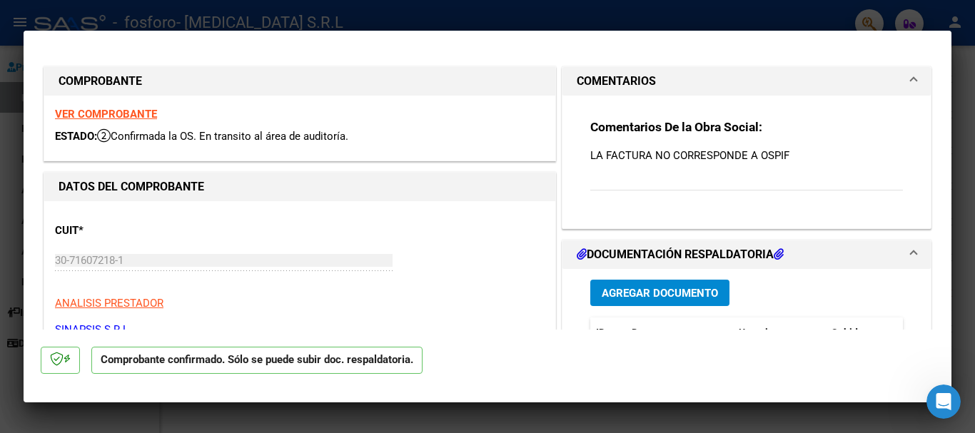
click at [609, 184] on div "Comentarios De la Obra Social: LA FACTURA NO CORRESPONDE A OSPIF" at bounding box center [747, 162] width 313 height 87
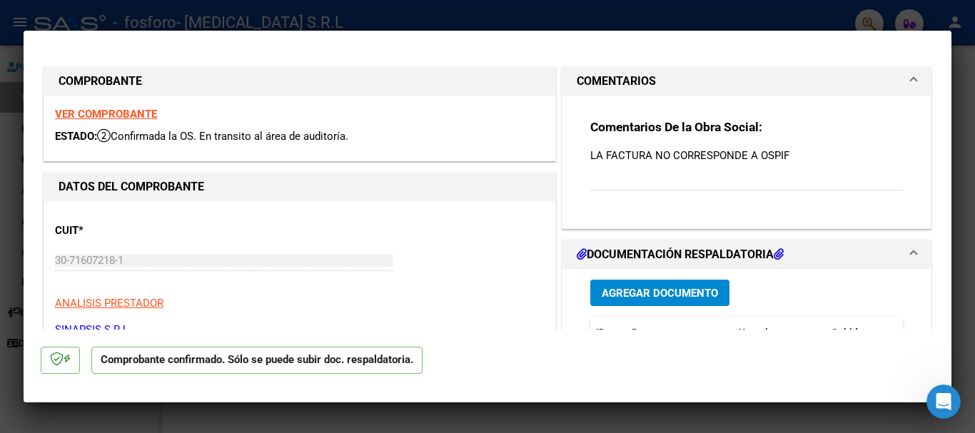
click at [944, 16] on div at bounding box center [487, 216] width 975 height 433
type input "$ 0,00"
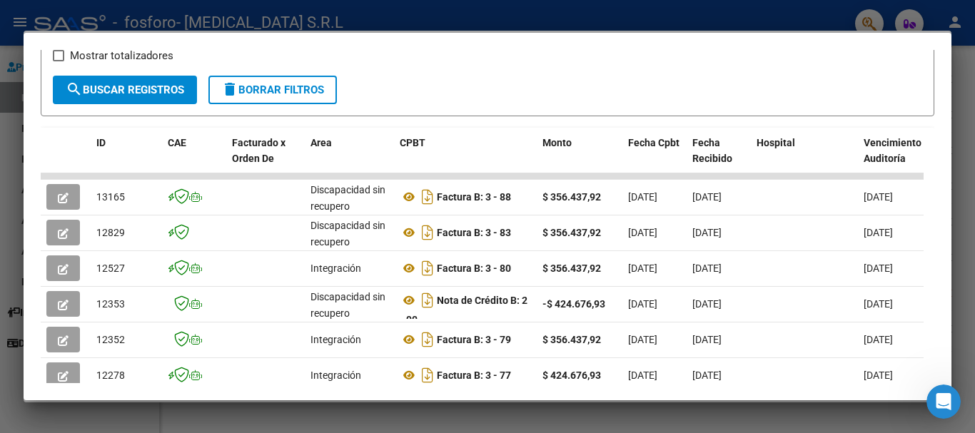
drag, startPoint x: 954, startPoint y: 257, endPoint x: 959, endPoint y: 149, distance: 108.7
click at [959, 149] on div at bounding box center [487, 216] width 975 height 433
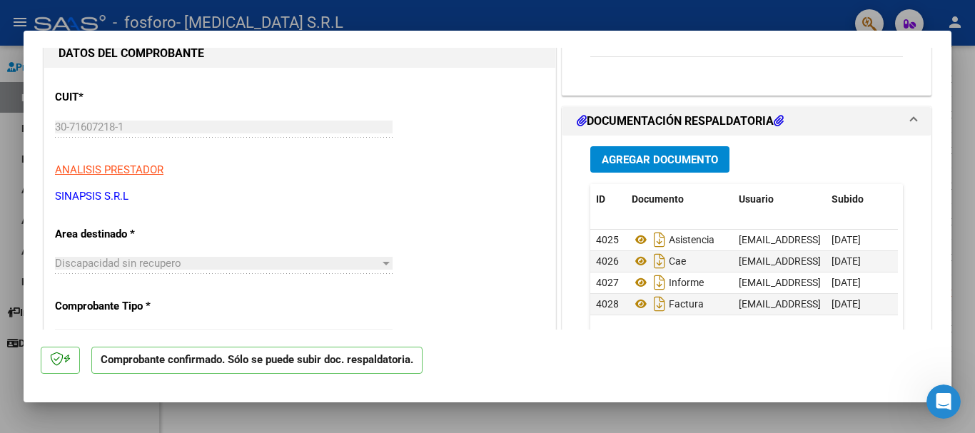
click at [881, 14] on div at bounding box center [487, 216] width 975 height 433
type input "$ 0,00"
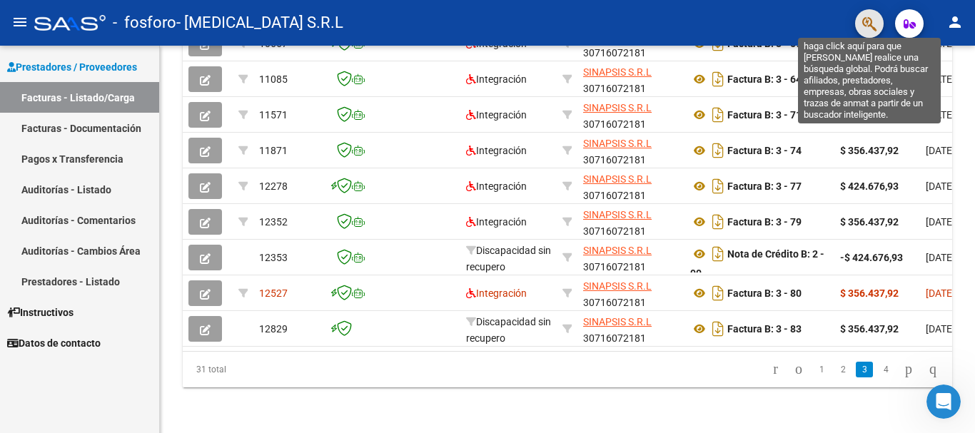
click at [870, 21] on icon "button" at bounding box center [870, 24] width 14 height 16
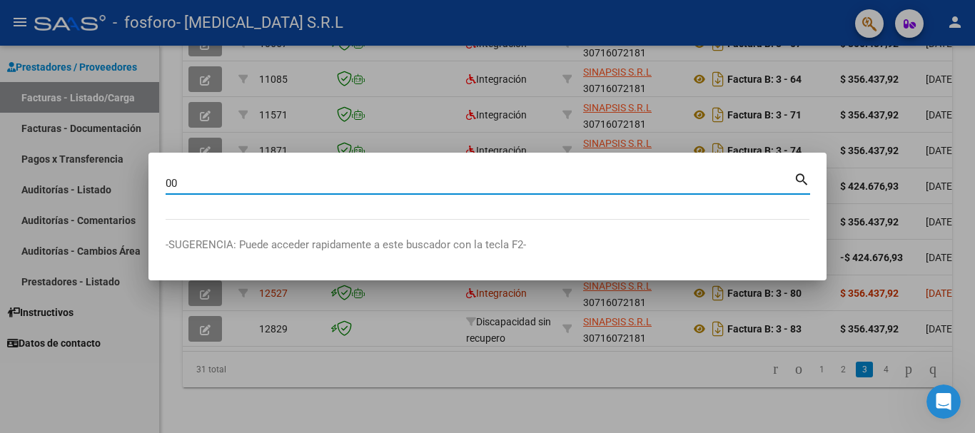
type input "0"
type input "3-83"
click at [804, 177] on mat-icon "search" at bounding box center [802, 178] width 16 height 17
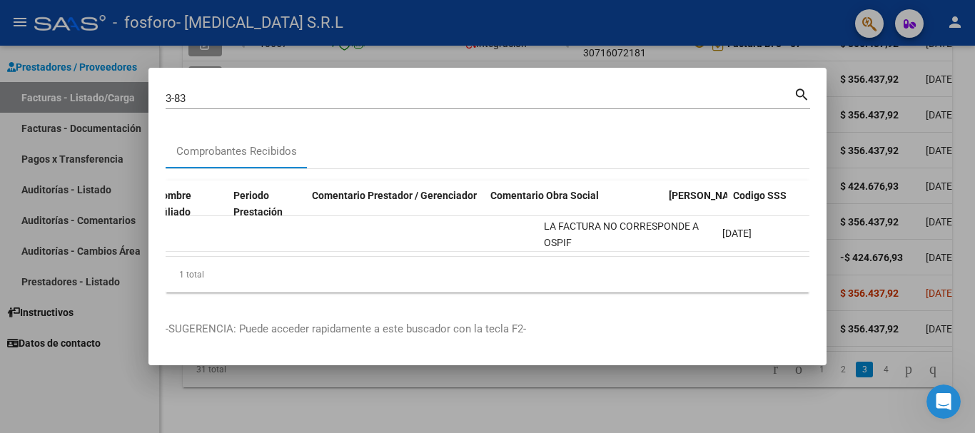
scroll to position [0, 2457]
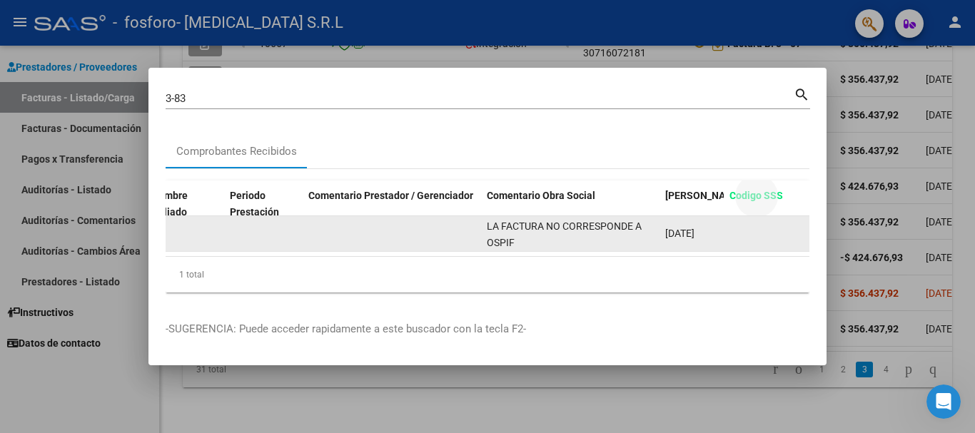
drag, startPoint x: 755, startPoint y: 198, endPoint x: 678, endPoint y: 231, distance: 83.5
click at [678, 231] on div "ID CAE Facturado x Orden De Area Razón Social CPBT Monto Fecha Cpbt Fecha Recib…" at bounding box center [488, 237] width 644 height 113
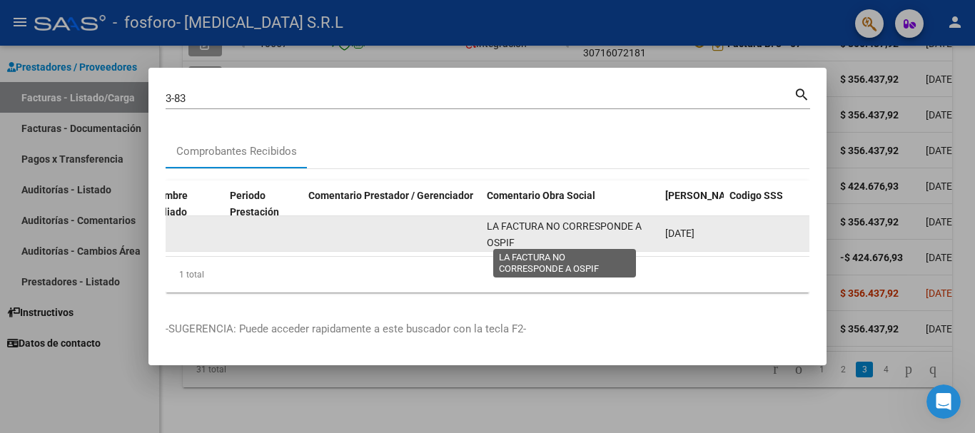
click at [536, 224] on span "LA FACTURA NO CORRESPONDE A OSPIF" at bounding box center [564, 235] width 155 height 28
click at [529, 221] on span "LA FACTURA NO CORRESPONDE A OSPIF" at bounding box center [564, 235] width 155 height 28
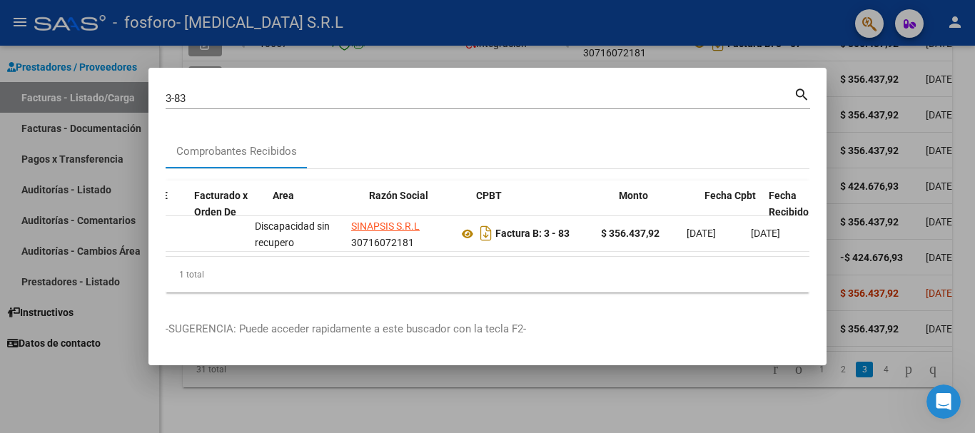
scroll to position [0, 0]
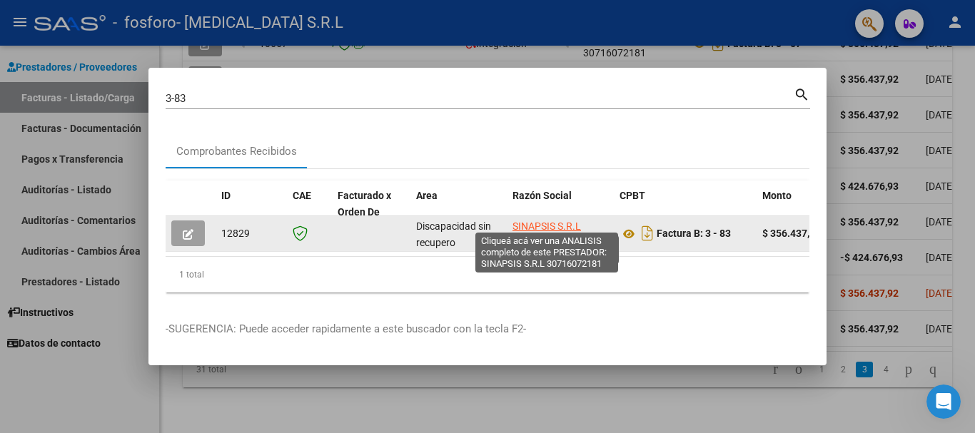
click at [554, 221] on span "SINAPSIS S.R.L" at bounding box center [547, 226] width 69 height 11
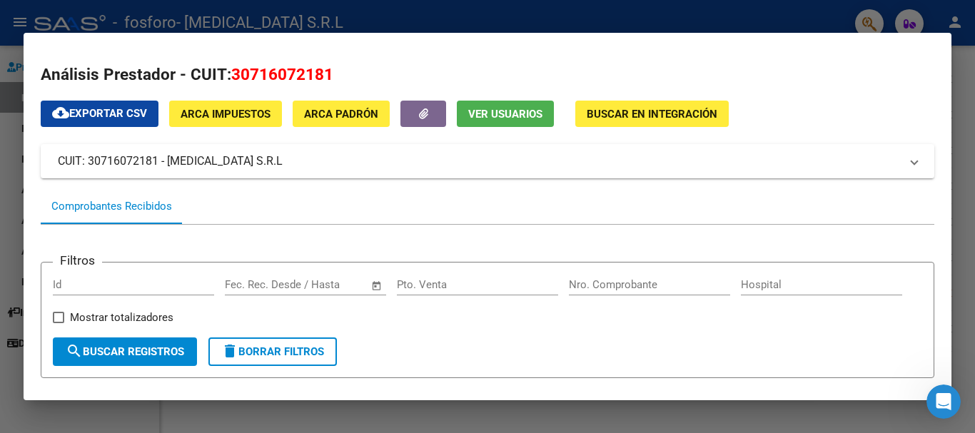
click at [960, 28] on div at bounding box center [487, 216] width 975 height 433
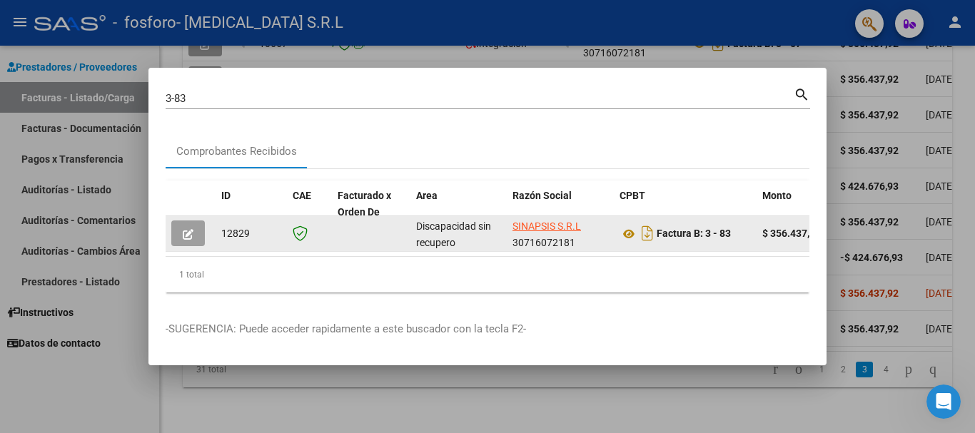
click at [183, 229] on icon "button" at bounding box center [188, 234] width 11 height 11
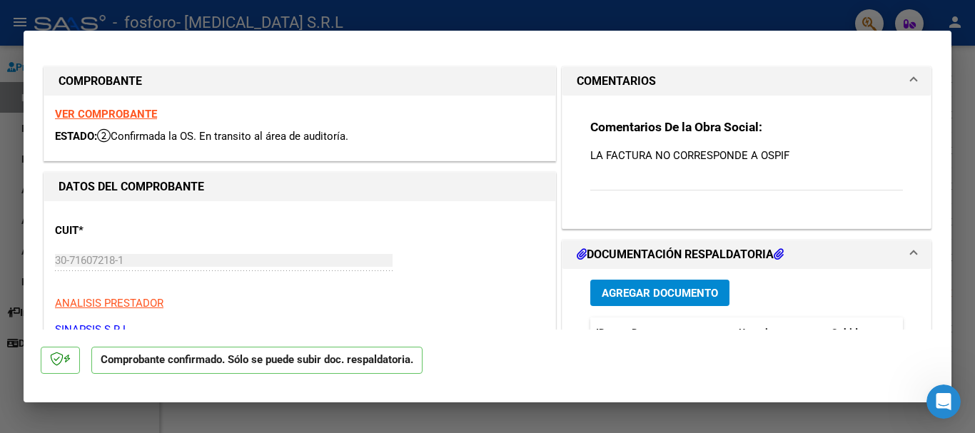
click at [653, 175] on div "Comentarios De la Obra Social: LA FACTURA NO CORRESPONDE A OSPIF" at bounding box center [747, 162] width 313 height 87
click at [658, 189] on div "Comentarios De la Obra Social: LA FACTURA NO CORRESPONDE A OSPIF" at bounding box center [747, 162] width 313 height 87
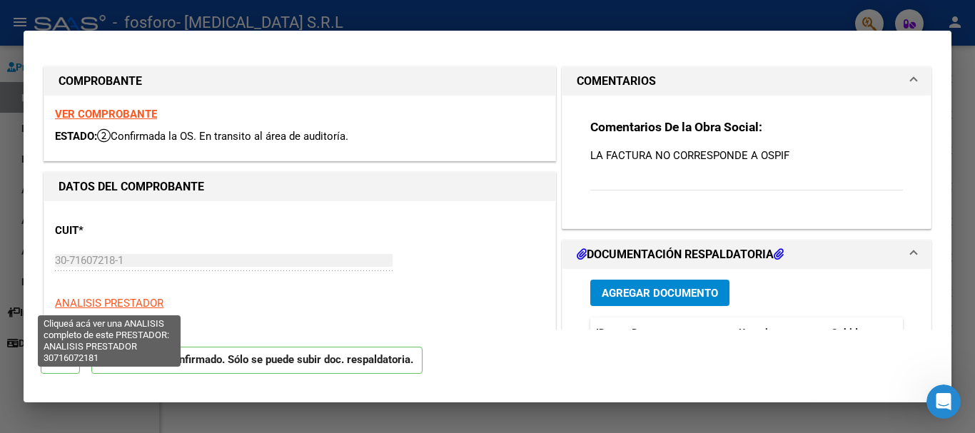
click at [84, 306] on span "ANALISIS PRESTADOR" at bounding box center [109, 303] width 109 height 13
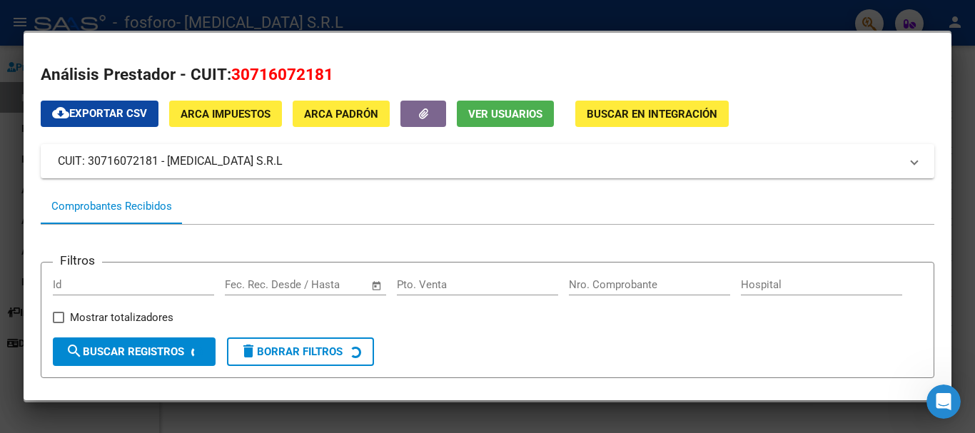
click at [915, 23] on div at bounding box center [487, 216] width 975 height 433
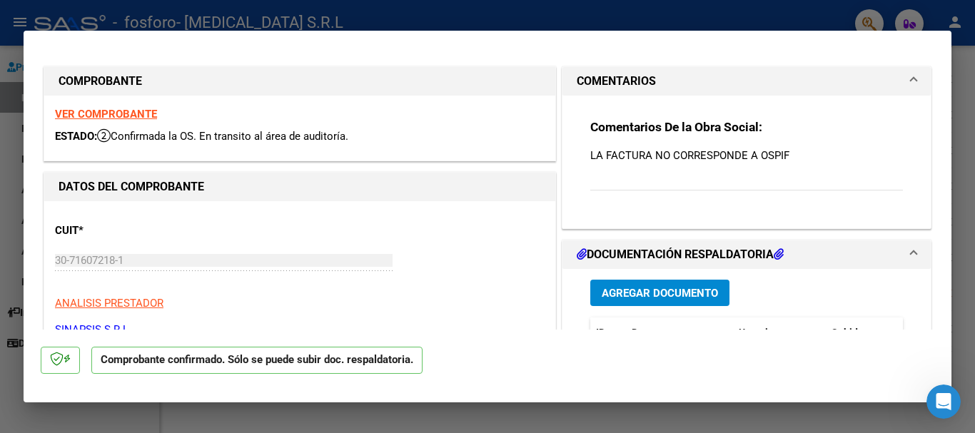
click at [928, 23] on div at bounding box center [487, 216] width 975 height 433
type input "$ 0,00"
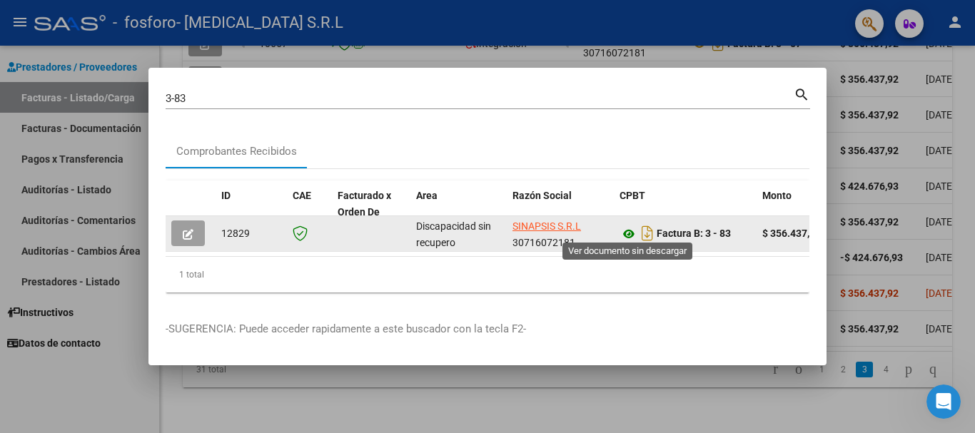
drag, startPoint x: 647, startPoint y: 234, endPoint x: 631, endPoint y: 229, distance: 16.3
click at [631, 229] on icon at bounding box center [629, 234] width 19 height 17
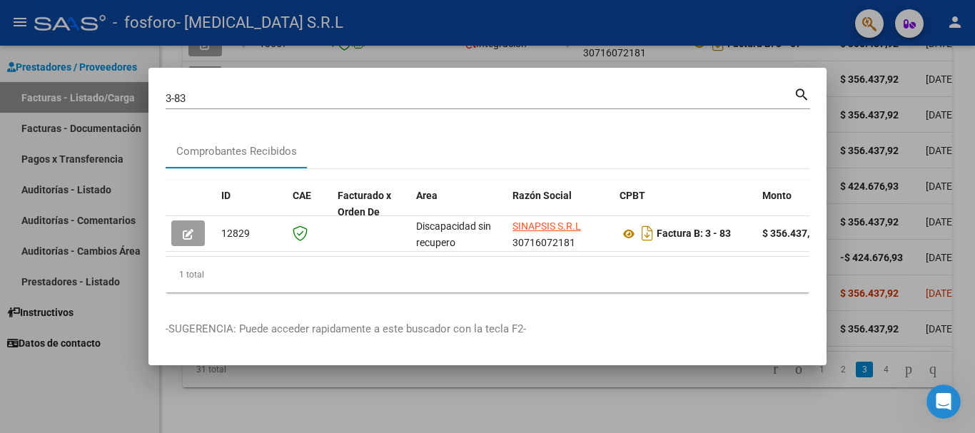
click at [800, 91] on mat-icon "search" at bounding box center [802, 93] width 16 height 17
click at [305, 150] on div "Comprobantes Recibidos" at bounding box center [237, 151] width 142 height 34
click at [266, 151] on div "Comprobantes Recibidos" at bounding box center [236, 152] width 121 height 16
click at [801, 42] on div at bounding box center [487, 216] width 975 height 433
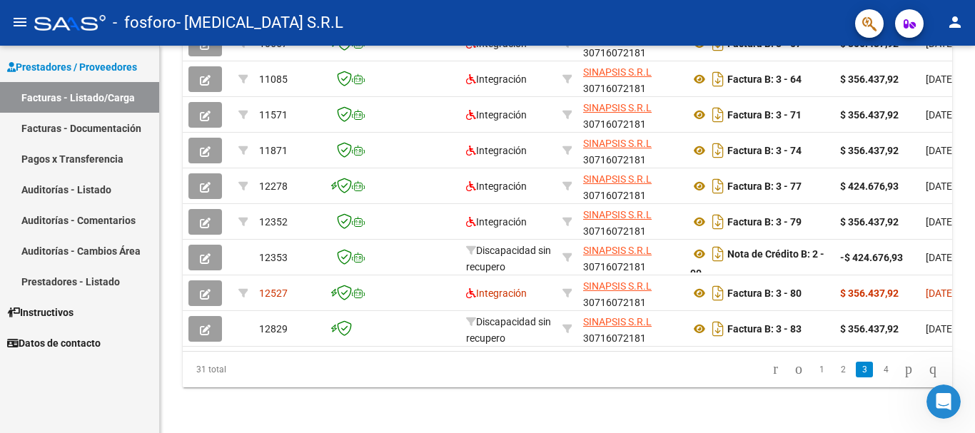
click at [907, 27] on icon "button" at bounding box center [910, 24] width 12 height 11
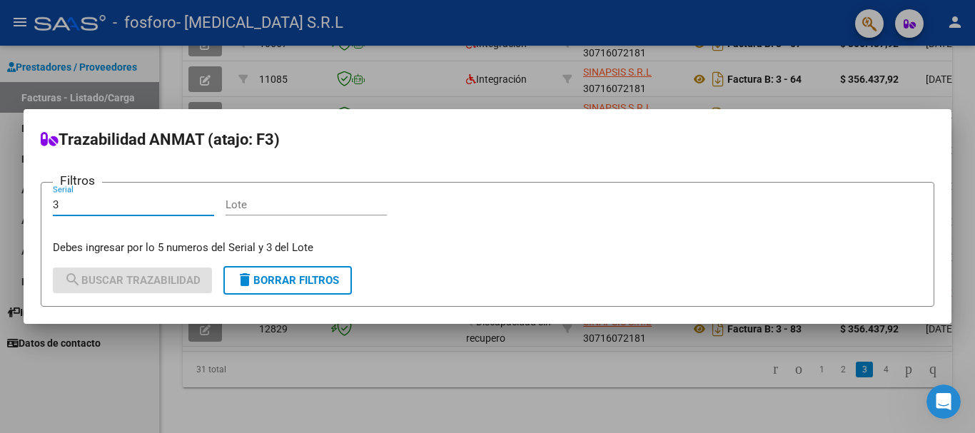
type input "3"
drag, startPoint x: 257, startPoint y: 197, endPoint x: 254, endPoint y: 204, distance: 7.7
click at [254, 204] on div "Lote" at bounding box center [306, 204] width 161 height 21
click at [254, 204] on input "Lote" at bounding box center [306, 205] width 161 height 13
type input "83"
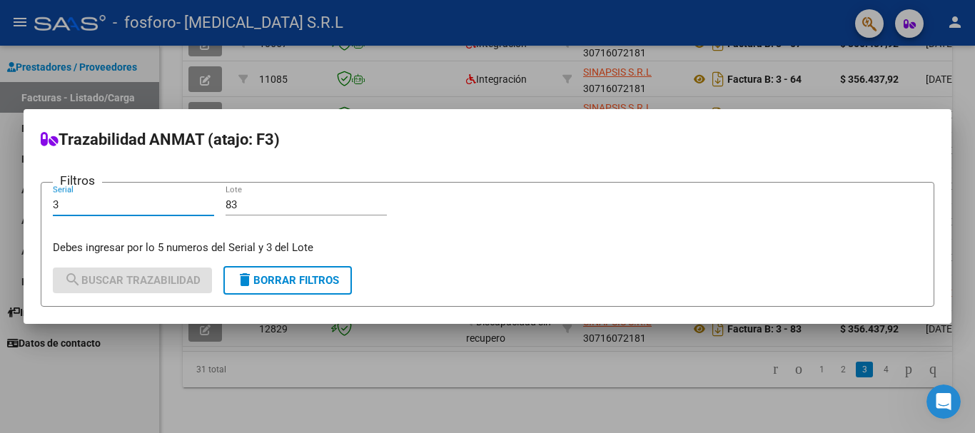
click at [53, 206] on input "3" at bounding box center [133, 205] width 161 height 13
type input "0003"
click at [224, 206] on div "Filtros 0003 Serial 83 Lote Debes ingresar por lo 5 numeros del Serial y 3 del …" at bounding box center [488, 224] width 870 height 61
click at [227, 206] on input "83" at bounding box center [306, 205] width 161 height 13
type input "00000083"
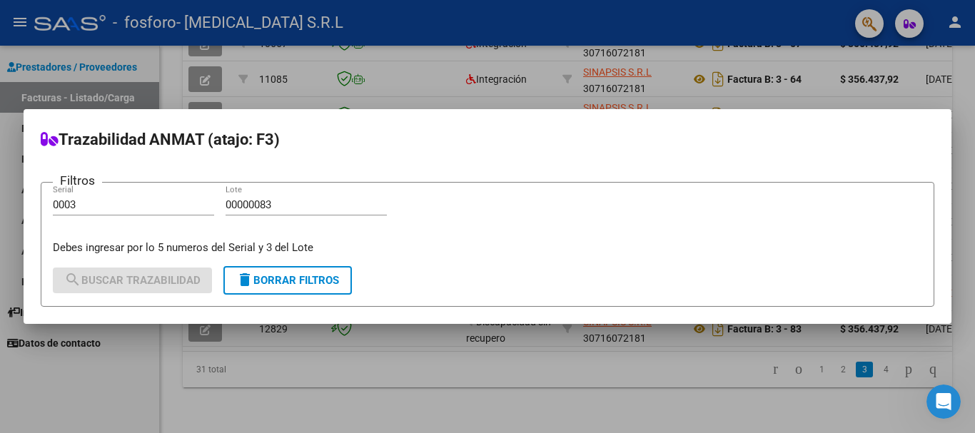
click at [513, 223] on div "Filtros 0003 Serial 00000083 [PERSON_NAME] ingresar por lo 5 numeros del Serial…" at bounding box center [488, 224] width 870 height 61
click at [525, 74] on div at bounding box center [487, 216] width 975 height 433
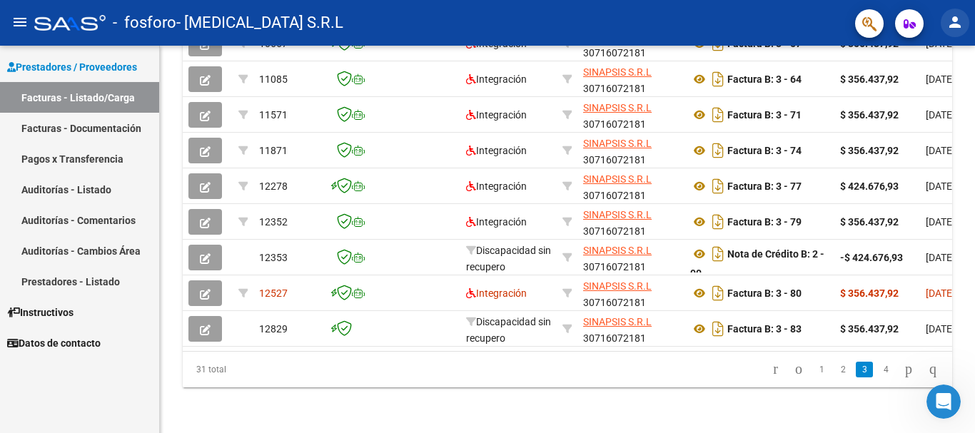
click at [950, 28] on mat-icon "person" at bounding box center [955, 22] width 17 height 17
click at [73, 317] on div at bounding box center [487, 216] width 975 height 433
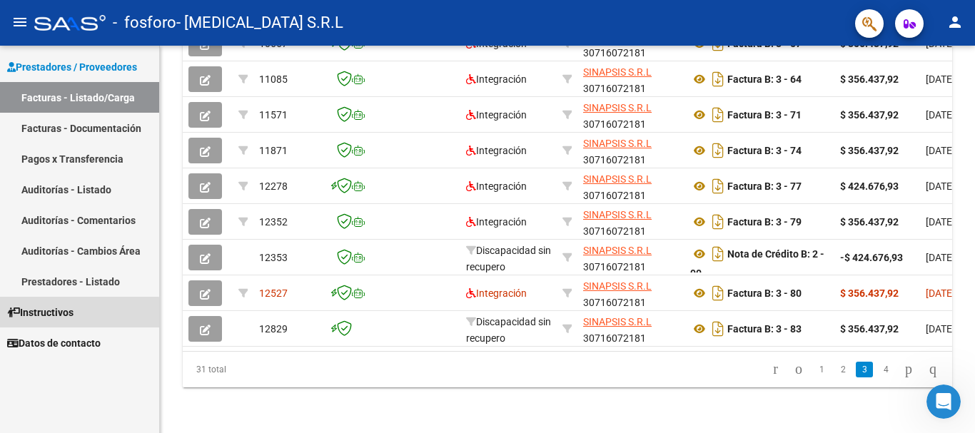
click at [73, 317] on span "Instructivos" at bounding box center [40, 313] width 66 height 16
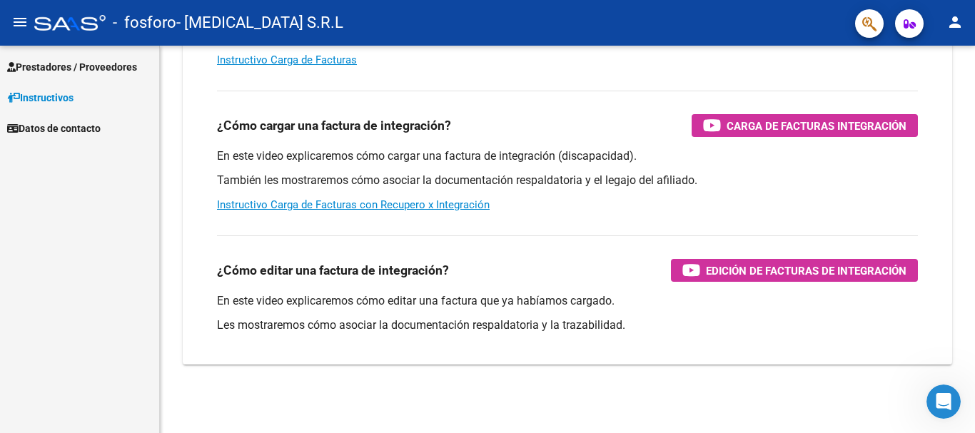
scroll to position [238, 0]
click at [975, 244] on div at bounding box center [974, 314] width 4 height 240
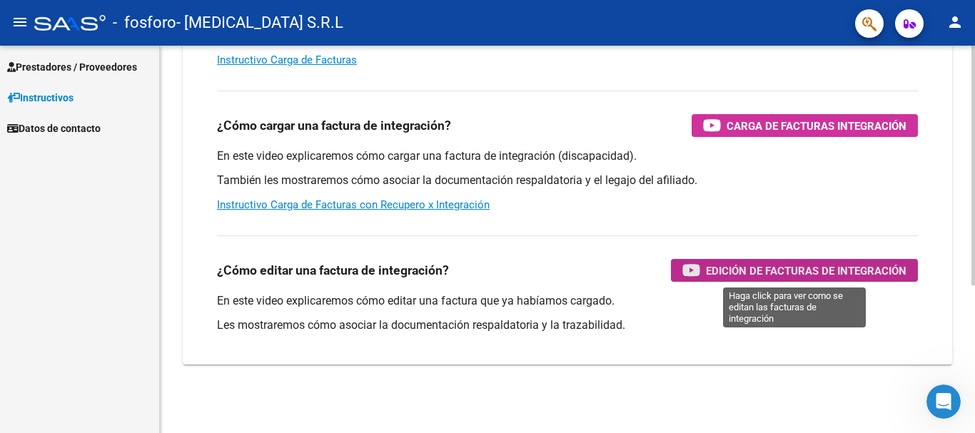
click at [780, 273] on span "Edición de Facturas de integración" at bounding box center [806, 271] width 201 height 18
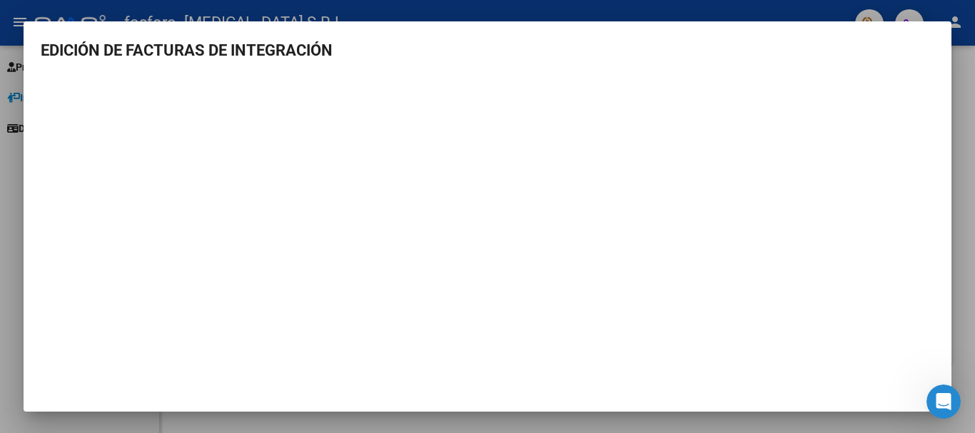
click at [960, 125] on div at bounding box center [487, 216] width 975 height 433
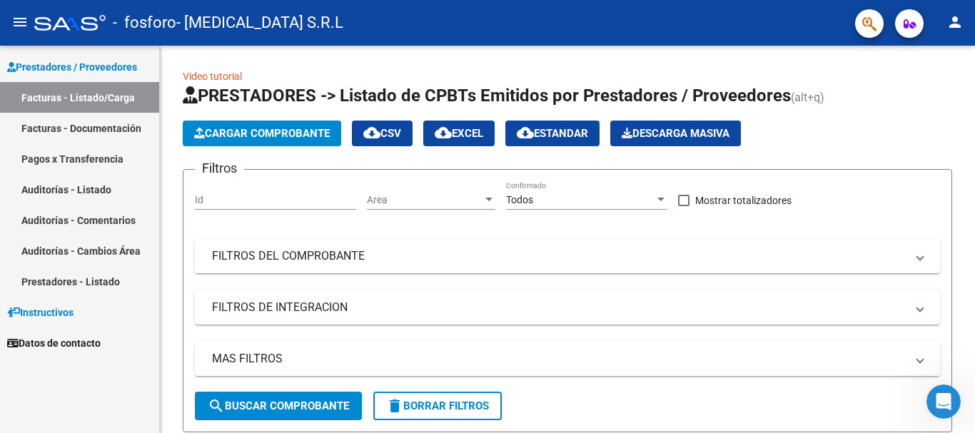
click at [70, 319] on span "Instructivos" at bounding box center [40, 313] width 66 height 16
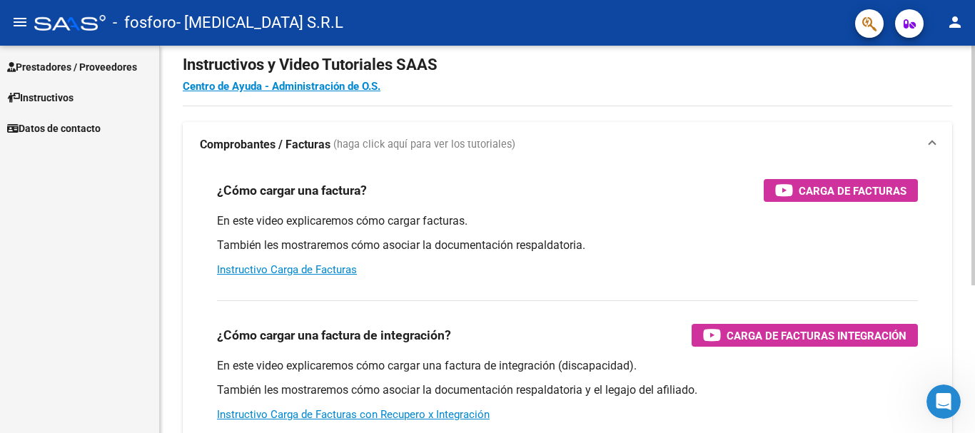
scroll to position [238, 0]
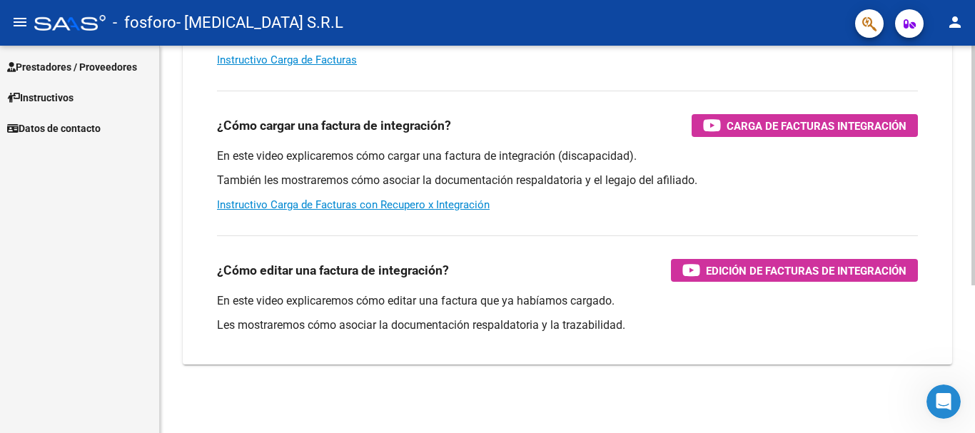
click at [975, 301] on div at bounding box center [974, 314] width 4 height 240
click at [975, 271] on div at bounding box center [974, 314] width 4 height 240
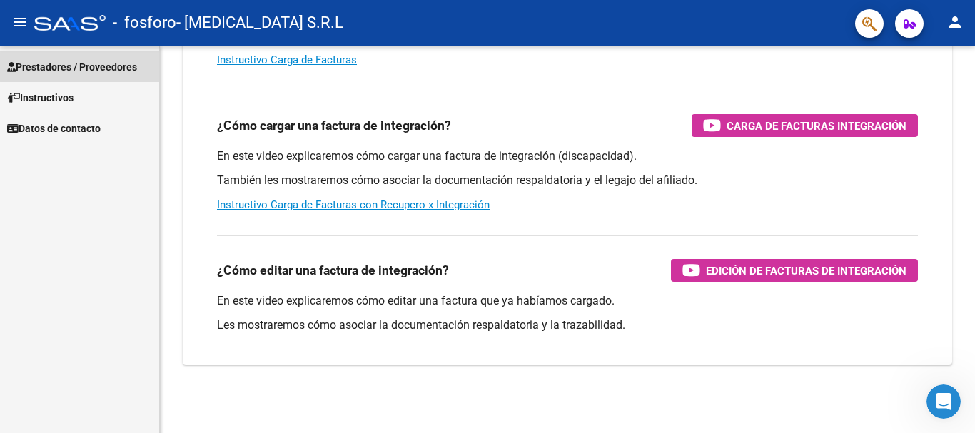
click at [107, 65] on span "Prestadores / Proveedores" at bounding box center [72, 67] width 130 height 16
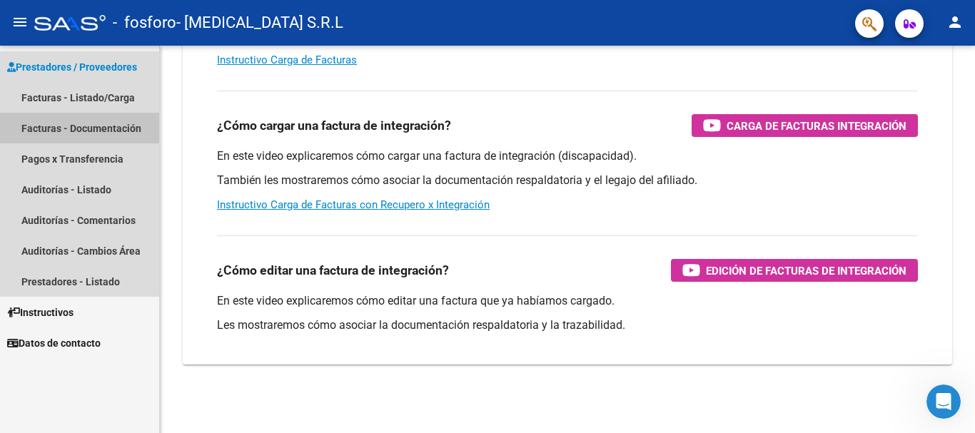
click at [121, 131] on link "Facturas - Documentación" at bounding box center [79, 128] width 159 height 31
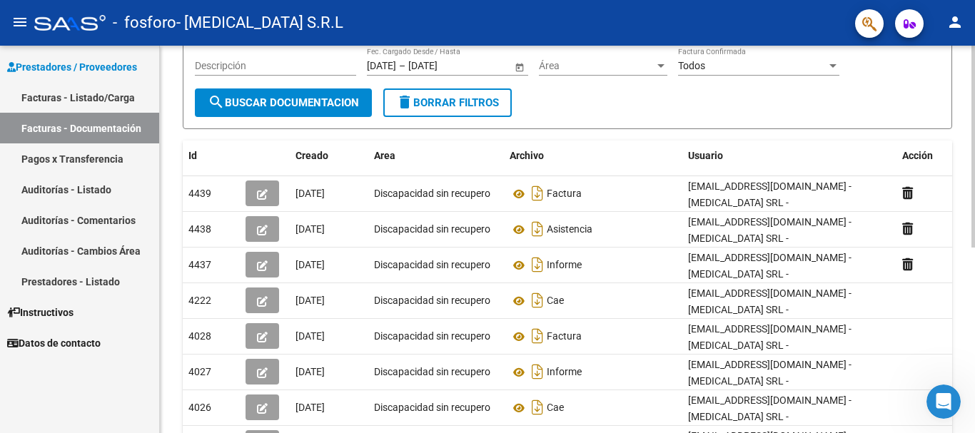
scroll to position [162, 0]
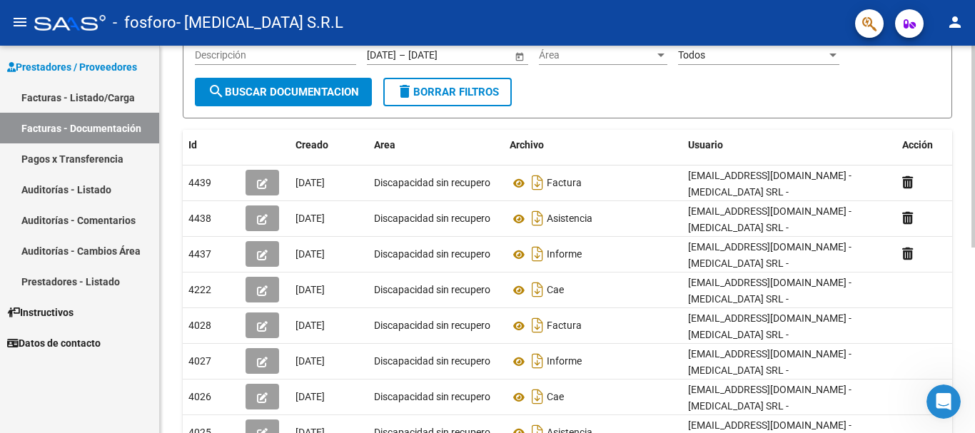
click at [975, 293] on div at bounding box center [974, 238] width 4 height 202
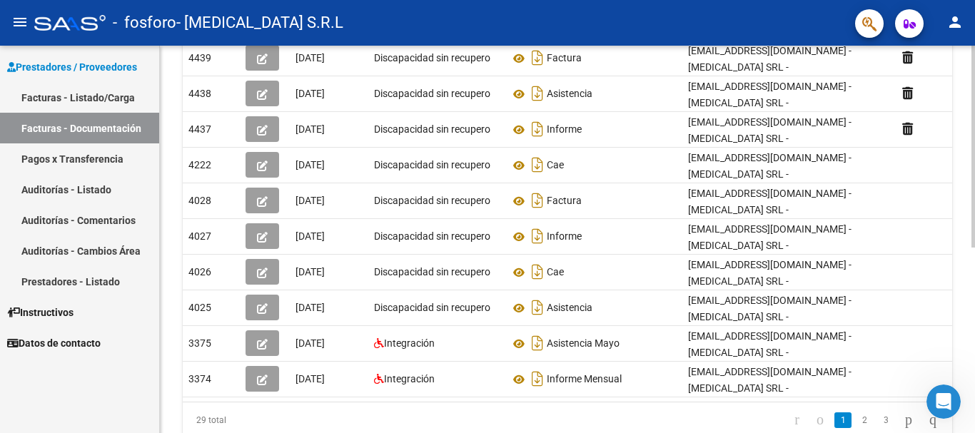
scroll to position [296, 0]
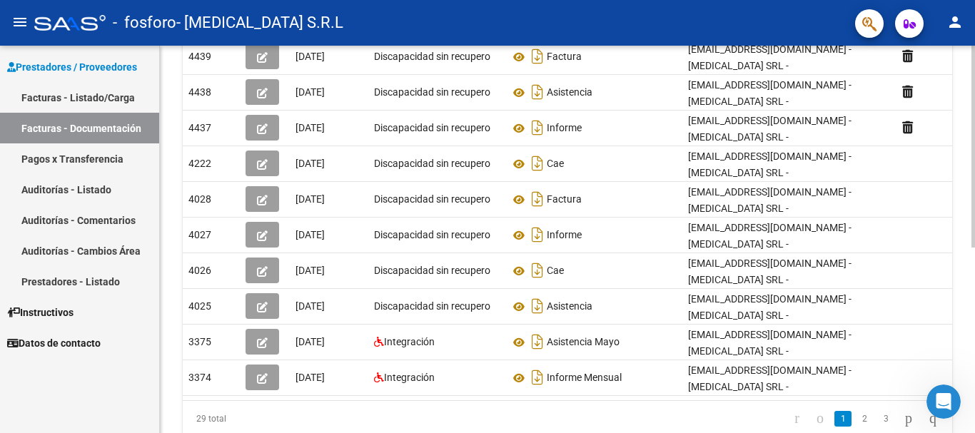
click at [975, 225] on div at bounding box center [974, 306] width 4 height 202
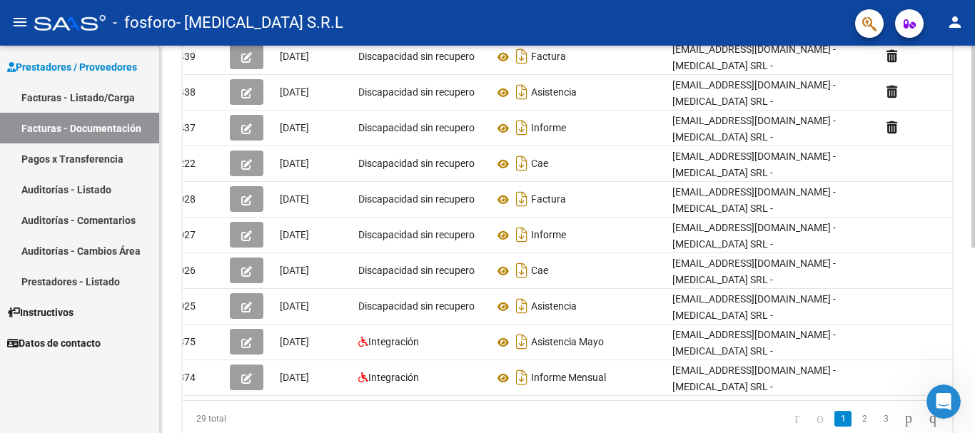
scroll to position [0, 0]
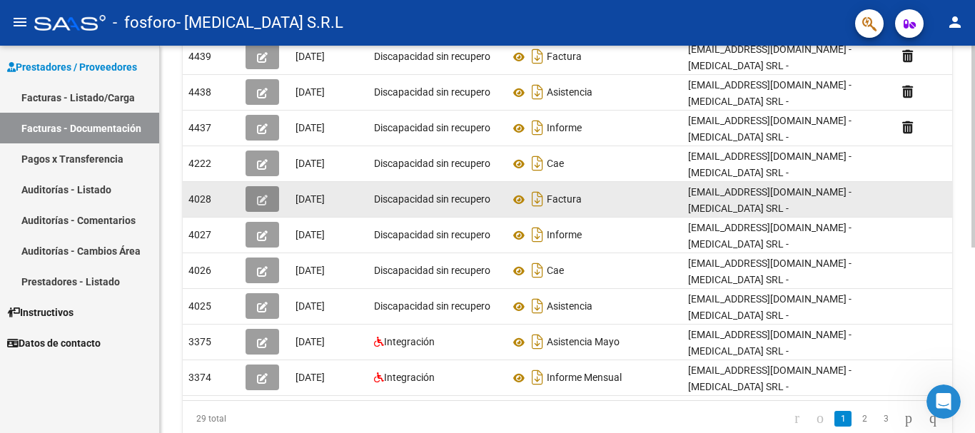
click at [263, 203] on icon "button" at bounding box center [262, 200] width 11 height 11
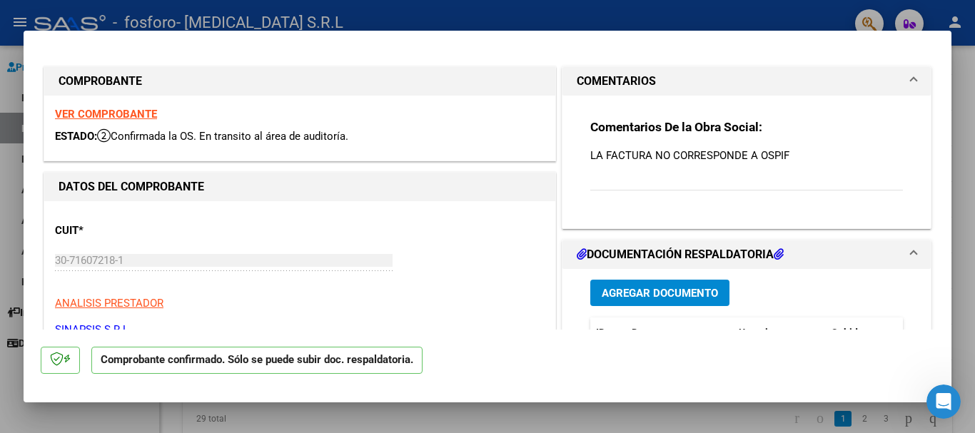
click at [706, 180] on div "Comentarios De la Obra Social: LA FACTURA NO CORRESPONDE A OSPIF" at bounding box center [747, 162] width 313 height 87
click at [798, 154] on p "LA FACTURA NO CORRESPONDE A OSPIF" at bounding box center [747, 156] width 313 height 16
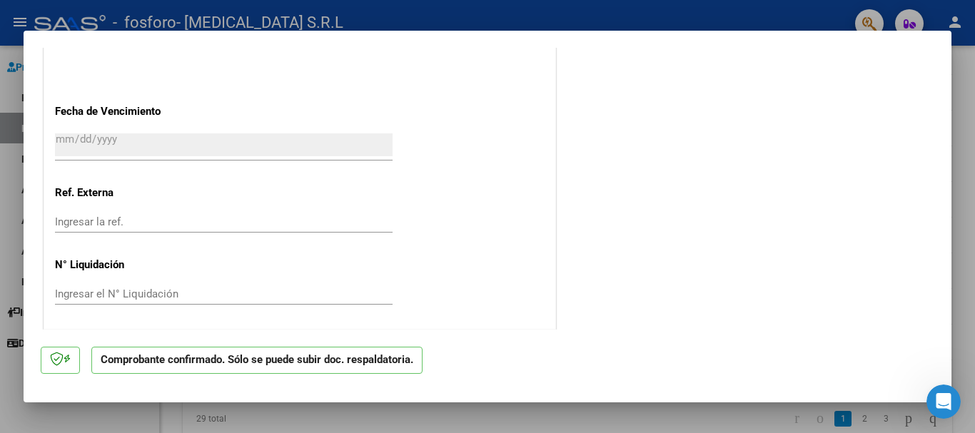
scroll to position [806, 0]
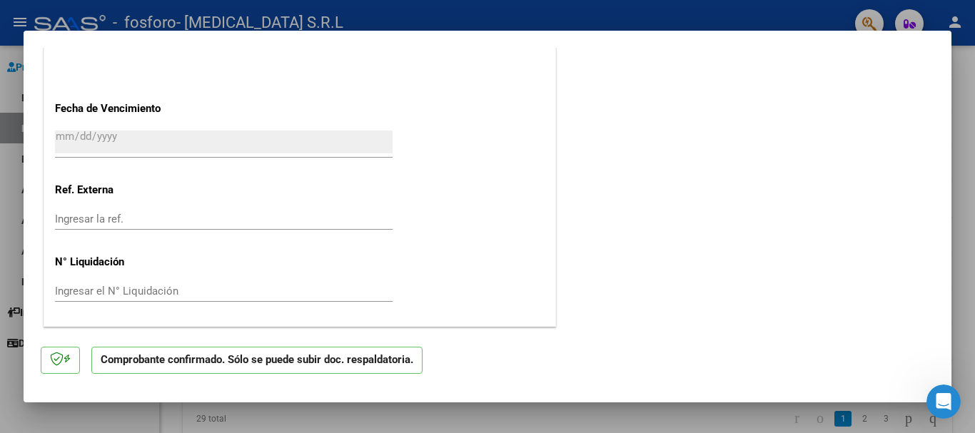
click at [935, 405] on icon "Abrir Intercom Messenger" at bounding box center [945, 403] width 24 height 24
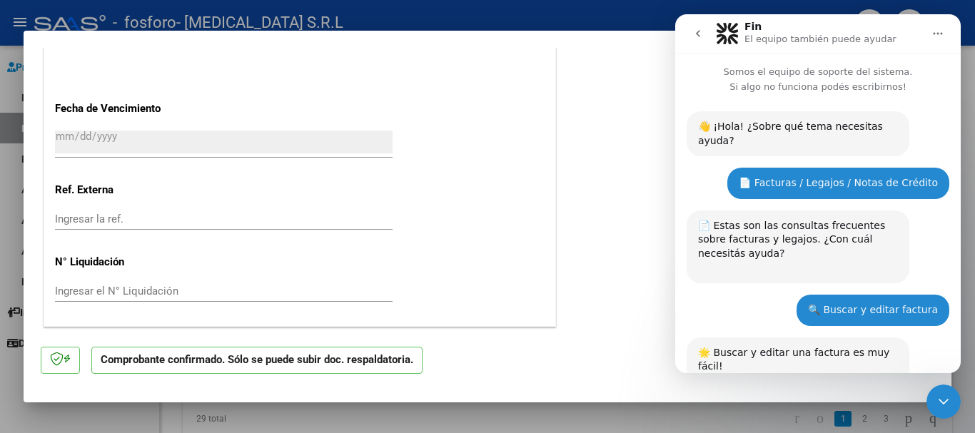
scroll to position [1323, 0]
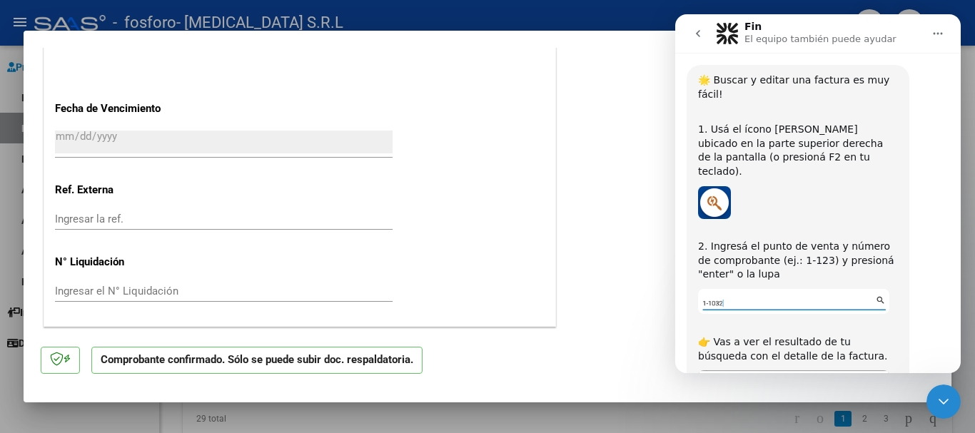
scroll to position [1706, 0]
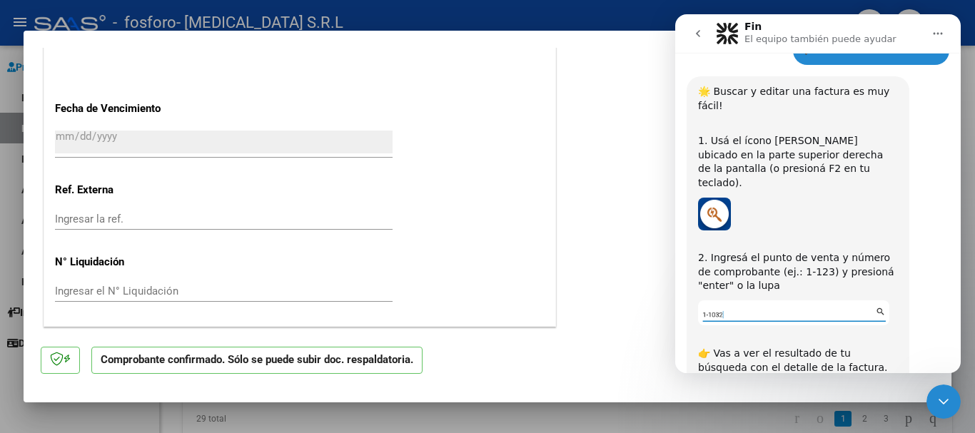
drag, startPoint x: 955, startPoint y: 202, endPoint x: 1637, endPoint y: 139, distance: 684.8
drag, startPoint x: 966, startPoint y: 164, endPoint x: 965, endPoint y: 229, distance: 64.3
click at [965, 229] on div at bounding box center [487, 216] width 975 height 433
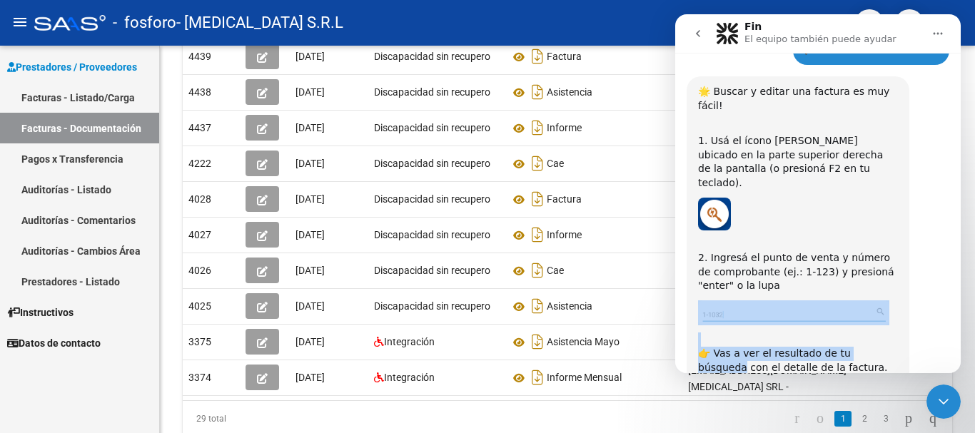
drag, startPoint x: 954, startPoint y: 144, endPoint x: 960, endPoint y: 221, distance: 77.3
click at [960, 219] on div "Somos el equipo de soporte del sistema. Si algo no funciona podés escribirnos! …" at bounding box center [819, 213] width 286 height 321
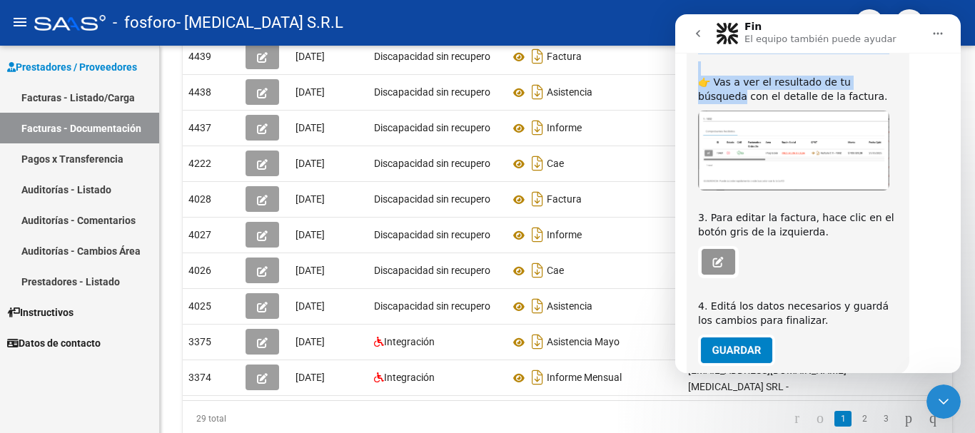
scroll to position [1986, 0]
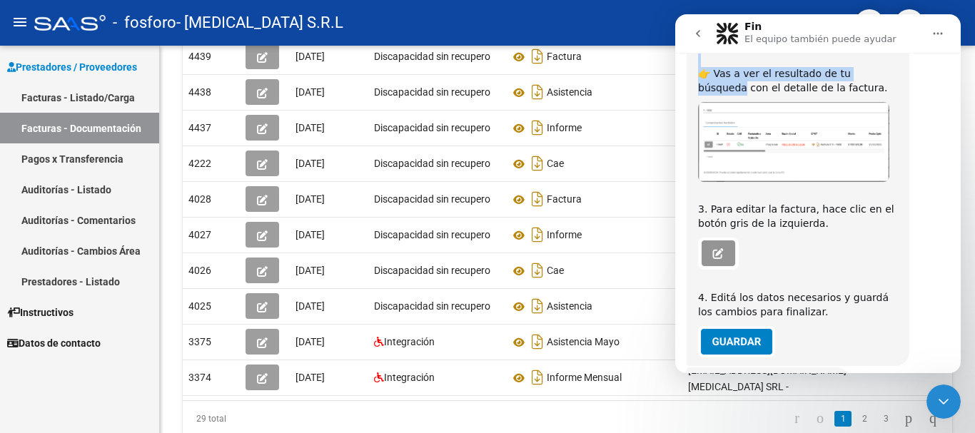
drag, startPoint x: 956, startPoint y: 300, endPoint x: 1650, endPoint y: 368, distance: 697.5
click at [867, 426] on button "❌ No, necesito más ayuda" at bounding box center [863, 440] width 157 height 29
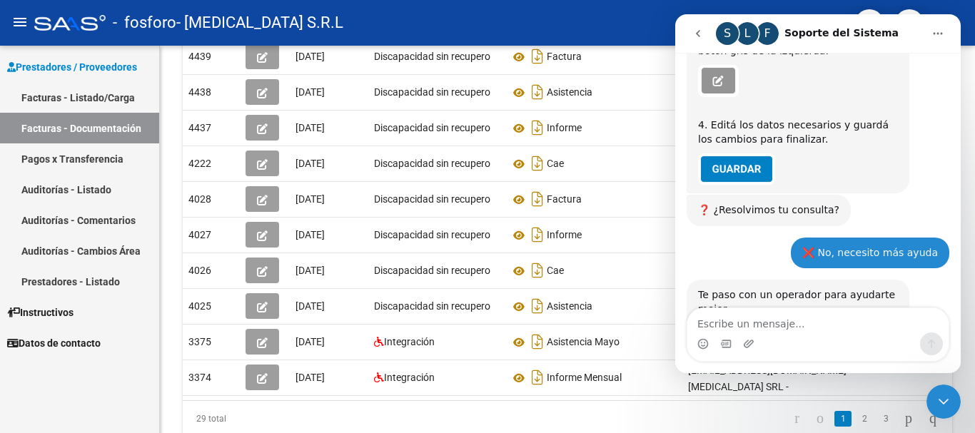
scroll to position [2210, 0]
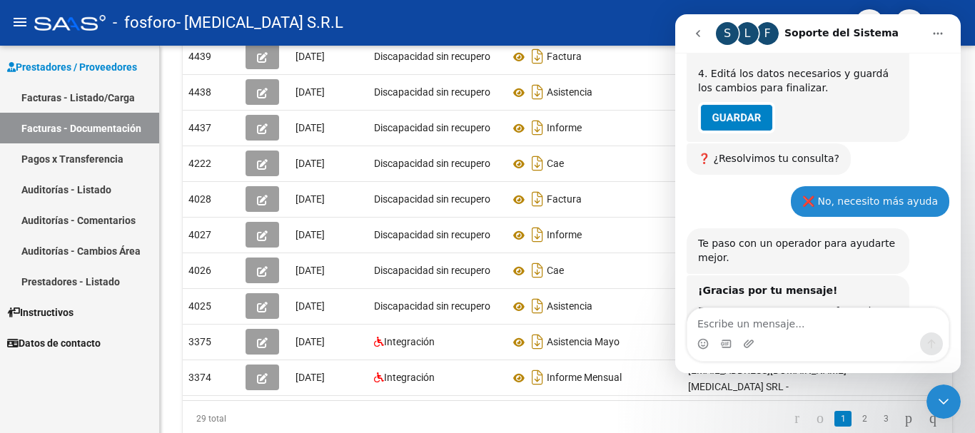
click at [740, 329] on textarea "Escribe un mensaje..." at bounding box center [818, 320] width 261 height 24
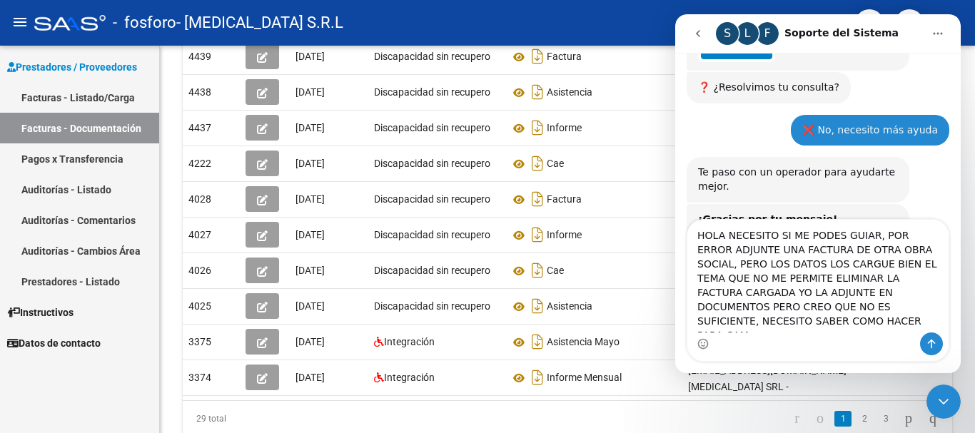
scroll to position [2296, 0]
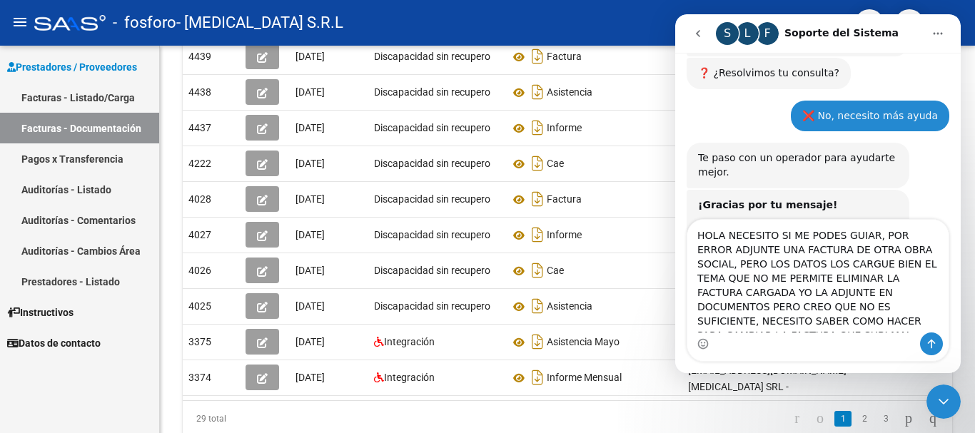
click at [890, 283] on textarea "HOLA NECESITO SI ME PODES GUIAR, POR ERROR ADJUNTE UNA FACTURA DE OTRA OBRA SOC…" at bounding box center [818, 276] width 261 height 113
click at [872, 330] on textarea "HOLA NECESITO SI ME PODES GUIAR, POR ERROR ADJUNTE UNA FACTURA DE OTRA OBRA SOC…" at bounding box center [818, 276] width 261 height 113
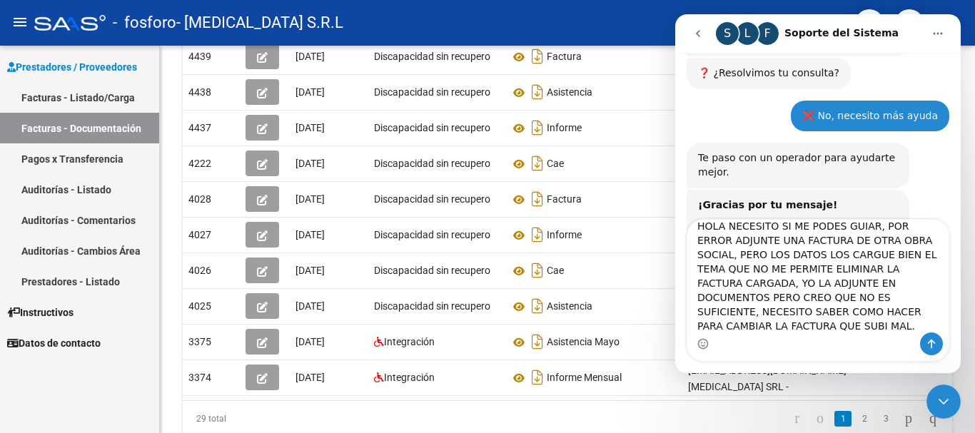
scroll to position [2299, 0]
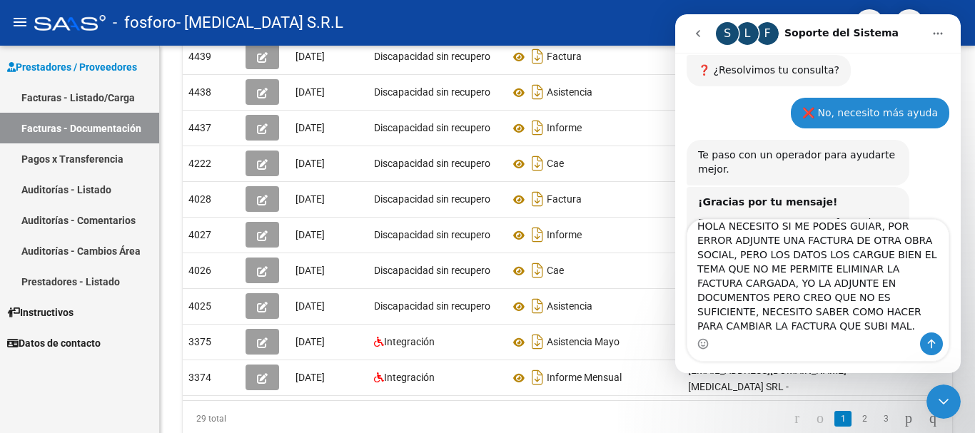
click at [912, 318] on textarea "HOLA NECESITO SI ME PODES GUIAR, POR ERROR ADJUNTE UNA FACTURA DE OTRA OBRA SOC…" at bounding box center [818, 276] width 261 height 113
click at [805, 244] on textarea "HOLA NECESITO SI ME PODES GUIAR, POR ERROR ADJUNTE UNA FACTURA DE OTRA OBRA SOC…" at bounding box center [818, 276] width 261 height 113
click at [858, 254] on textarea "HOLA NECESITO SI ME PODES GUIAR, POR ERROR ADJUNTE UNA FACTURA DE OTRA OBRA SOC…" at bounding box center [818, 276] width 261 height 113
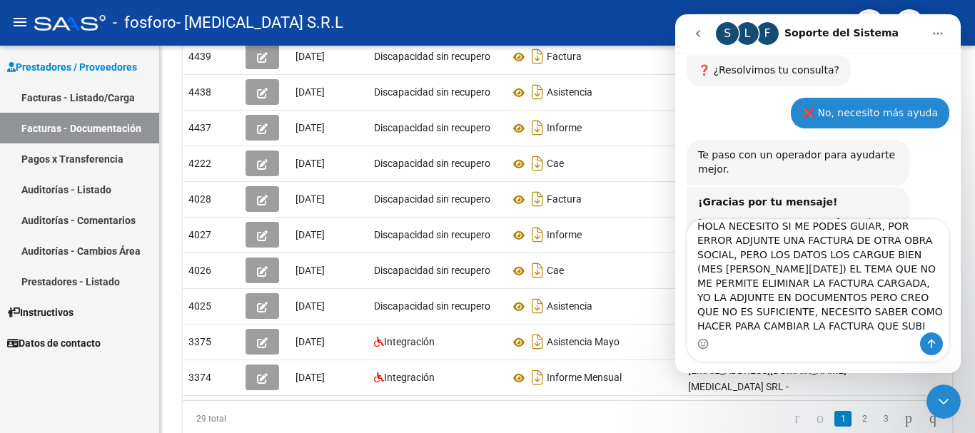
type textarea "HOLA NECESITO SI ME PODES GUIAR, POR ERROR ADJUNTE UNA FACTURA DE OTRA OBRA SOC…"
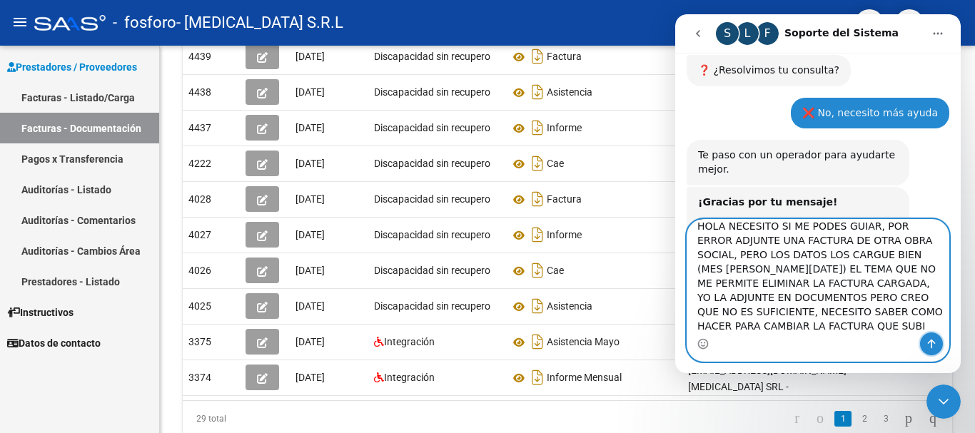
click at [931, 349] on icon "Enviar un mensaje…" at bounding box center [931, 343] width 11 height 11
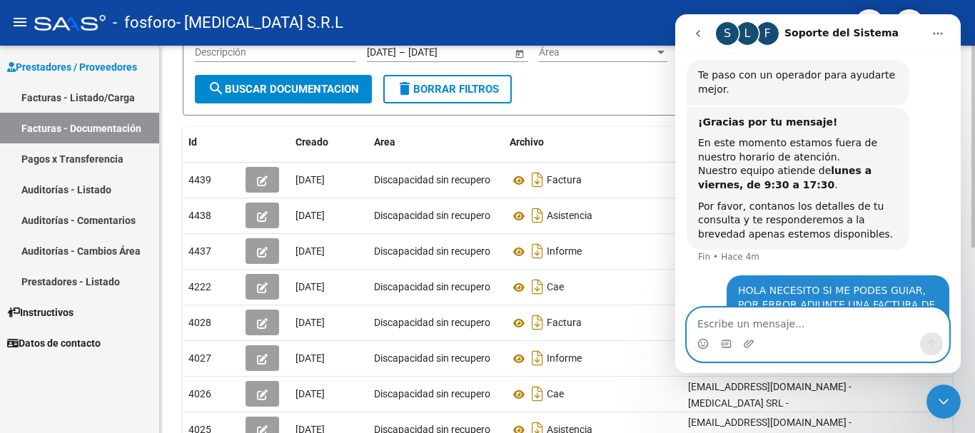
scroll to position [167, 0]
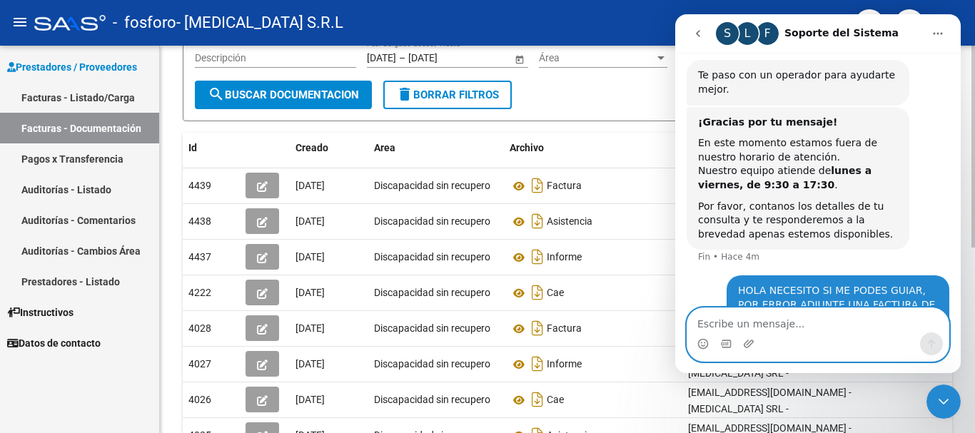
click at [966, 164] on div "PRESTADORES -> Comprobantes - Documentación Respaldatoria cloud_download Export…" at bounding box center [569, 245] width 819 height 733
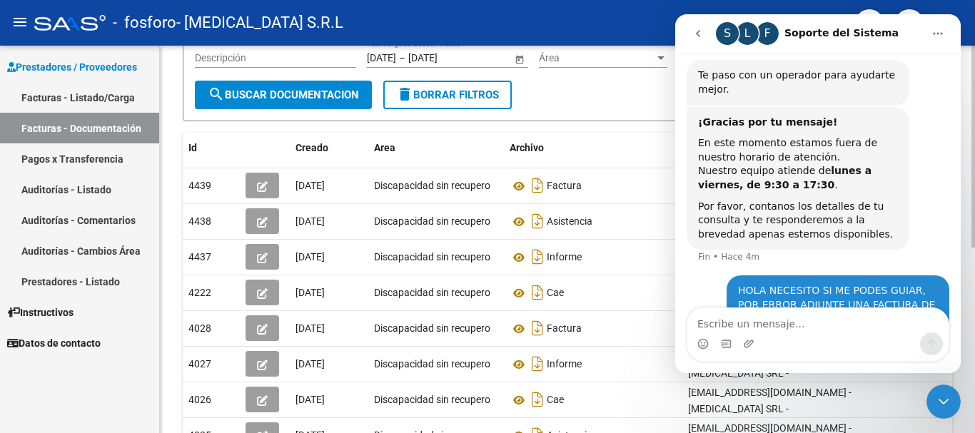
click at [965, 106] on div "PRESTADORES -> Comprobantes - Documentación Respaldatoria cloud_download Export…" at bounding box center [567, 245] width 815 height 733
click at [628, 89] on form "Filtros Id CUIT / Razón Social Pto. Venta Nro. Comprobante Descripción [DATE] […" at bounding box center [568, 53] width 770 height 135
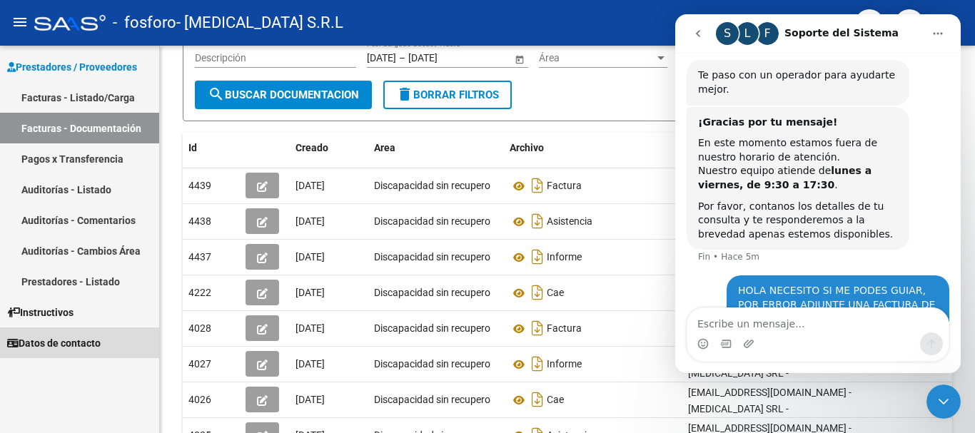
click at [86, 340] on span "Datos de contacto" at bounding box center [54, 344] width 94 height 16
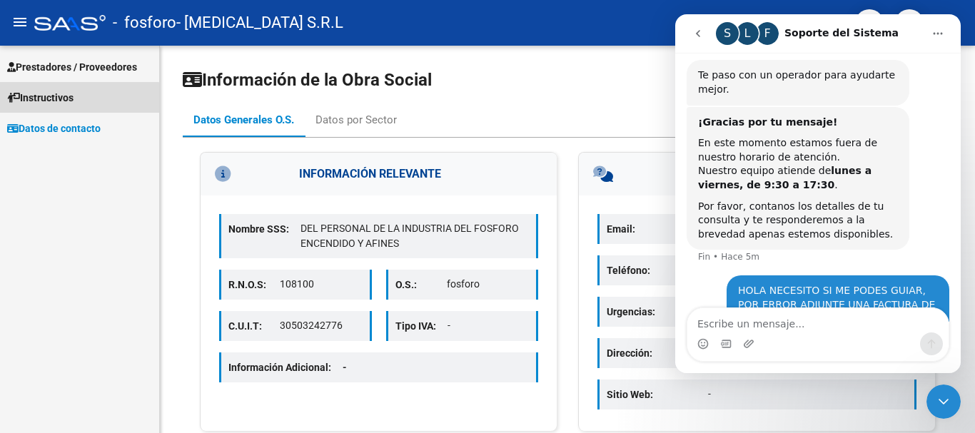
click at [74, 101] on span "Instructivos" at bounding box center [40, 98] width 66 height 16
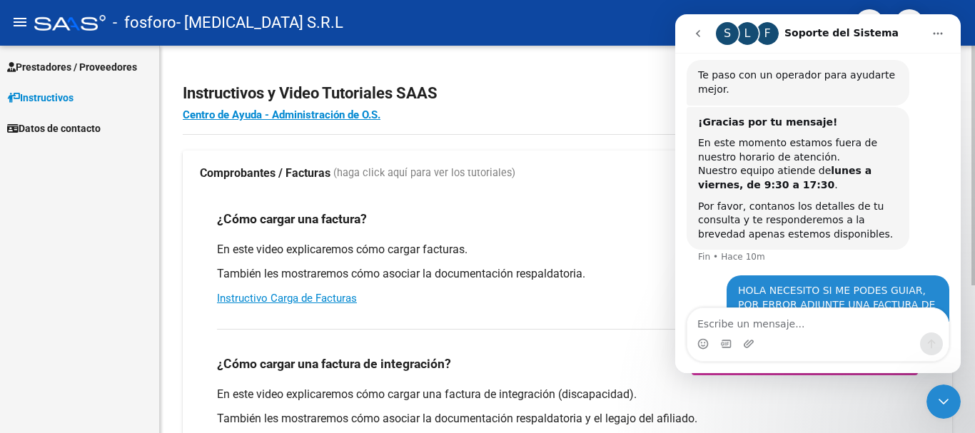
click at [672, 369] on div "¿Cómo cargar una factura de integración? Carga de Facturas Integración" at bounding box center [567, 364] width 701 height 23
